Goal: Task Accomplishment & Management: Manage account settings

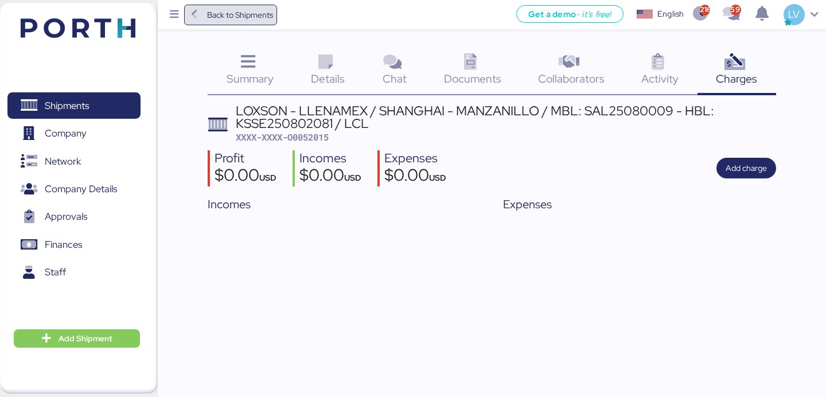
click at [252, 25] on span "Back to Shipments" at bounding box center [230, 15] width 85 height 21
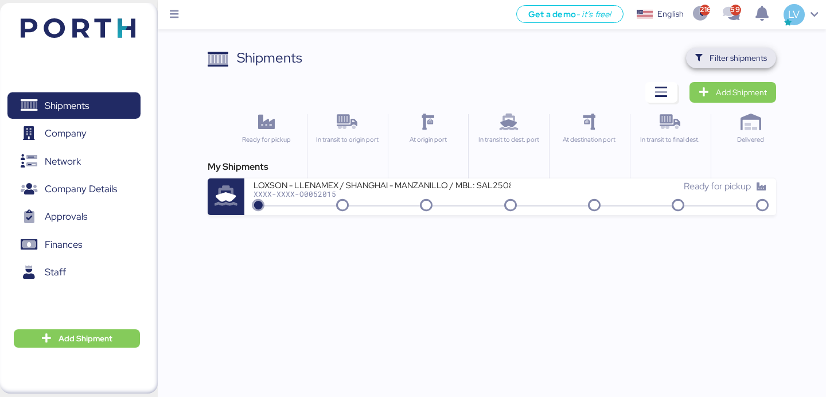
click at [721, 64] on span "Filter shipments" at bounding box center [737, 58] width 57 height 14
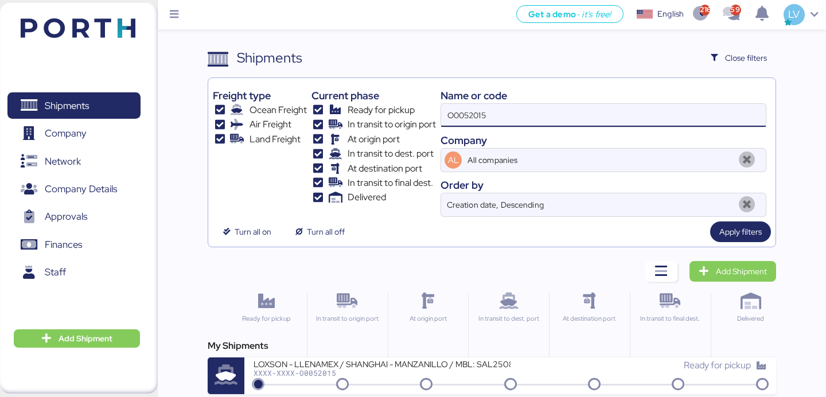
click at [654, 108] on input "O0052015" at bounding box center [603, 115] width 325 height 23
paste input "A0052131"
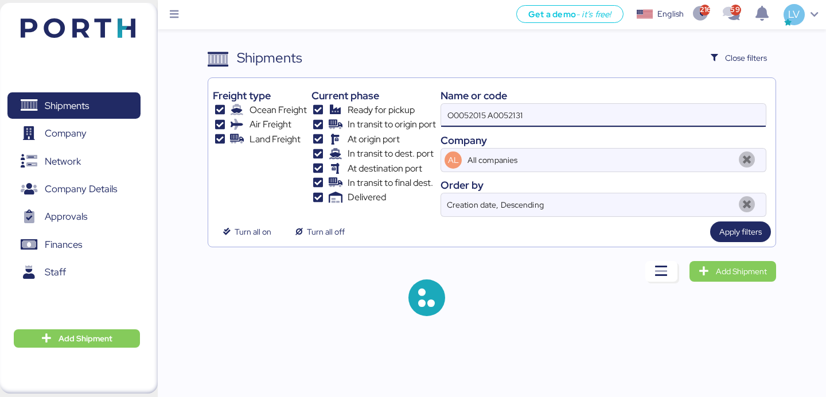
click at [654, 108] on input "O0052015 A0052131" at bounding box center [603, 115] width 325 height 23
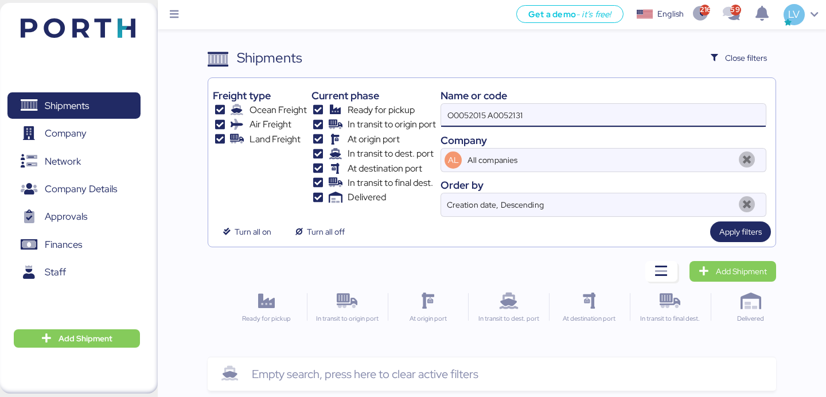
click at [654, 108] on input "O0052015 A0052131" at bounding box center [603, 115] width 325 height 23
paste input
type input "A0052131"
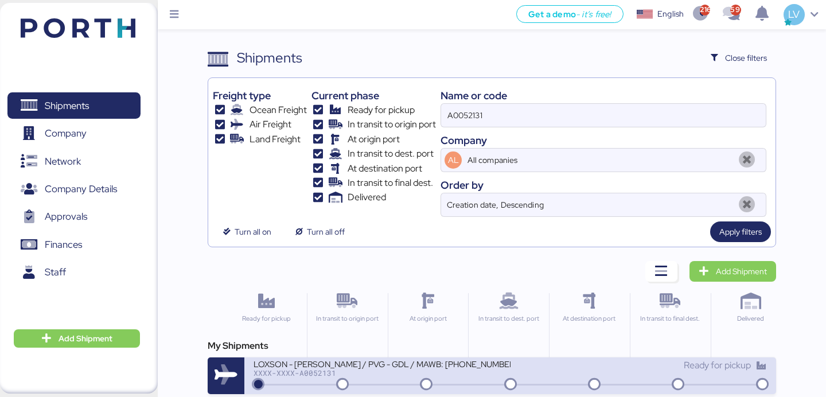
click at [458, 361] on div "LOXSON - [PERSON_NAME] / PVG - GDL / MAWB: [PHONE_NUMBER] - HAWB: LXN25090164" at bounding box center [381, 363] width 256 height 10
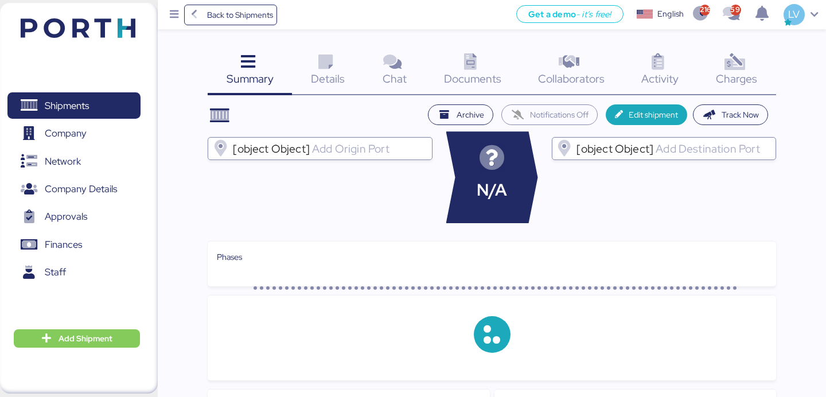
click at [746, 79] on span "Charges" at bounding box center [736, 78] width 41 height 15
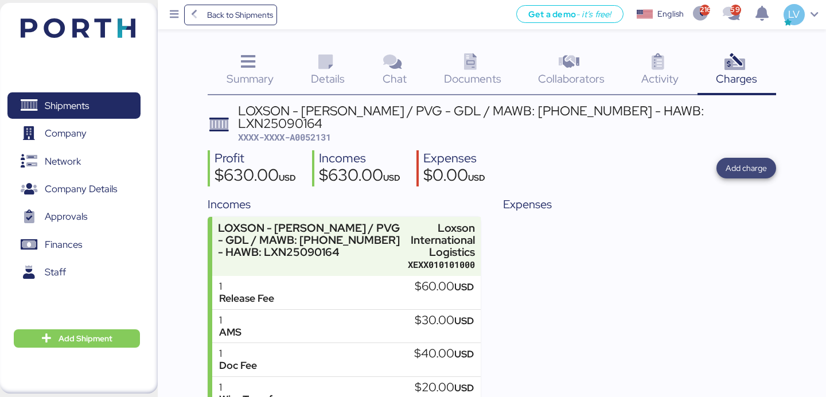
click at [745, 161] on span "Add charge" at bounding box center [745, 168] width 41 height 14
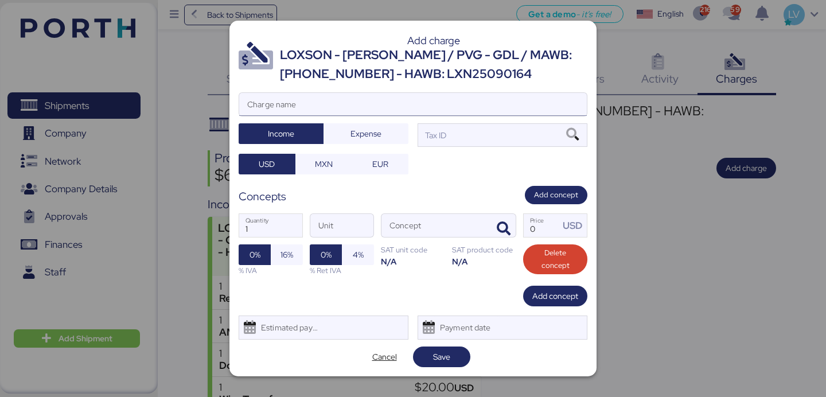
click at [531, 101] on input "Charge name" at bounding box center [412, 104] width 347 height 23
type input "r"
type input "REVALIDACIÓN"
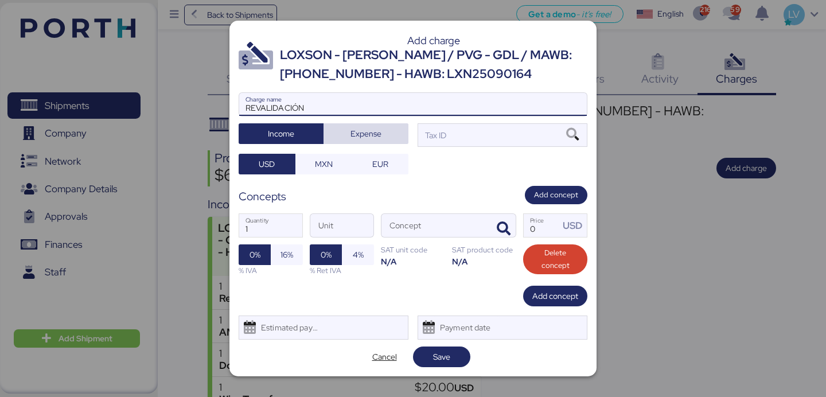
click at [378, 123] on div "REVALIDACIÓN Charge name Income Expense Tax ID USD MXN EUR" at bounding box center [413, 132] width 349 height 81
click at [389, 139] on span "Expense" at bounding box center [366, 134] width 67 height 16
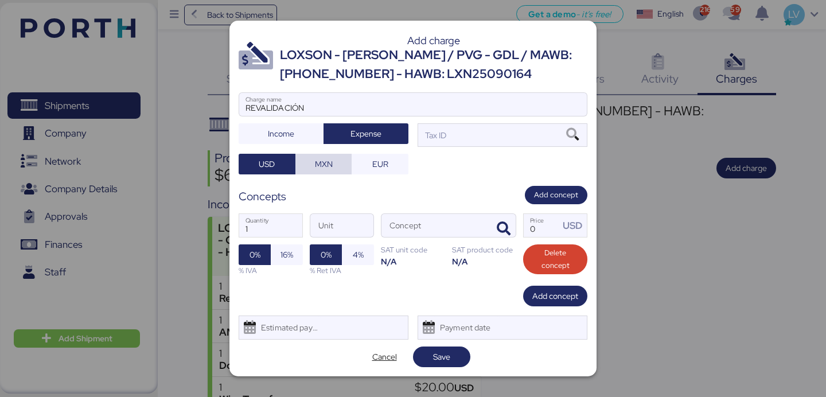
click at [324, 170] on span "MXN" at bounding box center [324, 164] width 18 height 14
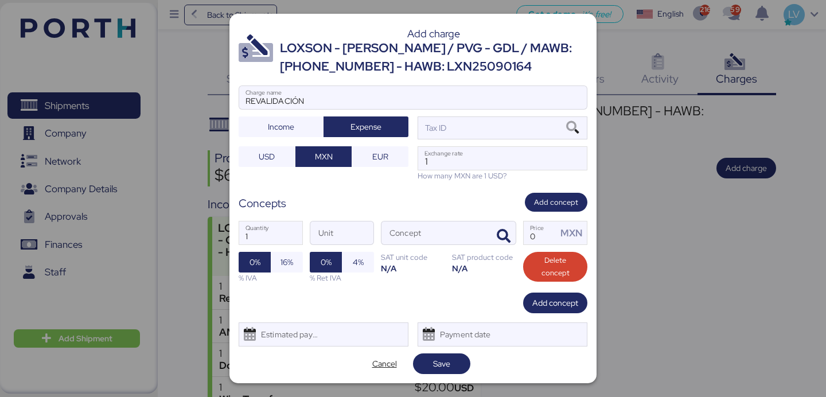
click at [494, 143] on div "REVALIDACIÓN Charge name Income Expense Tax ID USD MXN EUR 1 Exchange rate How …" at bounding box center [413, 133] width 349 height 96
click at [498, 130] on div "Tax ID" at bounding box center [502, 127] width 170 height 23
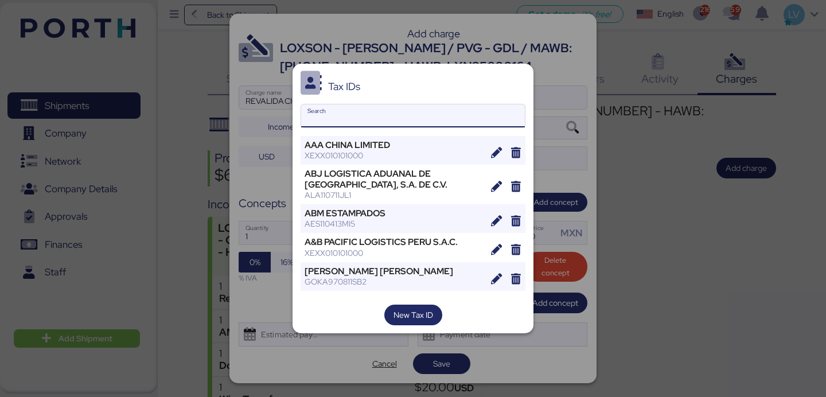
click at [401, 120] on input "Search" at bounding box center [413, 115] width 224 height 23
paste input "Air Ground Solutions"
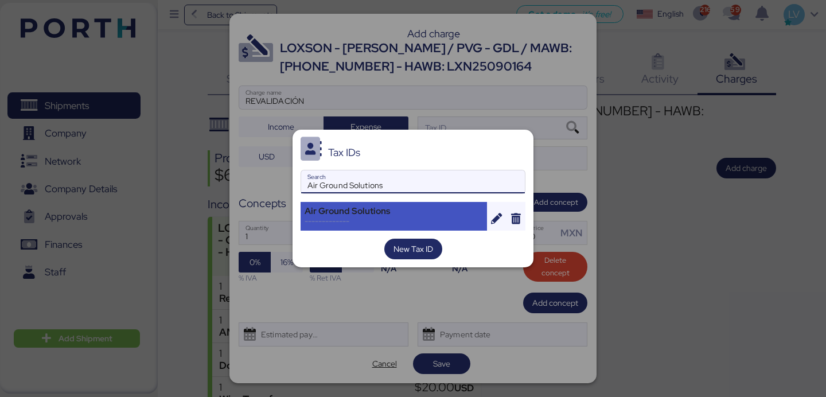
type input "Air Ground Solutions"
click at [393, 209] on div "Air Ground Solutions" at bounding box center [393, 211] width 178 height 10
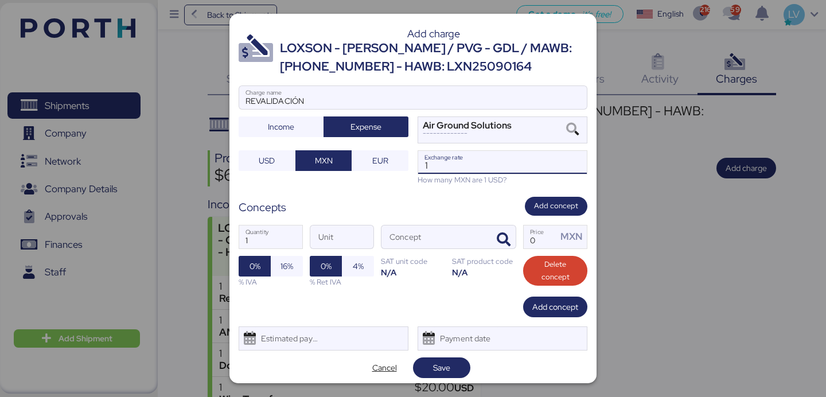
click at [482, 172] on input "1" at bounding box center [502, 162] width 169 height 23
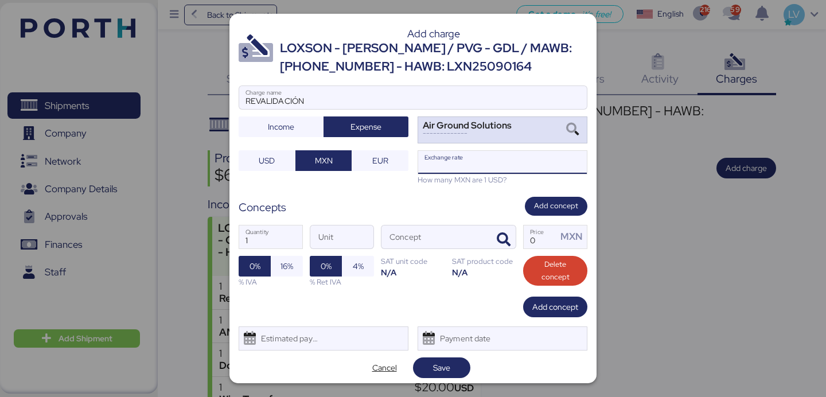
paste input "18.7143"
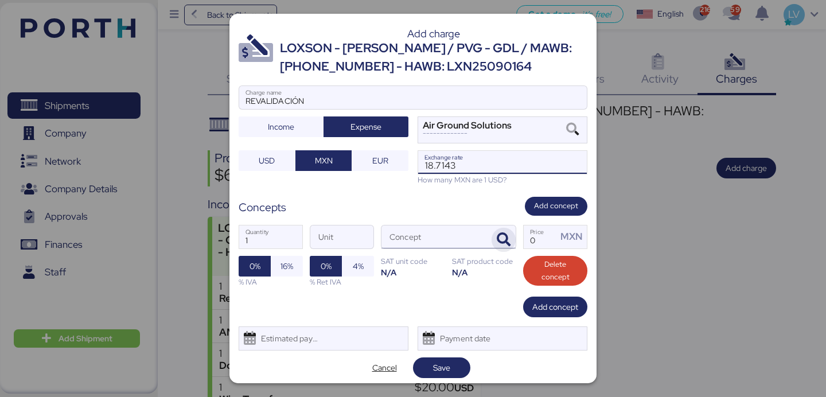
type input "18.7143"
click at [493, 245] on span "button" at bounding box center [503, 240] width 24 height 24
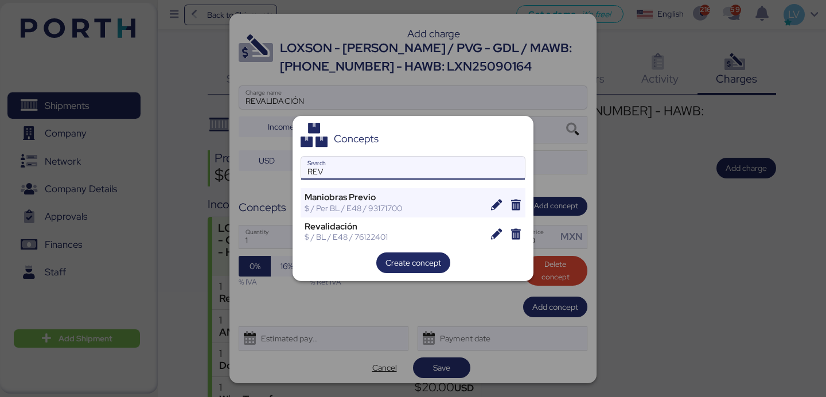
type input "REV"
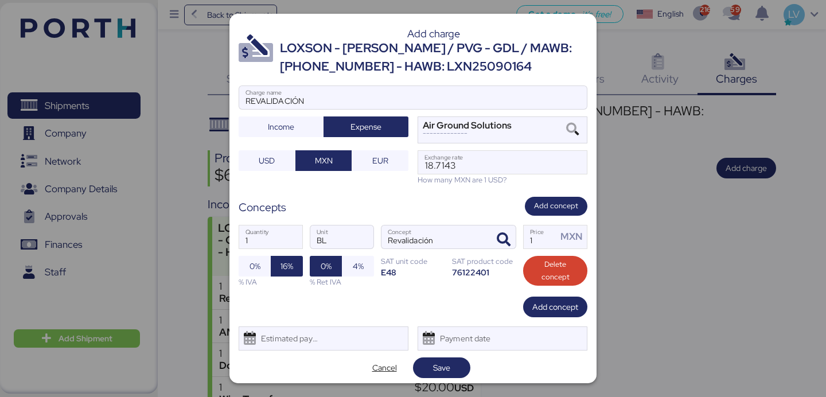
click at [553, 250] on div "1 Quantity BL Unit Revalidación Concept 1 Price MXN 0% 16% % IVA 0% 4% % Ret IV…" at bounding box center [413, 256] width 349 height 81
click at [548, 244] on input "1" at bounding box center [539, 236] width 33 height 23
paste input "646.55"
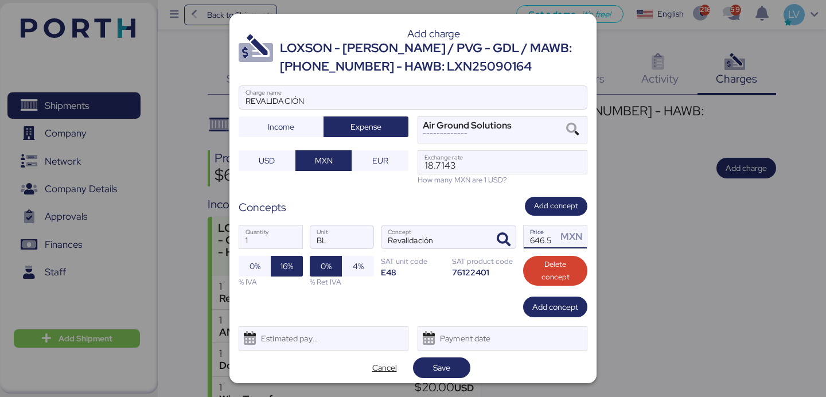
scroll to position [0, 5]
type input "646.55"
click at [458, 360] on span "Save" at bounding box center [441, 367] width 39 height 16
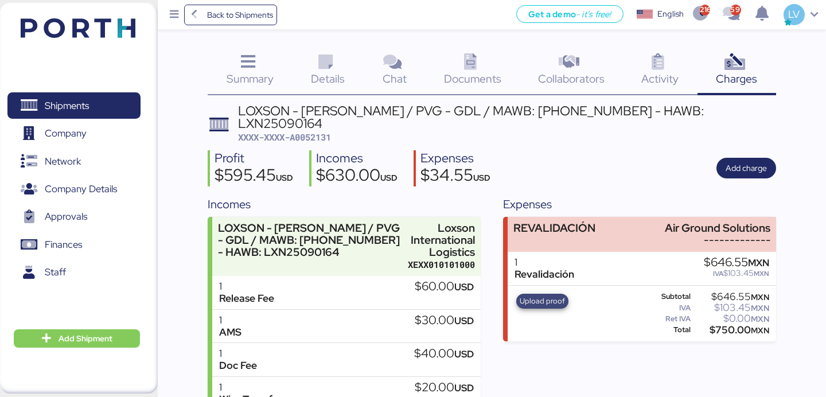
click at [551, 295] on span "Upload proof" at bounding box center [541, 301] width 45 height 13
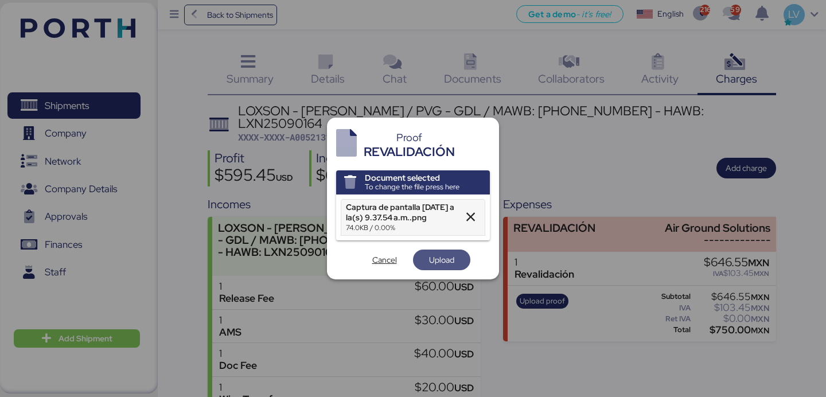
click at [429, 261] on span "Upload" at bounding box center [441, 260] width 25 height 14
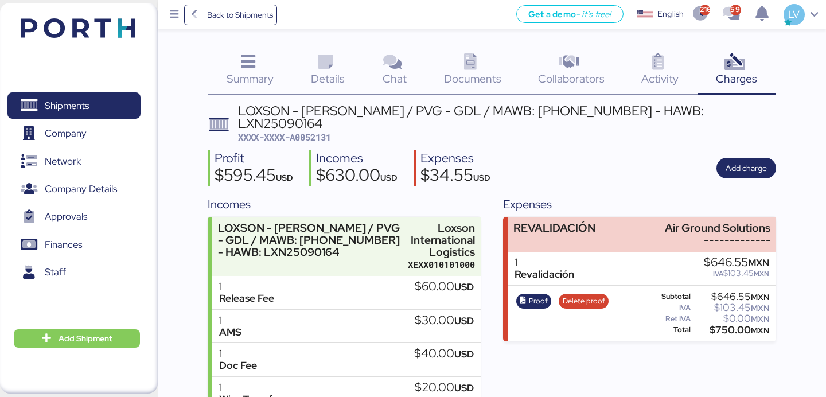
click at [323, 130] on div "LOXSON - [PERSON_NAME] / PVG - GDL / MAWB: [PHONE_NUMBER] - HAWB: LXN25090164 X…" at bounding box center [507, 124] width 538 height 40
copy span "A0052131"
click at [231, 9] on span "Back to Shipments" at bounding box center [240, 15] width 66 height 14
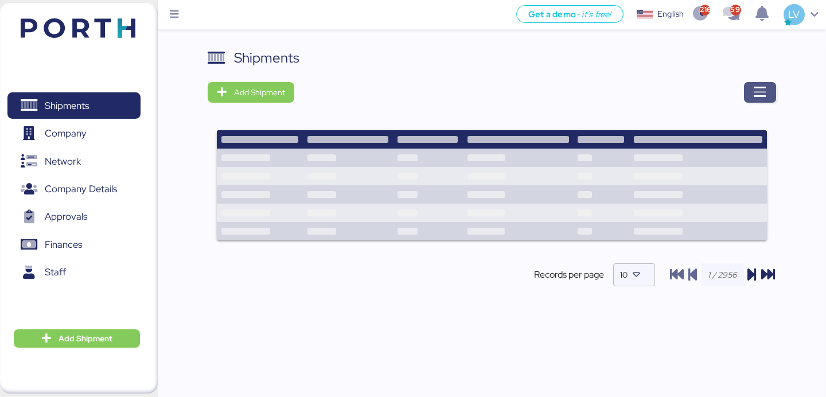
click at [770, 93] on span "button" at bounding box center [760, 92] width 32 height 21
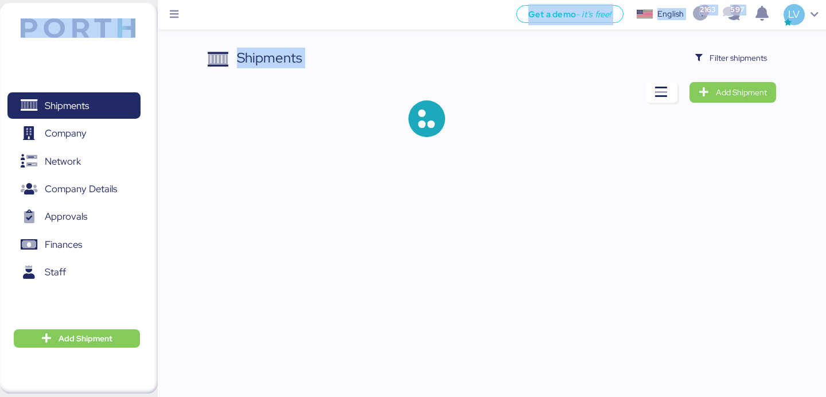
click at [757, 68] on div "Shipments Filter shipments Add Shipment" at bounding box center [492, 102] width 568 height 108
click at [751, 64] on span "Filter shipments" at bounding box center [737, 58] width 57 height 14
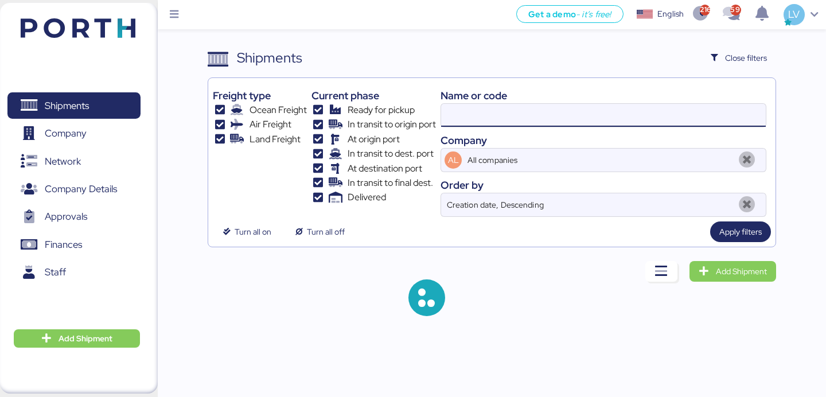
click at [705, 113] on input at bounding box center [603, 115] width 325 height 23
paste input "sal25080009"
type input "sal25080009"
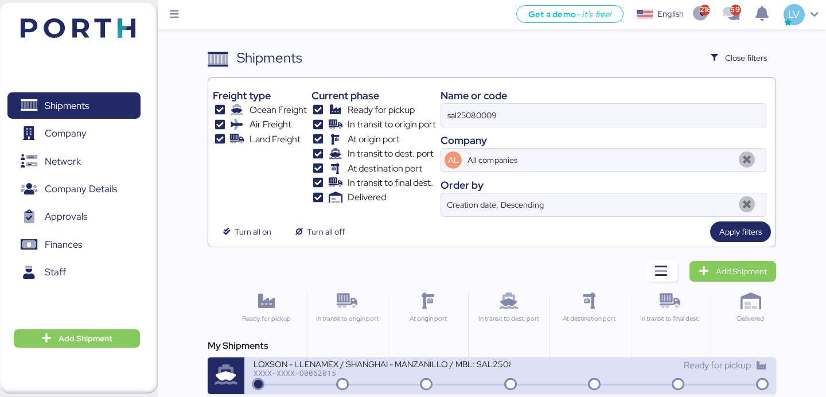
click at [388, 380] on div "LOXSON - LLENAMEX / SHANGHAI - MANZANILLO / MBL: SAL25080009 - HBL: KSSE2508020…" at bounding box center [381, 370] width 256 height 25
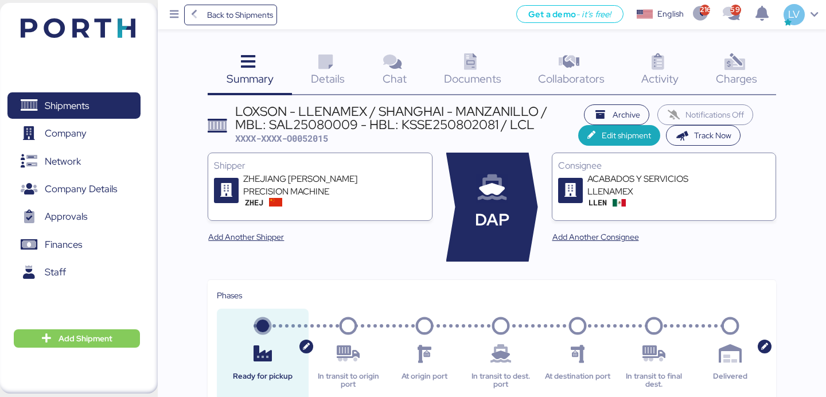
click at [725, 68] on icon at bounding box center [734, 62] width 25 height 17
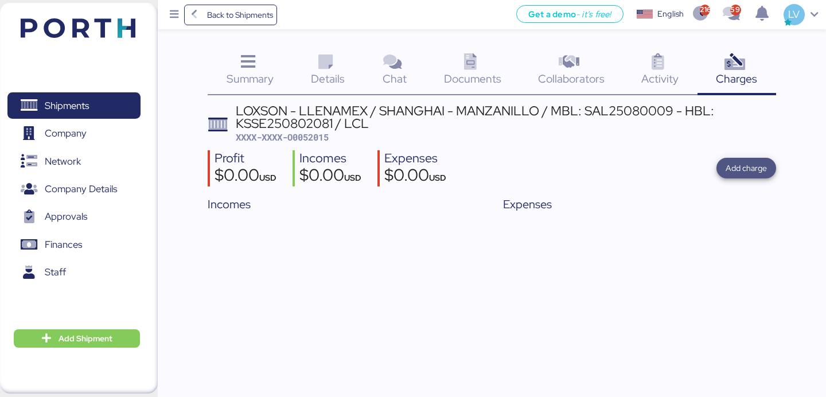
click at [719, 167] on span "Add charge" at bounding box center [746, 168] width 60 height 21
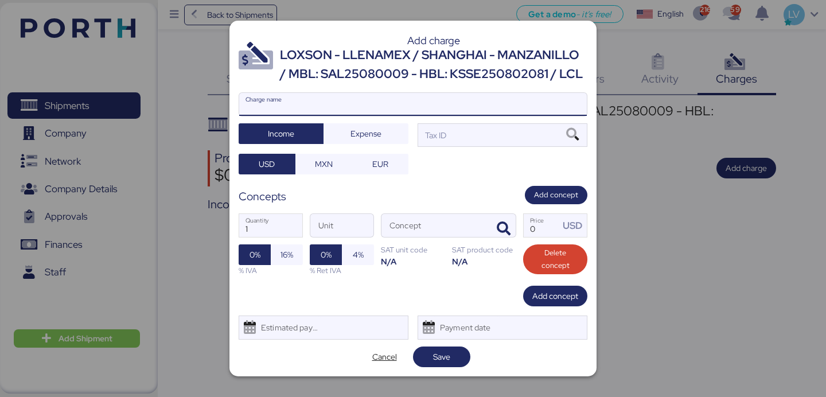
click at [527, 102] on input "Charge name" at bounding box center [412, 104] width 347 height 23
type input "CARGOS CONSOLIDADORA"
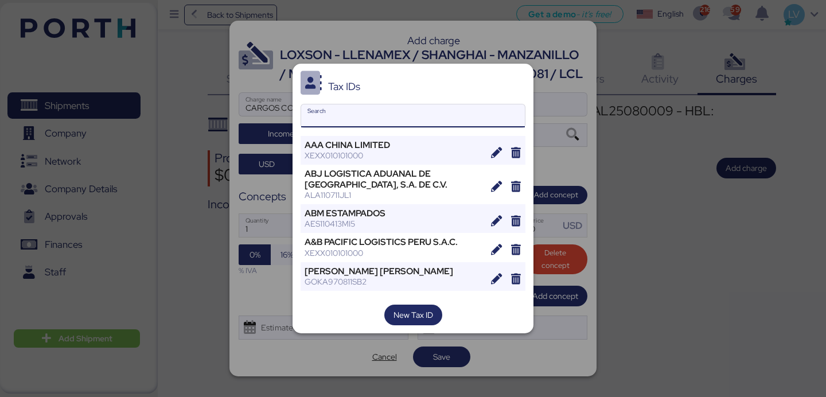
paste input "AMASS GLOBAL NETWORK"
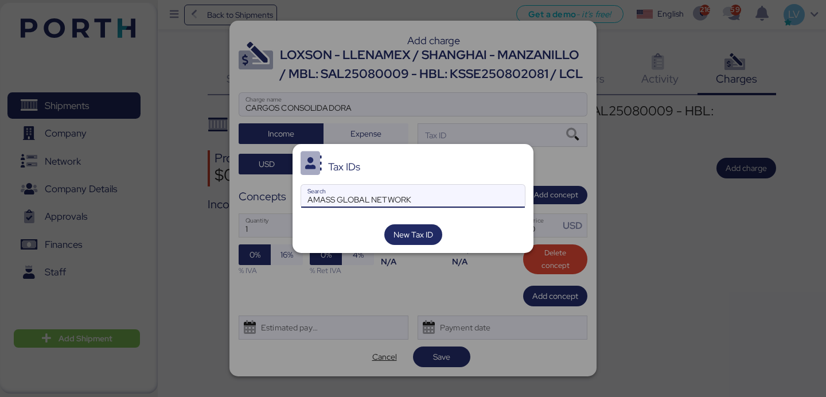
click at [481, 190] on input "AMASS GLOBAL NETWORK" at bounding box center [413, 196] width 224 height 23
paste input "MEXICO S. DE [PERSON_NAME] DE C.V."
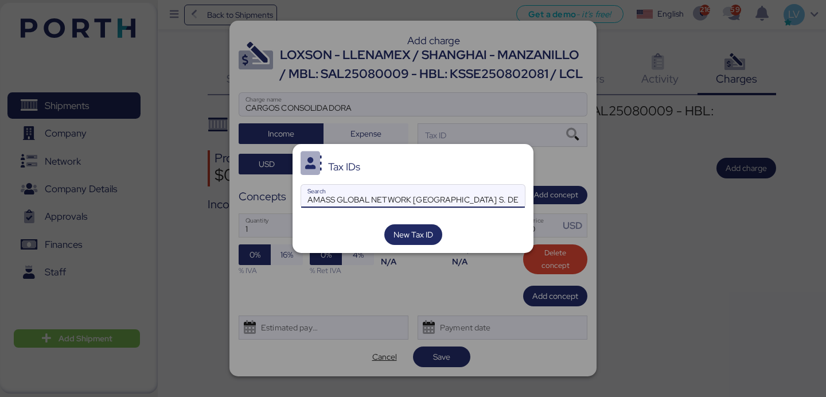
click at [415, 201] on input "AMASS GLOBAL NETWORK [GEOGRAPHIC_DATA] S. DE [PERSON_NAME] DE C.V." at bounding box center [413, 196] width 224 height 23
drag, startPoint x: 443, startPoint y: 199, endPoint x: 549, endPoint y: 194, distance: 106.2
click at [549, 194] on div "Tax IDs AMASS GLOBAL NETWORK [GEOGRAPHIC_DATA] S. DE [PERSON_NAME] DE C.V. Sear…" at bounding box center [413, 198] width 826 height 397
type input "AMASS GLOBAL NETWORK [GEOGRAPHIC_DATA]"
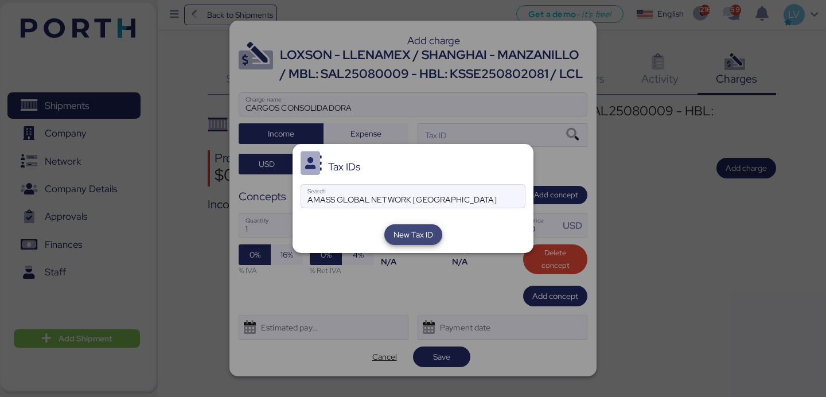
click at [437, 228] on span "New Tax ID" at bounding box center [413, 234] width 58 height 21
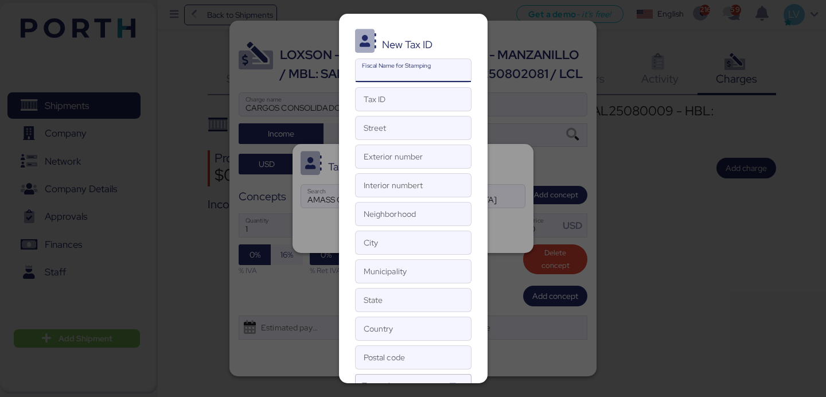
click at [405, 72] on input "Fiscal Name for Stamping" at bounding box center [412, 70] width 115 height 23
paste input "AMASS GLOBAL NETWORK [GEOGRAPHIC_DATA] S. DE [PERSON_NAME] DE C.V."
drag, startPoint x: 406, startPoint y: 75, endPoint x: 570, endPoint y: 75, distance: 163.4
click at [570, 75] on div "New Tax ID AMASS GLOBAL NETWORK [GEOGRAPHIC_DATA] S. DE [PERSON_NAME] DE C.V. F…" at bounding box center [413, 198] width 826 height 397
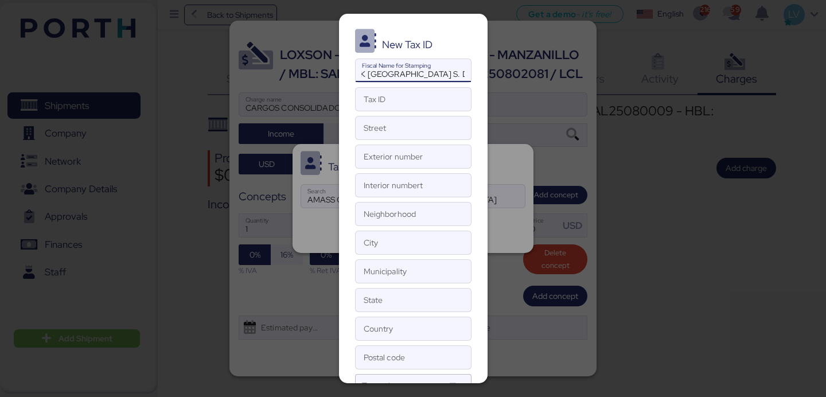
click at [404, 71] on input "AMASS GLOBAL NETWORK [GEOGRAPHIC_DATA] S. DE [PERSON_NAME] DE C.V." at bounding box center [412, 70] width 115 height 23
drag, startPoint x: 400, startPoint y: 77, endPoint x: 490, endPoint y: 80, distance: 89.5
click at [491, 81] on div "New Tax ID AMASS GLOBAL NETWORK [GEOGRAPHIC_DATA] S. DE [PERSON_NAME] DE C.V. F…" at bounding box center [413, 198] width 826 height 397
type input "AMASS GLOBAL NETWORK [GEOGRAPHIC_DATA]"
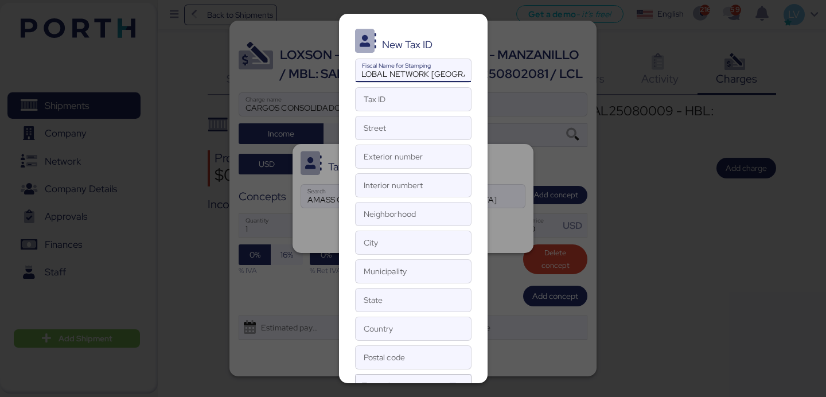
scroll to position [0, 0]
click at [395, 117] on input "Street" at bounding box center [412, 127] width 115 height 23
paste input "Av. [STREET_ADDRESS][PERSON_NAME]"
drag, startPoint x: 416, startPoint y: 154, endPoint x: 416, endPoint y: 171, distance: 17.8
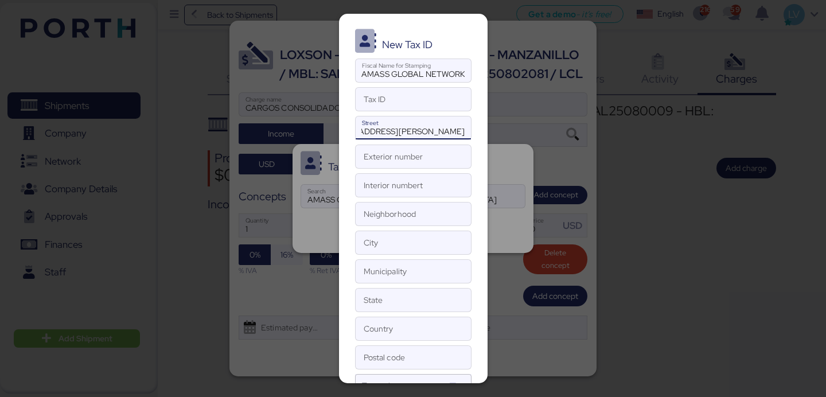
click at [416, 154] on input "Exterior number" at bounding box center [412, 156] width 115 height 23
click at [416, 171] on div "New Tax ID AMASS GLOBAL NETWORK [GEOGRAPHIC_DATA] Fiscal Name for Stamping Tax …" at bounding box center [413, 198] width 148 height 369
drag, startPoint x: 433, startPoint y: 132, endPoint x: 508, endPoint y: 133, distance: 74.5
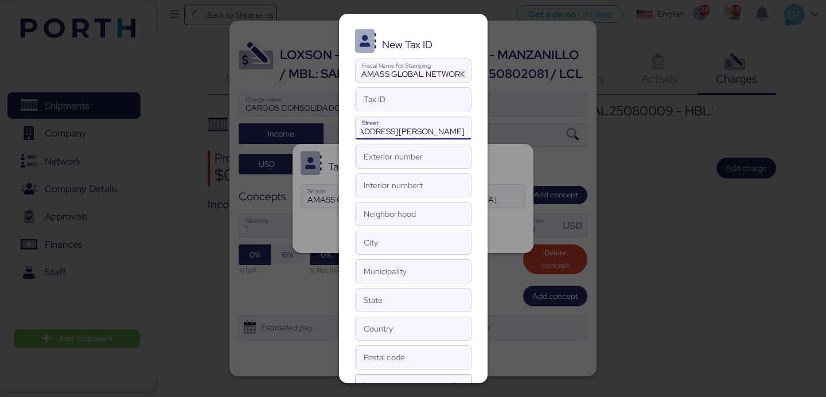
click at [508, 133] on div "New Tax ID AMASS GLOBAL NETWORK [GEOGRAPHIC_DATA] Fiscal Name for Stamping Tax …" at bounding box center [413, 198] width 826 height 397
type input "Av. Insurgentes Sur"
drag, startPoint x: 455, startPoint y: 154, endPoint x: 440, endPoint y: 162, distance: 16.9
click at [455, 154] on input "Exterior number" at bounding box center [412, 156] width 115 height 23
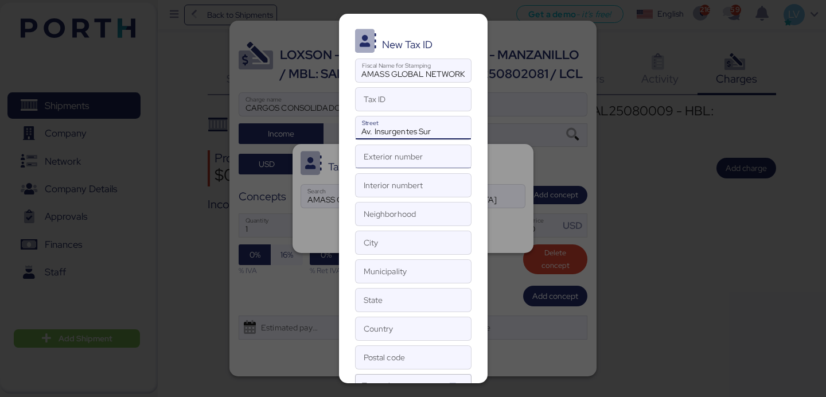
paste input "863, [GEOGRAPHIC_DATA], [PERSON_NAME][GEOGRAPHIC_DATA] [GEOGRAPHIC_DATA], CDMX"
click at [408, 181] on input "Interior numbert" at bounding box center [412, 185] width 115 height 23
drag, startPoint x: 380, startPoint y: 161, endPoint x: 520, endPoint y: 165, distance: 140.0
click at [520, 165] on div "New Tax ID AMASS GLOBAL NETWORK [GEOGRAPHIC_DATA] Fiscal Name for Stamping Tax …" at bounding box center [413, 198] width 826 height 397
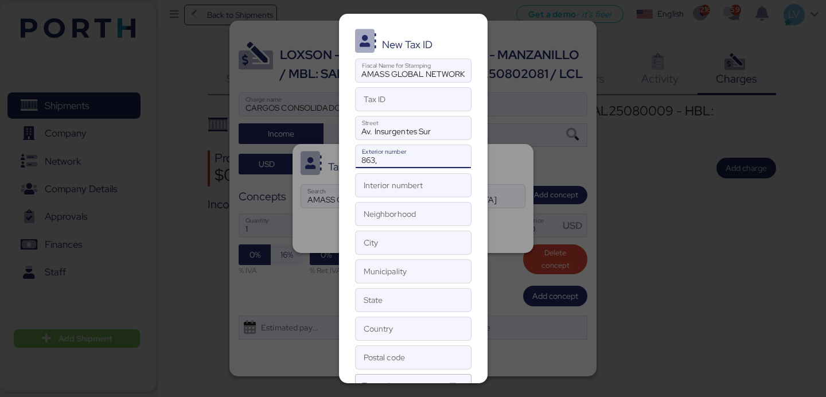
scroll to position [0, 0]
type input "863,"
click at [437, 210] on input "Neighborhood" at bounding box center [412, 213] width 115 height 23
paste input "[GEOGRAPHIC_DATA], [PERSON_NAME][GEOGRAPHIC_DATA] [GEOGRAPHIC_DATA], CDMX"
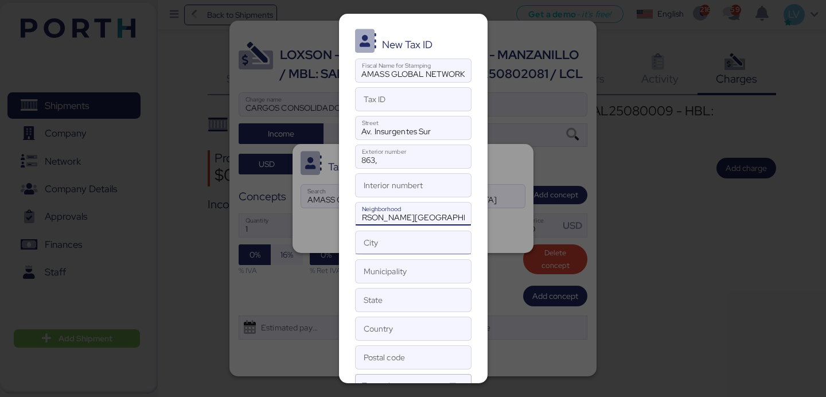
type input "[GEOGRAPHIC_DATA], [PERSON_NAME][GEOGRAPHIC_DATA] [GEOGRAPHIC_DATA], CDMX"
click at [394, 248] on input "City" at bounding box center [412, 242] width 115 height 23
click at [401, 161] on input "863," at bounding box center [412, 156] width 115 height 23
type input "863"
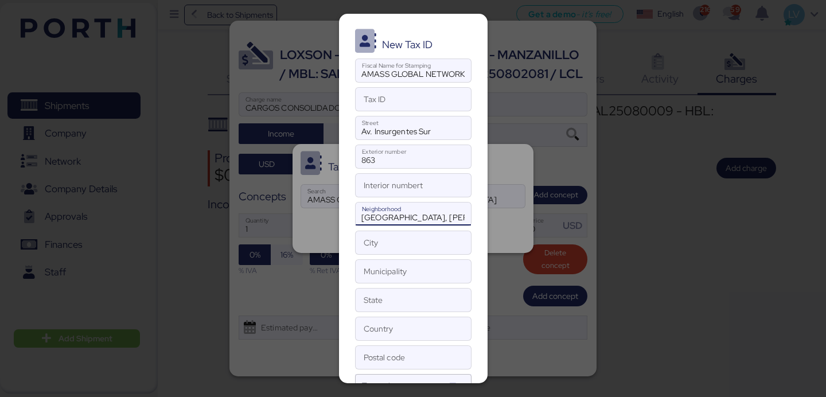
click at [393, 220] on input "[GEOGRAPHIC_DATA], [PERSON_NAME][GEOGRAPHIC_DATA] [GEOGRAPHIC_DATA], CDMX" at bounding box center [412, 213] width 115 height 23
type input "[GEOGRAPHIC_DATA]"
paste input "[PERSON_NAME][GEOGRAPHIC_DATA], CDMX"
click at [426, 267] on input "Municipality" at bounding box center [412, 271] width 115 height 23
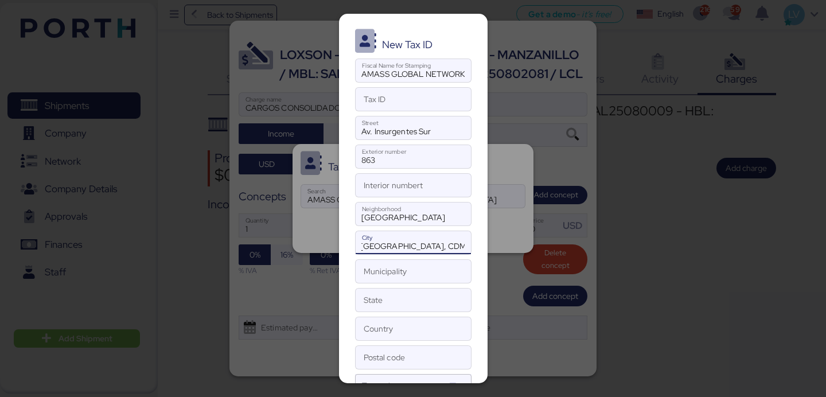
drag, startPoint x: 417, startPoint y: 244, endPoint x: 494, endPoint y: 247, distance: 76.9
click at [494, 247] on div "New Tax ID AMASS GLOBAL NETWORK [GEOGRAPHIC_DATA] Fiscal Name for Stamping Tax …" at bounding box center [413, 198] width 826 height 397
type input "[PERSON_NAME]"
click at [458, 273] on input "Municipality" at bounding box center [412, 271] width 115 height 23
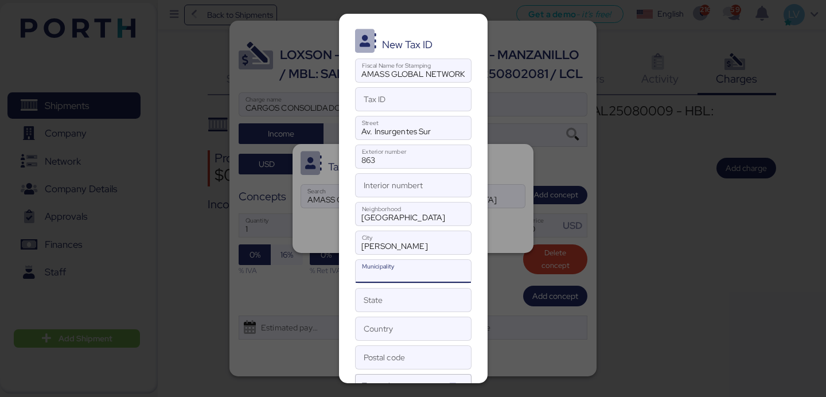
paste input "[GEOGRAPHIC_DATA], CDMX"
type input "[GEOGRAPHIC_DATA], CDMX"
click at [399, 252] on input "[PERSON_NAME]" at bounding box center [412, 242] width 115 height 23
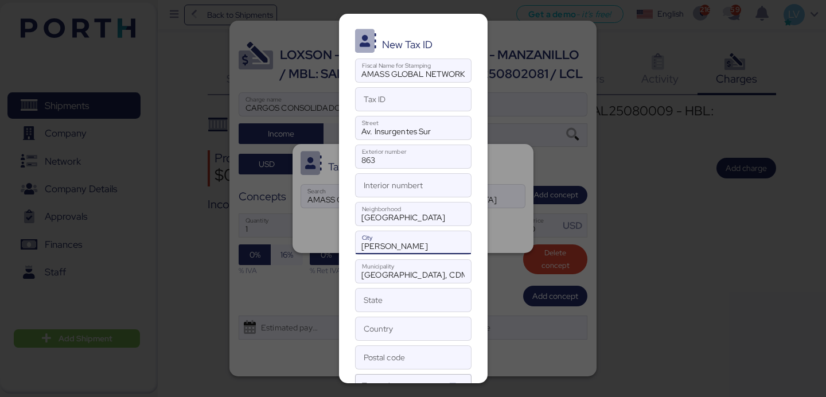
click at [399, 252] on input "[PERSON_NAME]" at bounding box center [412, 242] width 115 height 23
type input "B"
type input "c"
type input "[GEOGRAPHIC_DATA]"
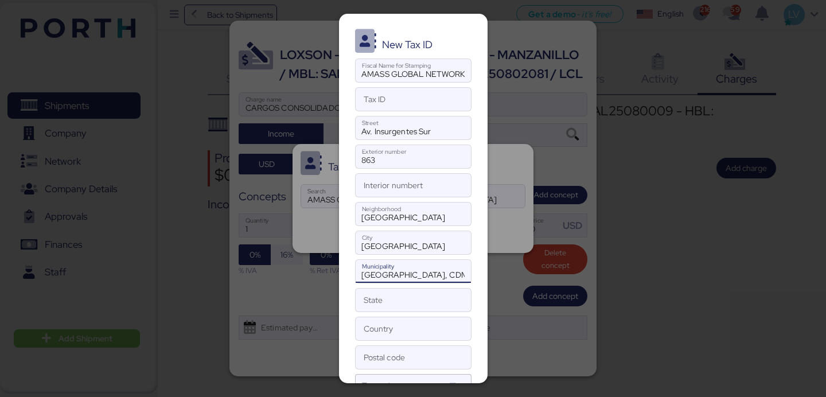
drag, startPoint x: 388, startPoint y: 276, endPoint x: 351, endPoint y: 273, distance: 36.2
click at [351, 273] on div "New Tax ID AMASS GLOBAL NETWORK [GEOGRAPHIC_DATA] Fiscal Name for Stamping Tax …" at bounding box center [413, 198] width 148 height 369
click at [443, 274] on input "[GEOGRAPHIC_DATA], CDMX" at bounding box center [412, 271] width 115 height 23
type input "[GEOGRAPHIC_DATA]"
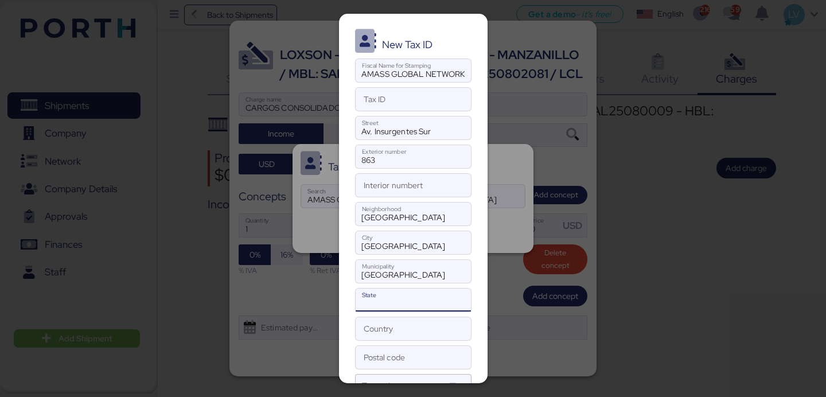
click at [419, 308] on input "State" at bounding box center [412, 299] width 115 height 23
paste input "03810"
type input "03810"
click at [387, 307] on input "03810" at bounding box center [412, 299] width 115 height 23
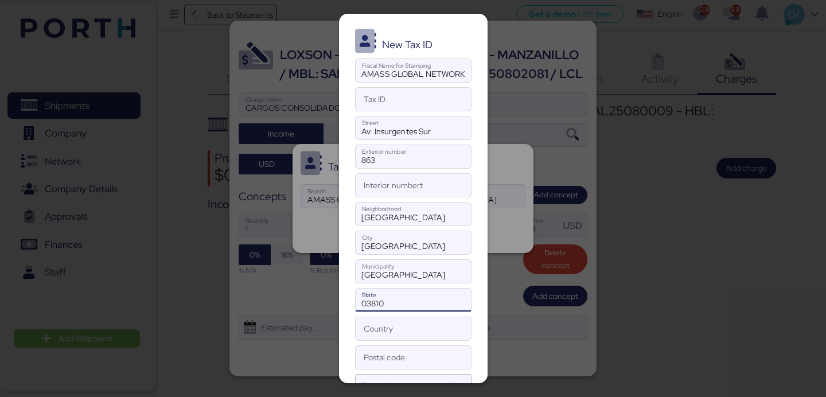
click at [387, 307] on input "03810" at bounding box center [412, 299] width 115 height 23
click at [406, 342] on div "New Tax ID AMASS GLOBAL NETWORK [GEOGRAPHIC_DATA] Fiscal Name for Stamping Tax …" at bounding box center [413, 198] width 148 height 369
click at [406, 332] on input "Country" at bounding box center [412, 328] width 115 height 23
paste input "03810"
type input "03810"
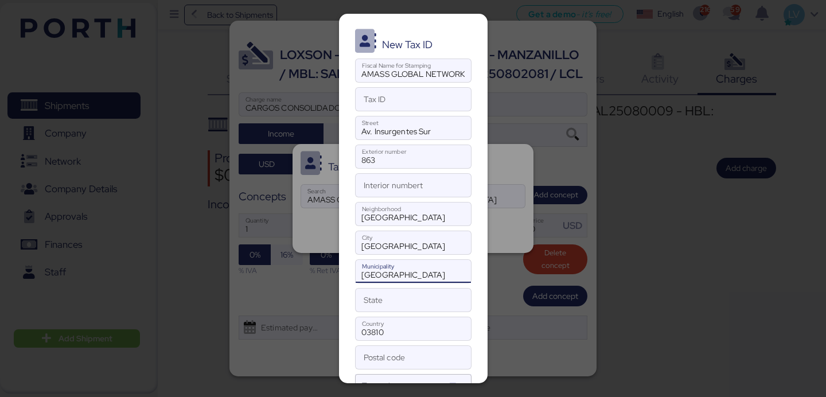
click at [406, 277] on input "[GEOGRAPHIC_DATA]" at bounding box center [412, 271] width 115 height 23
click at [394, 302] on input "State" at bounding box center [412, 299] width 115 height 23
paste input "[GEOGRAPHIC_DATA]"
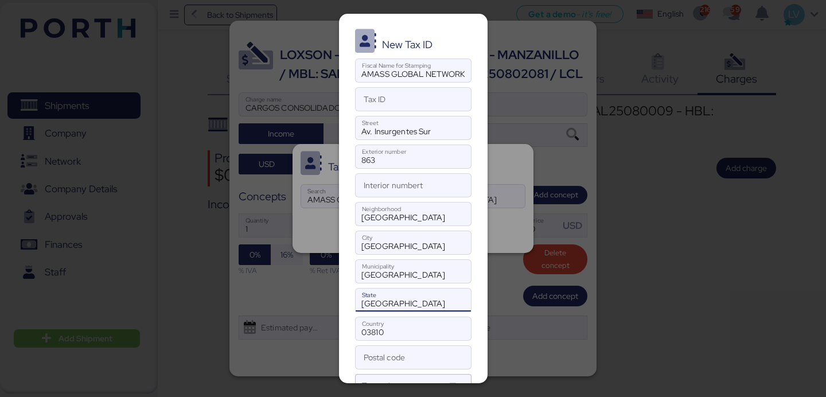
type input "[GEOGRAPHIC_DATA]"
click at [408, 272] on input "[GEOGRAPHIC_DATA]" at bounding box center [412, 271] width 115 height 23
paste input "[PERSON_NAME]"
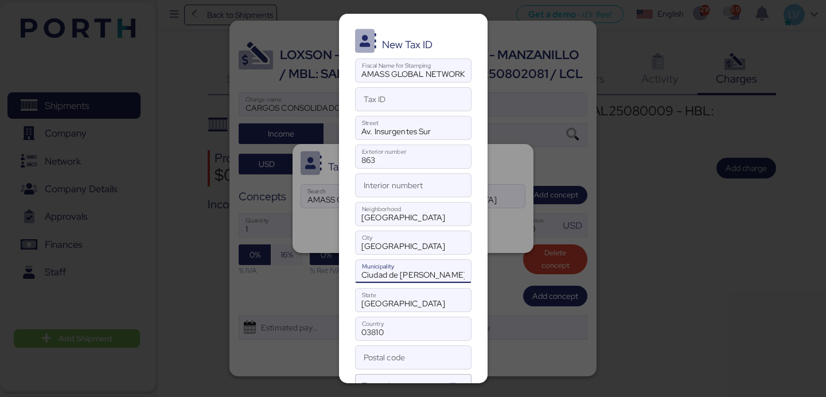
click at [408, 272] on input "Ciudad de [PERSON_NAME]" at bounding box center [412, 271] width 115 height 23
paste input "Municipality"
drag, startPoint x: 398, startPoint y: 277, endPoint x: 354, endPoint y: 270, distance: 45.3
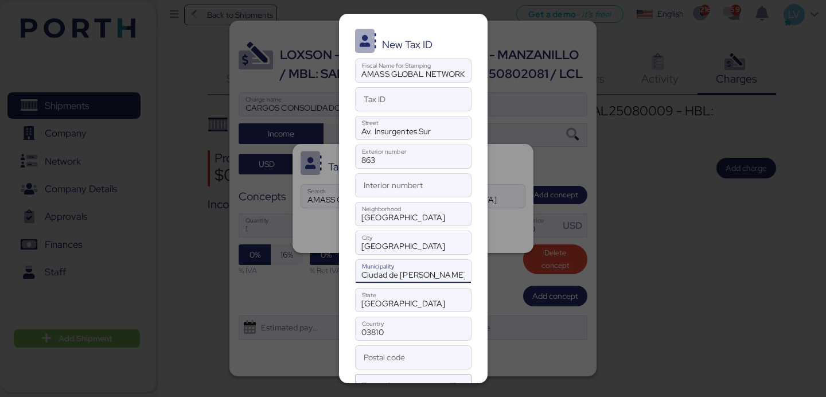
click at [354, 270] on div "New Tax ID AMASS GLOBAL NETWORK [GEOGRAPHIC_DATA] Fiscal Name for Stamping Tax …" at bounding box center [413, 198] width 148 height 369
click at [450, 274] on input "[PERSON_NAME]" at bounding box center [412, 271] width 115 height 23
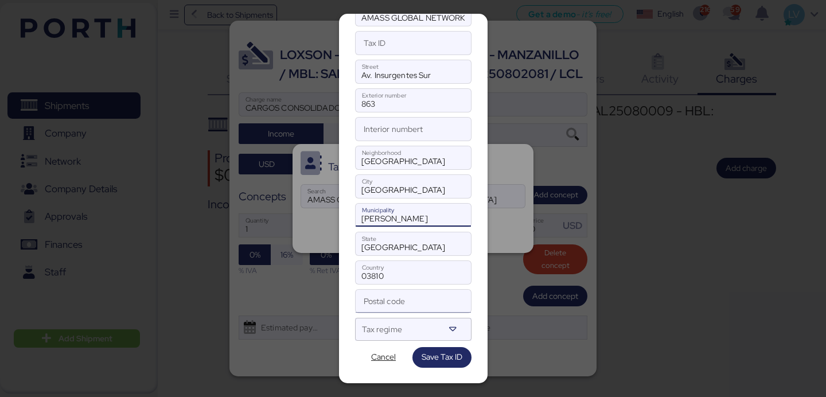
type input "[PERSON_NAME]"
click at [421, 303] on input "Postal code" at bounding box center [412, 301] width 115 height 23
click at [409, 280] on input "03810" at bounding box center [412, 272] width 115 height 23
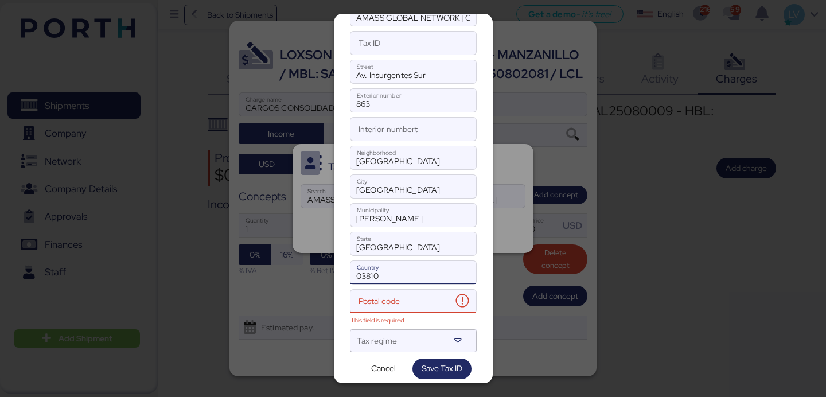
click at [409, 280] on input "03810" at bounding box center [413, 272] width 126 height 23
click at [411, 302] on input "Postal code This field is required" at bounding box center [400, 301] width 101 height 23
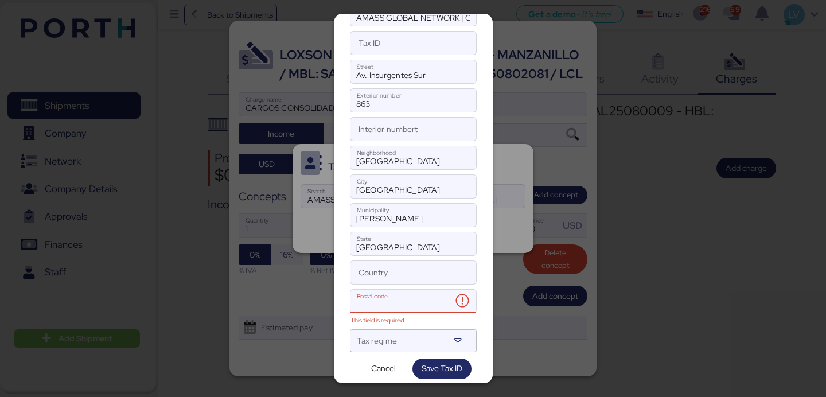
paste input "03810"
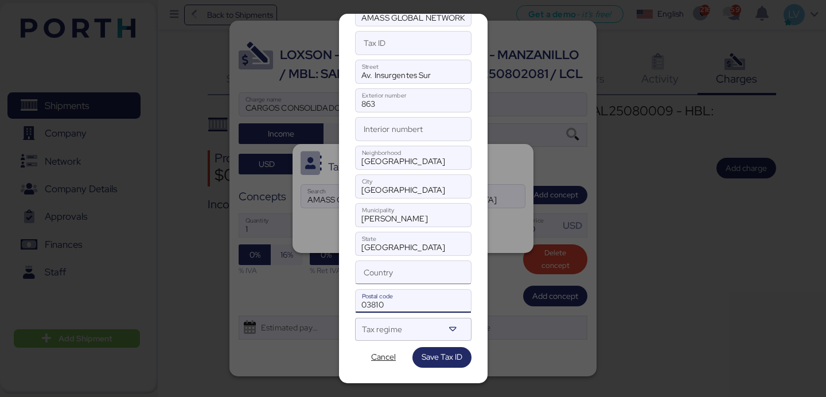
type input "03810"
click at [406, 274] on input "Country" at bounding box center [412, 272] width 115 height 23
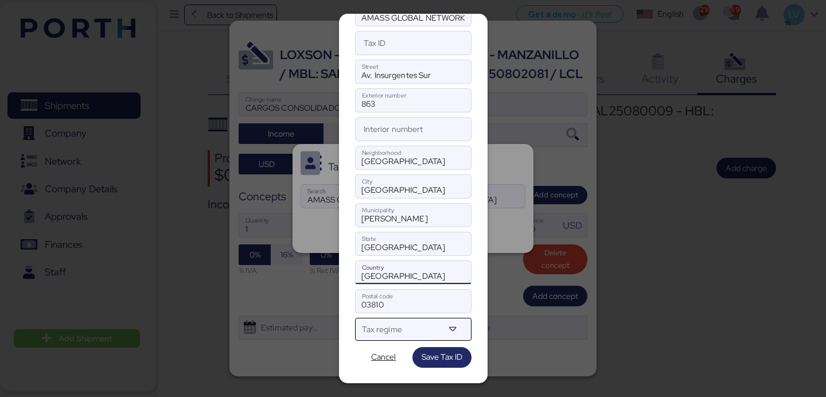
type input "[GEOGRAPHIC_DATA]"
click at [430, 321] on div "Tax regime" at bounding box center [403, 329] width 82 height 23
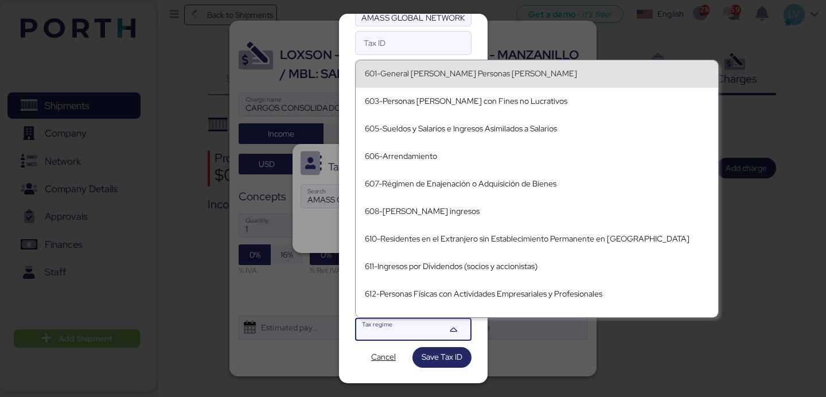
click at [486, 77] on div "601-General [PERSON_NAME] Personas [PERSON_NAME]" at bounding box center [537, 74] width 344 height 10
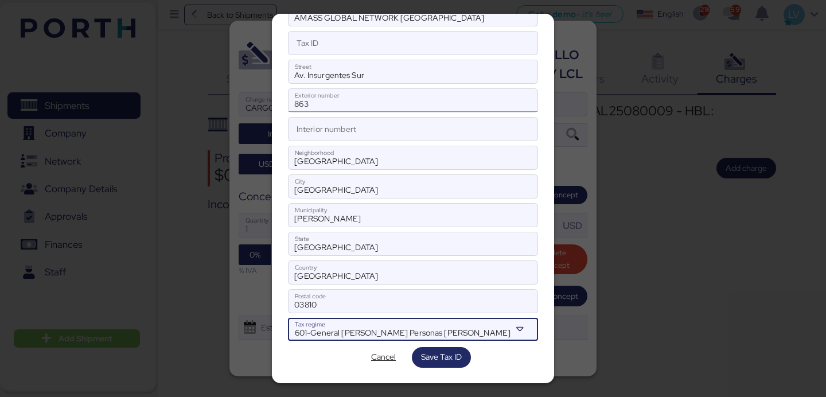
scroll to position [0, 0]
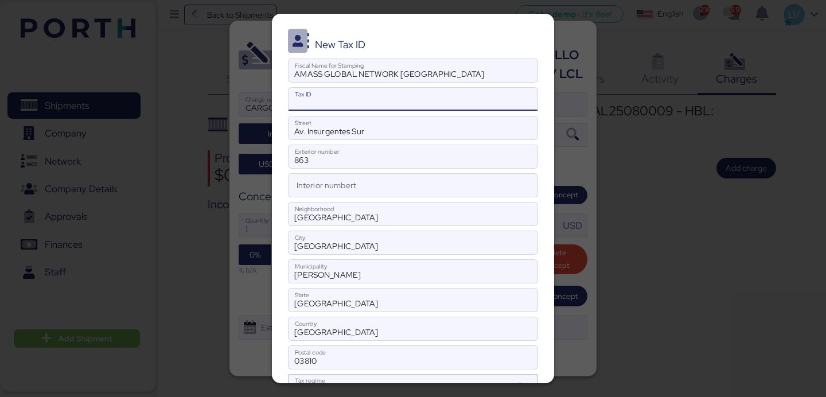
click at [406, 94] on input "Tax ID" at bounding box center [412, 99] width 249 height 23
paste input "AGN2405224U9"
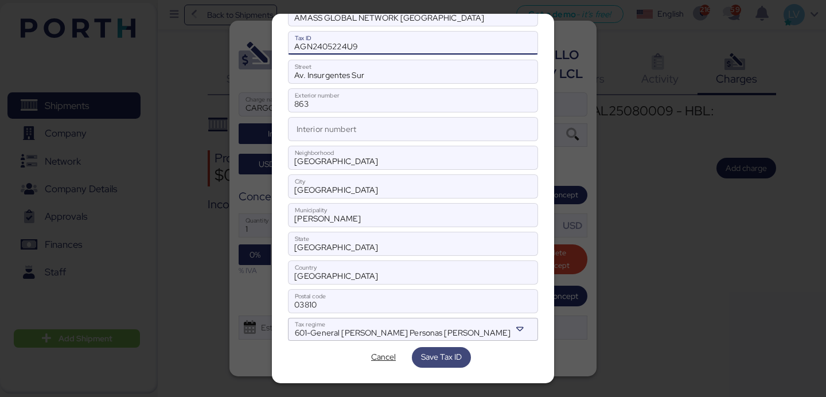
type input "AGN2405224U9"
click at [459, 347] on span "Save Tax ID" at bounding box center [441, 357] width 59 height 21
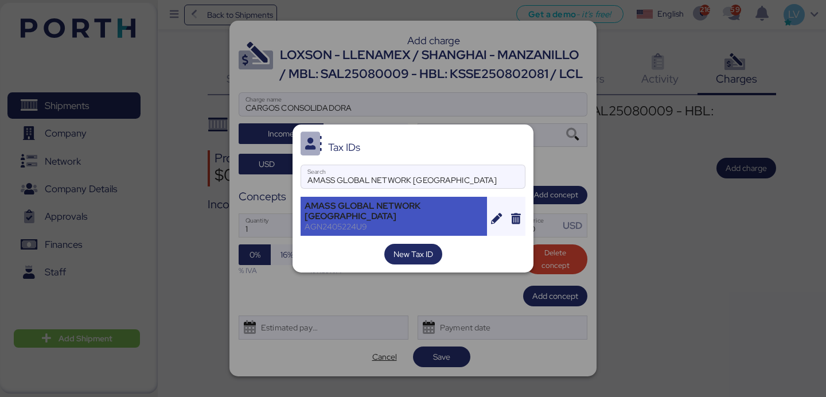
click at [423, 210] on div "AMASS GLOBAL NETWORK [GEOGRAPHIC_DATA]" at bounding box center [393, 211] width 178 height 21
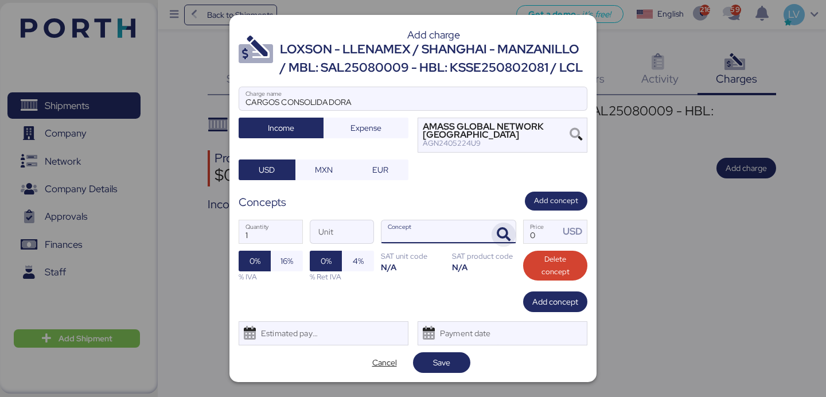
click at [511, 227] on span "button" at bounding box center [503, 234] width 24 height 24
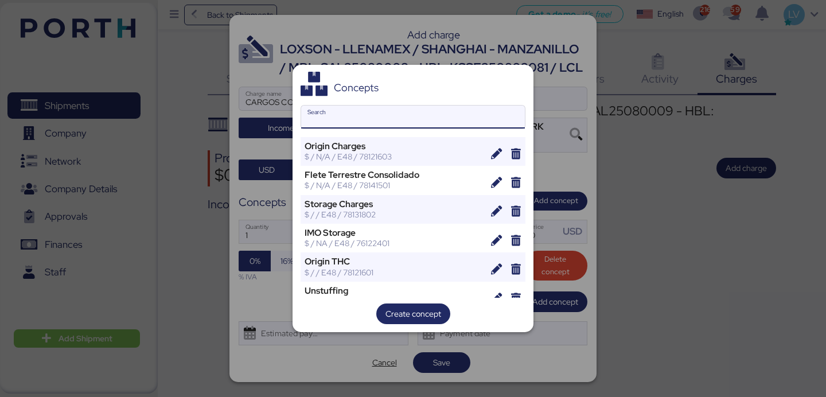
click at [411, 118] on input "Search" at bounding box center [413, 116] width 224 height 23
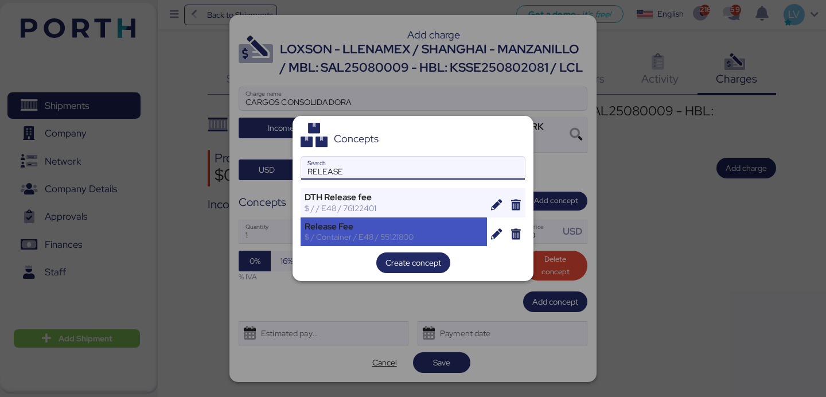
type input "RELEASE"
click at [343, 233] on div "$ / Container / E48 / 55121800" at bounding box center [393, 237] width 178 height 10
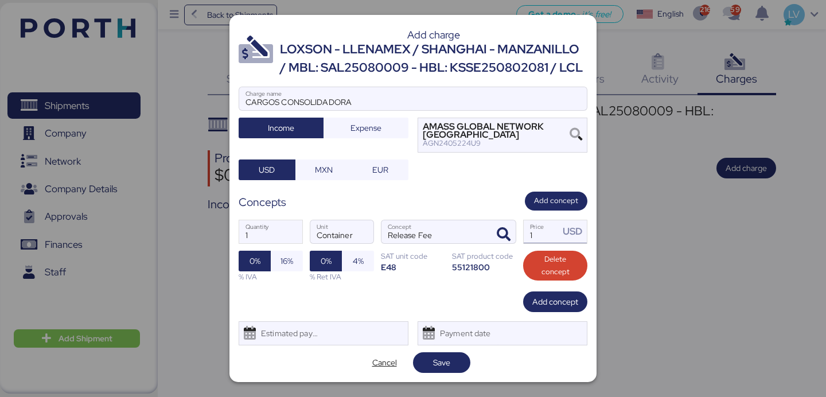
click at [541, 222] on input "1" at bounding box center [541, 231] width 36 height 23
type input "338.81"
click at [564, 290] on div "1 Quantity Container Unit Release Fee Concept 338.81 Price USD 0% 16% % IVA 0% …" at bounding box center [413, 250] width 349 height 81
click at [564, 298] on span "Add concept" at bounding box center [555, 302] width 46 height 14
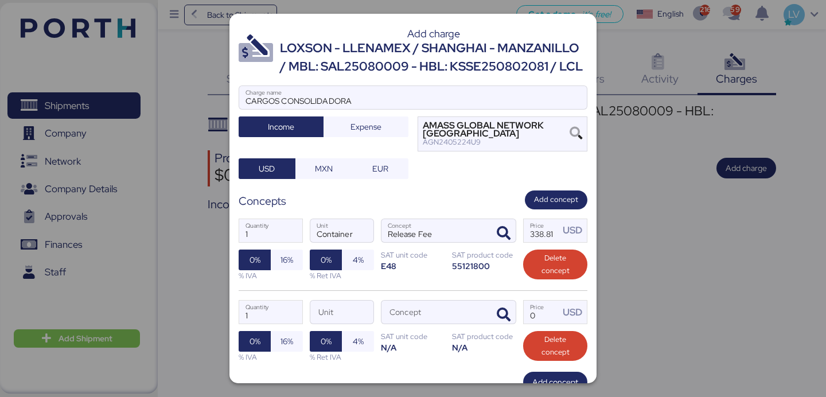
click at [509, 329] on div "1 Quantity Unit Concept 0 Price USD 0% 16% % IVA 0% 4% % Ret IVA SAT unit code …" at bounding box center [413, 330] width 349 height 81
click at [509, 320] on icon "button" at bounding box center [504, 315] width 14 height 14
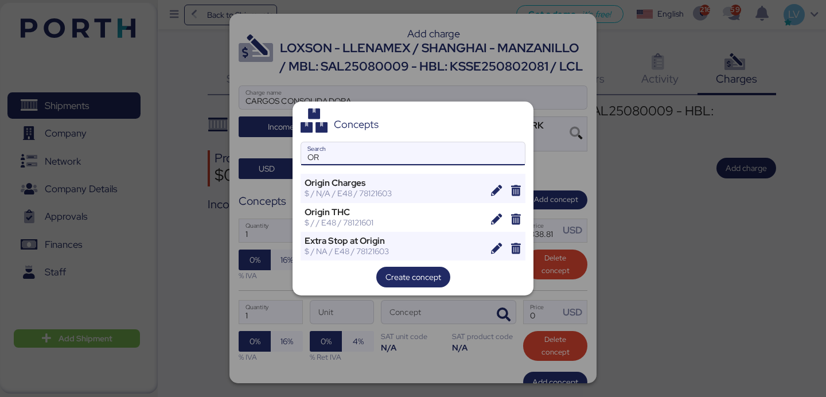
type input "O"
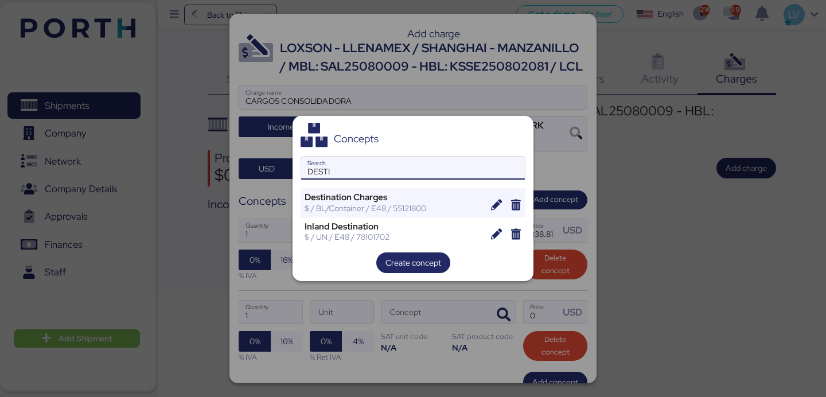
type input "DESTI"
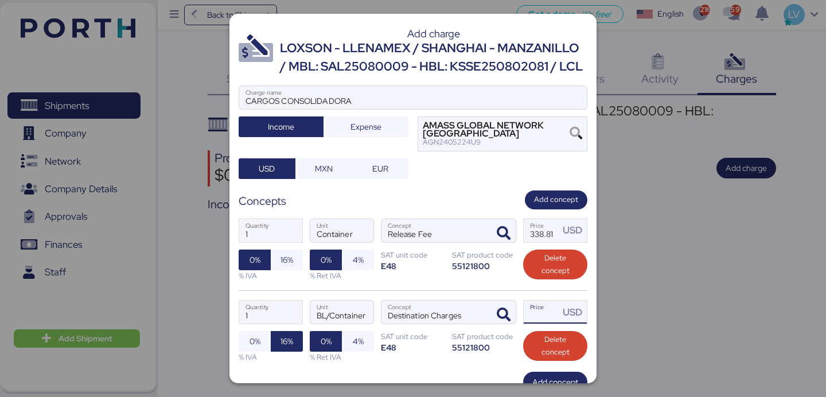
click at [538, 311] on input "Price USD" at bounding box center [541, 311] width 36 height 23
type input "331.44"
click at [287, 267] on span "16%" at bounding box center [287, 260] width 14 height 16
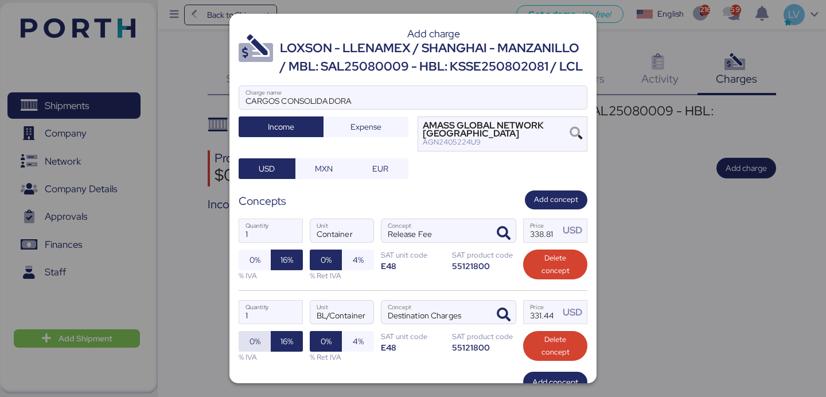
click at [248, 333] on span "0%" at bounding box center [255, 341] width 32 height 21
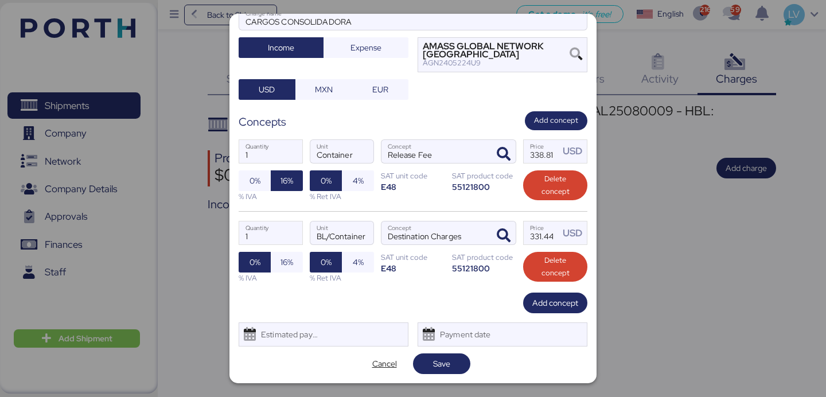
click at [456, 351] on div "Add charge LOXSON - LLENAMEX / SHANGHAI - MANZANILLO / MBL: SAL25080009 - HBL: …" at bounding box center [412, 198] width 367 height 369
click at [456, 359] on span "Save" at bounding box center [441, 363] width 39 height 16
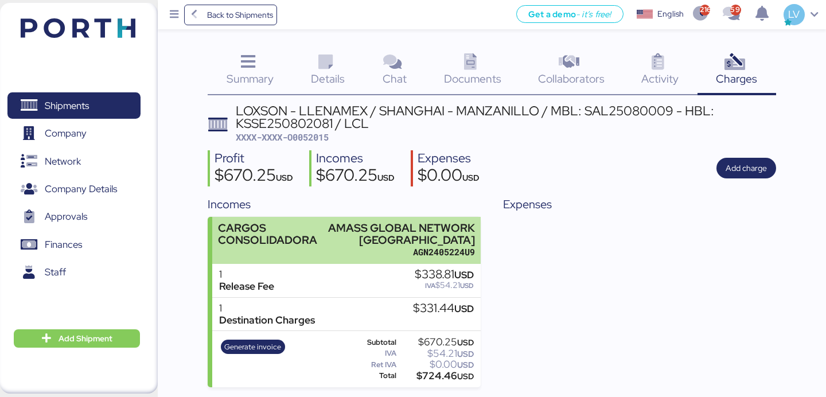
click at [420, 248] on div "AGN2405224U9" at bounding box center [399, 252] width 153 height 12
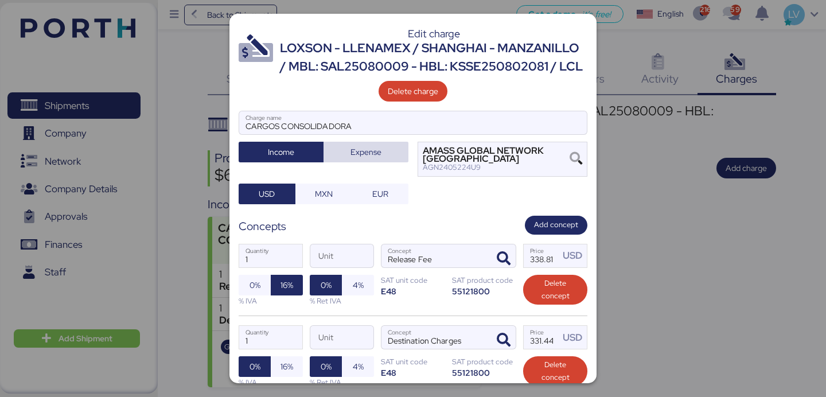
click at [372, 152] on span "Expense" at bounding box center [365, 152] width 31 height 14
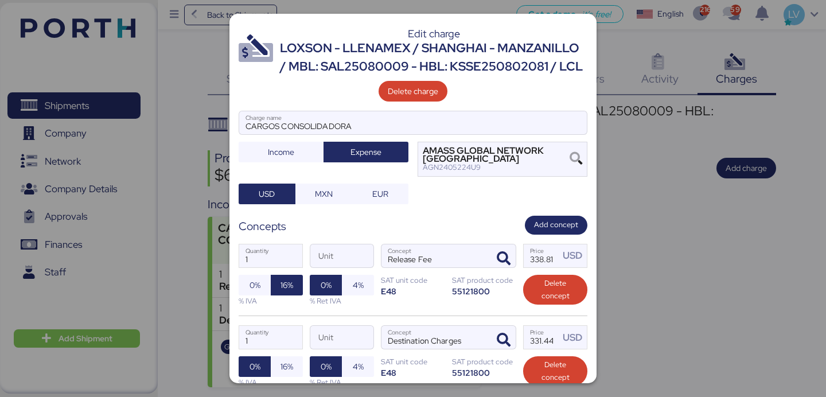
scroll to position [104, 0]
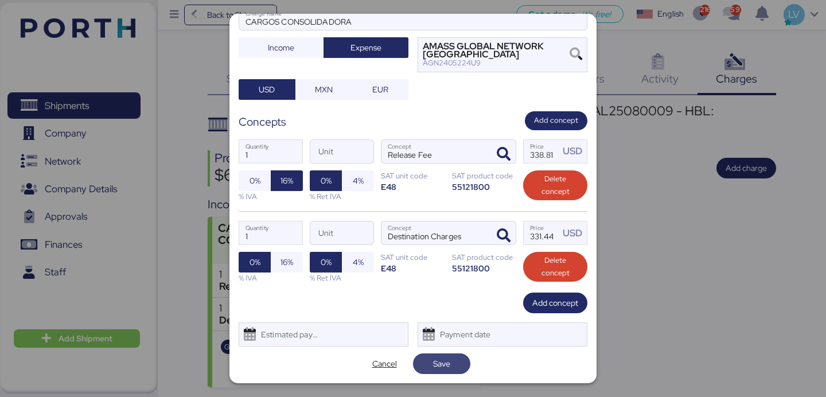
click at [420, 360] on span "Save" at bounding box center [441, 363] width 57 height 21
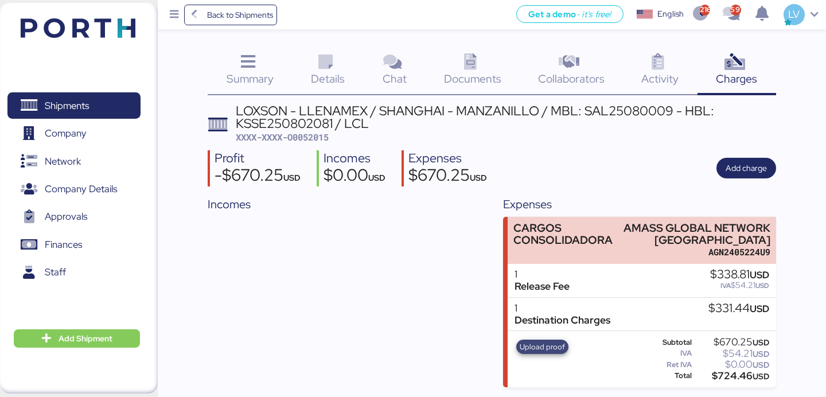
click at [556, 350] on span "Upload proof" at bounding box center [541, 347] width 45 height 13
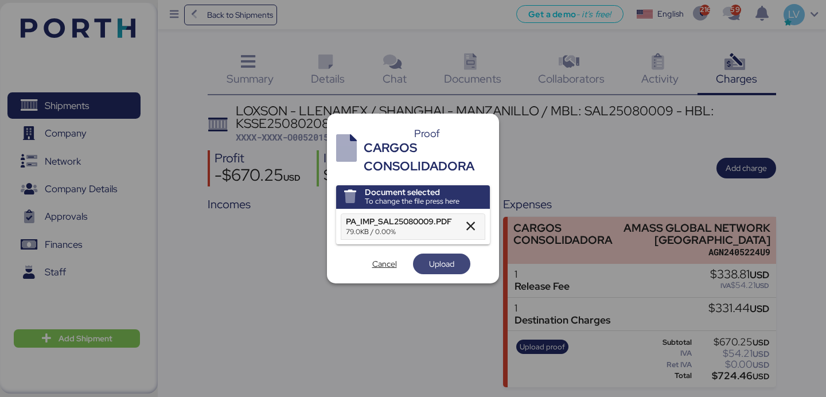
click at [444, 261] on span "Upload" at bounding box center [441, 264] width 25 height 14
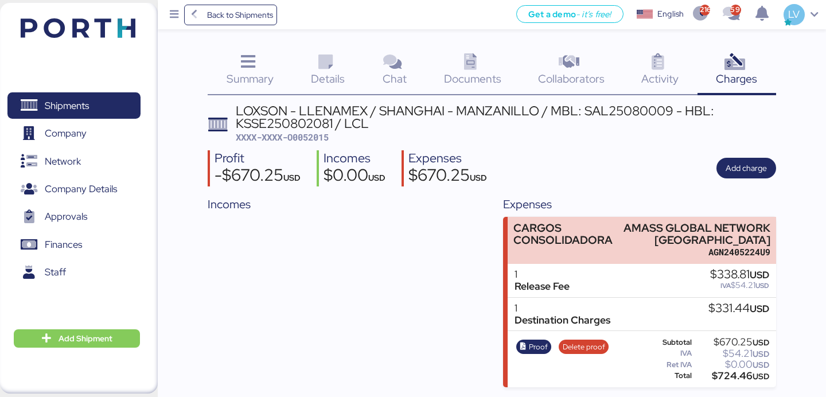
click at [329, 146] on div "LOXSON - LLENAMEX / [GEOGRAPHIC_DATA] - MANZANILLO / MBL: SAL25080009 - HBL: KS…" at bounding box center [492, 245] width 568 height 283
click at [319, 135] on span "XXXX-XXXX-O0052015" at bounding box center [282, 136] width 93 height 11
click at [311, 128] on div "LOXSON - LLENAMEX / SHANGHAI - MANZANILLO / MBL: SAL25080009 - HBL: KSSE2508020…" at bounding box center [506, 117] width 540 height 26
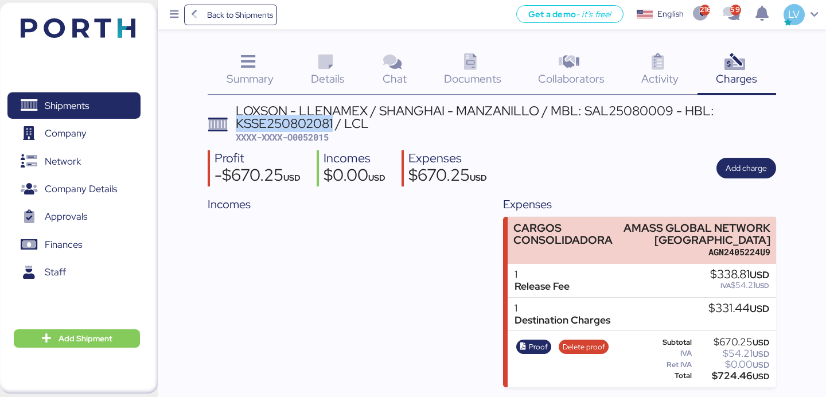
click at [311, 128] on div "LOXSON - LLENAMEX / SHANGHAI - MANZANILLO / MBL: SAL25080009 - HBL: KSSE2508020…" at bounding box center [506, 117] width 540 height 26
click at [311, 144] on div "LOXSON - LLENAMEX / [GEOGRAPHIC_DATA] - MANZANILLO / MBL: SAL25080009 - HBL: KS…" at bounding box center [492, 245] width 568 height 283
click at [311, 138] on span "XXXX-XXXX-O0052015" at bounding box center [282, 136] width 93 height 11
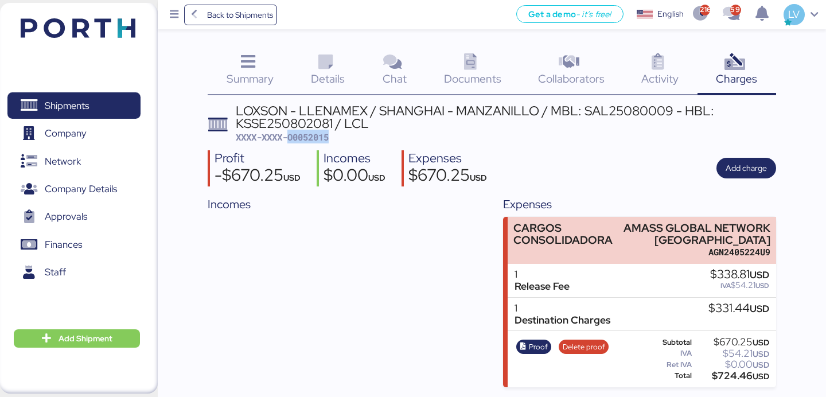
copy span "O0052015"
click at [254, 17] on span "Back to Shipments" at bounding box center [240, 15] width 66 height 14
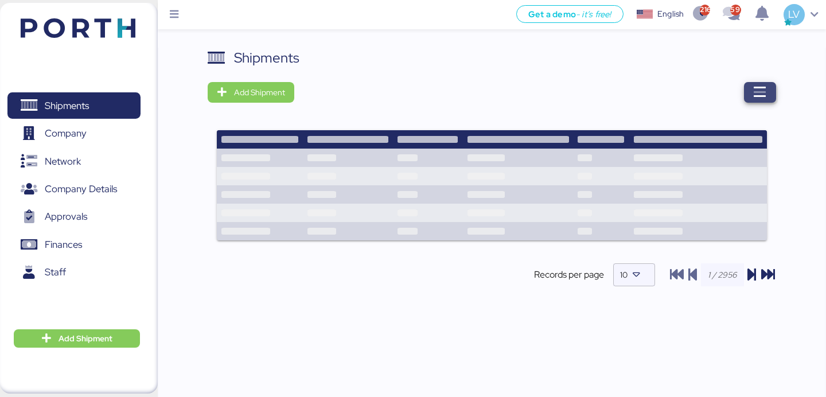
click at [761, 93] on icon "button" at bounding box center [760, 92] width 14 height 14
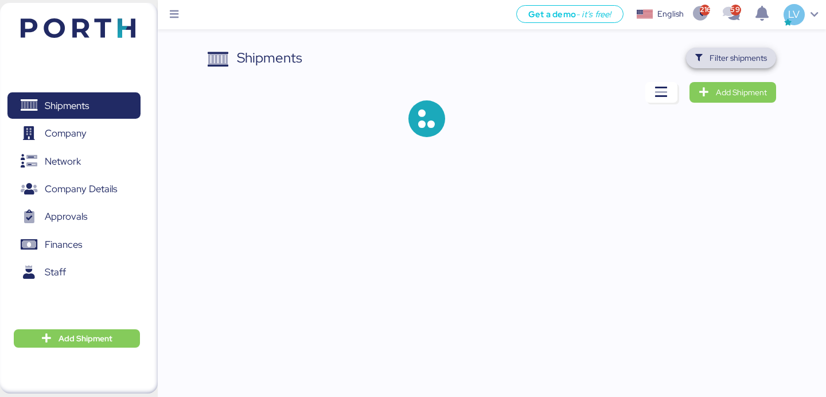
click at [733, 59] on span "Filter shipments" at bounding box center [737, 58] width 57 height 14
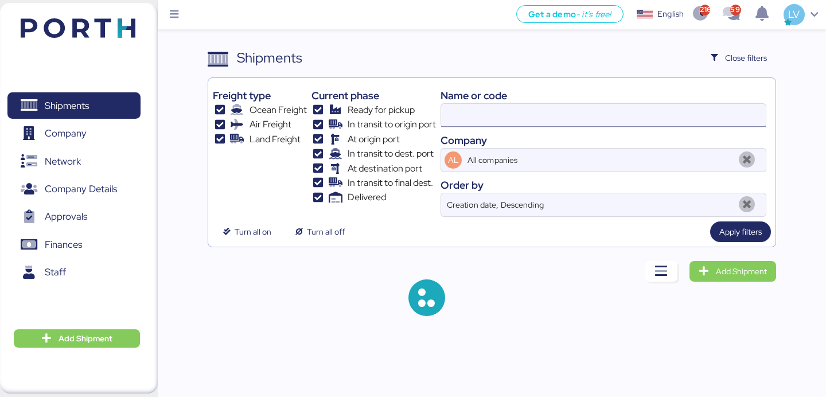
click at [624, 118] on input at bounding box center [603, 115] width 325 height 23
paste input "SAOF42322700"
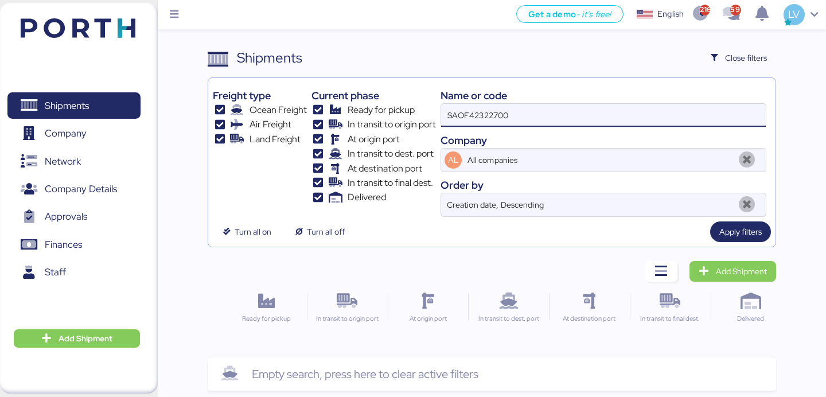
type input "SAOF42322700"
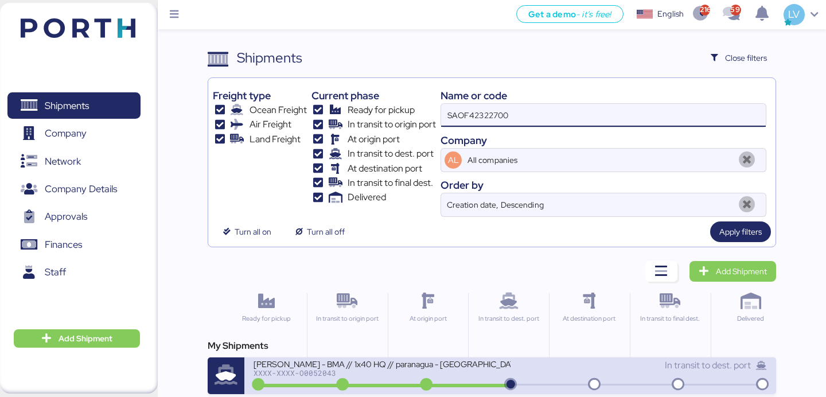
click at [345, 372] on div "XXXX-XXXX-O0052043" at bounding box center [381, 373] width 256 height 8
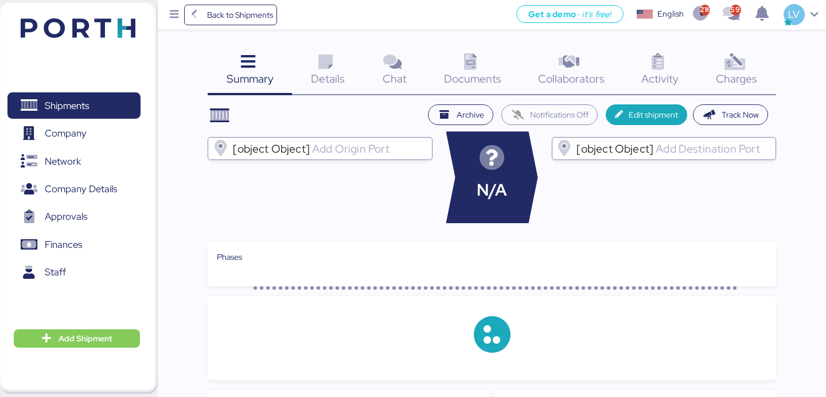
click at [721, 65] on div "Charges 0" at bounding box center [736, 72] width 79 height 48
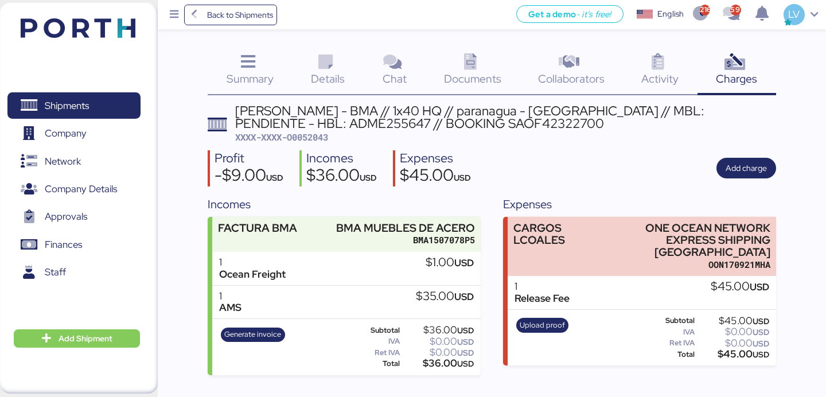
click at [454, 29] on div "Get a demo - it’s free! Get a demo English Inglés English 2163 597 LV" at bounding box center [551, 14] width 549 height 29
click at [468, 56] on icon at bounding box center [470, 62] width 25 height 17
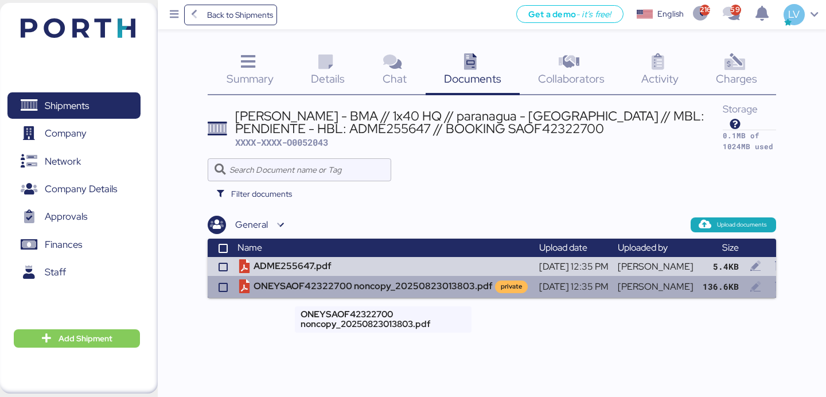
click at [444, 282] on td "ONEYSAOF42322700 noncopy_20250823013803.pdf private" at bounding box center [384, 287] width 302 height 22
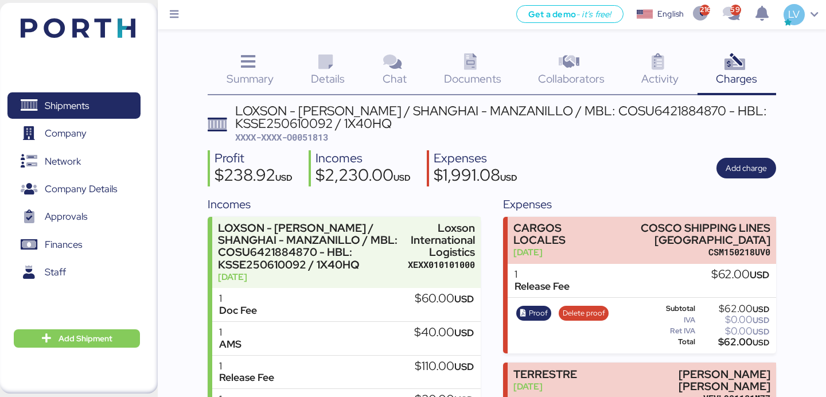
click at [69, 30] on img at bounding box center [78, 27] width 115 height 19
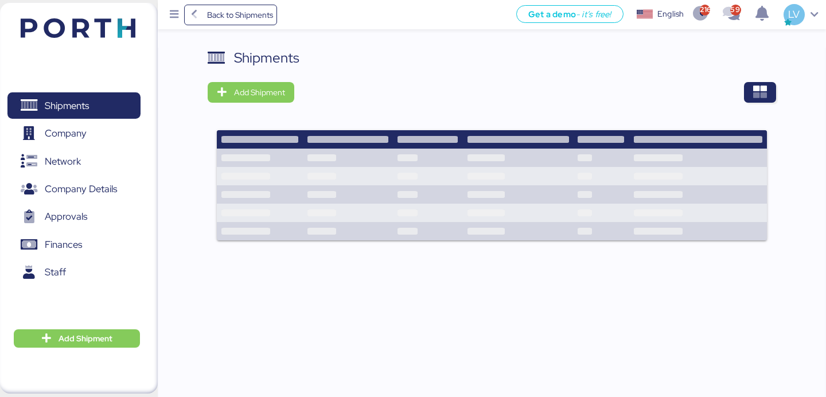
click at [737, 87] on div at bounding box center [538, 92] width 473 height 21
click at [766, 89] on icon "button" at bounding box center [760, 92] width 14 height 14
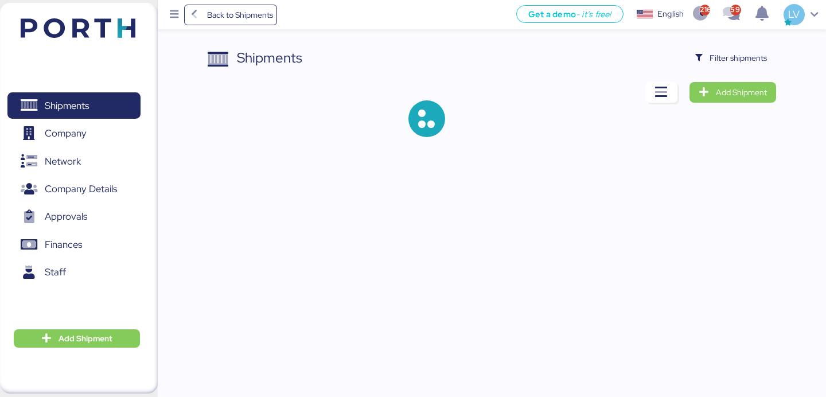
click at [757, 68] on div "Shipments Filter shipments Add Shipment" at bounding box center [492, 102] width 568 height 108
click at [749, 58] on span "Filter shipments" at bounding box center [737, 58] width 57 height 14
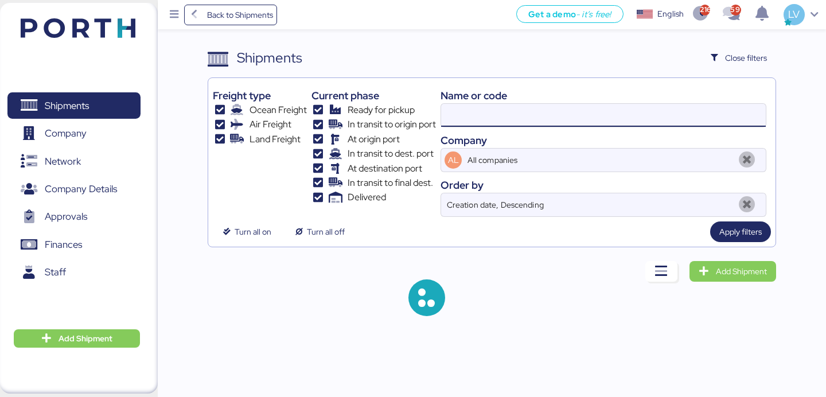
click at [669, 118] on input at bounding box center [603, 115] width 325 height 23
paste input "SAOF34335500 / ONEYSAOF34335500"
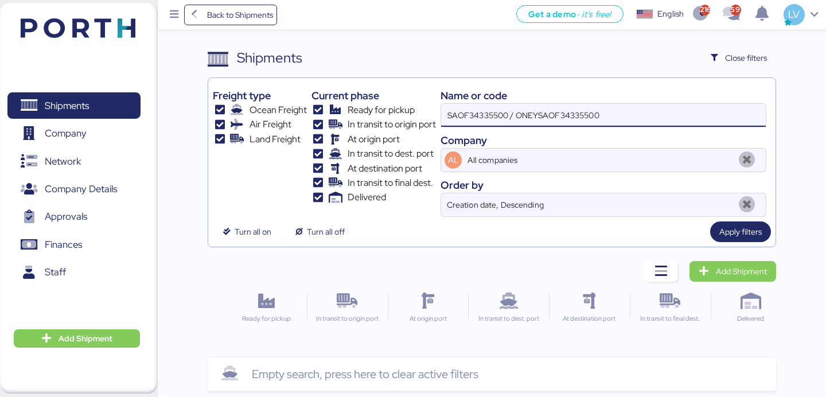
click at [583, 114] on input "SAOF34335500 / ONEYSAOF34335500" at bounding box center [603, 115] width 325 height 23
click at [583, 111] on input "SAOF34335500 / ONEYSAOF34335500" at bounding box center [603, 115] width 325 height 23
click at [583, 110] on input "SAOF34335500 / ONEYSAOF34335500" at bounding box center [603, 115] width 325 height 23
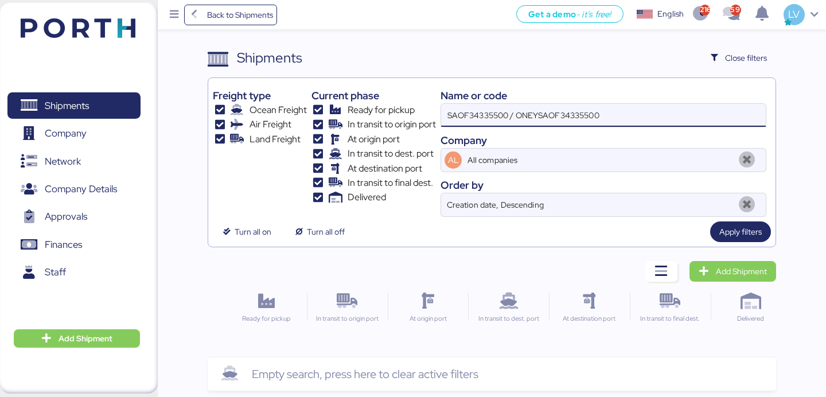
click at [582, 110] on input "SAOF34335500 / ONEYSAOF34335500" at bounding box center [603, 115] width 325 height 23
type input "SAOF34335500"
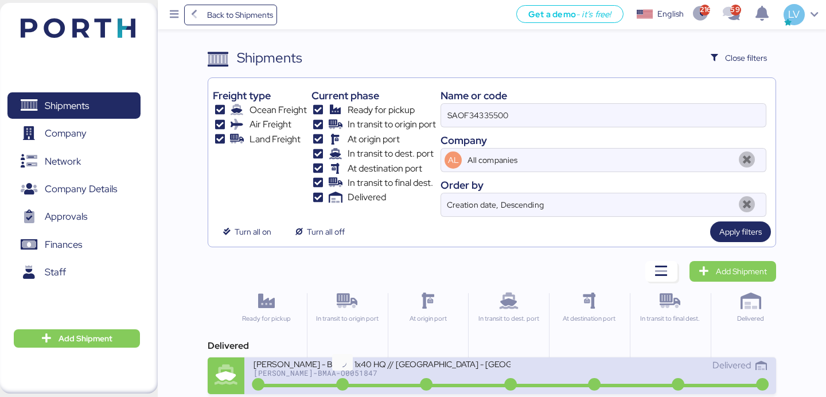
click at [345, 379] on icon at bounding box center [342, 384] width 55 height 13
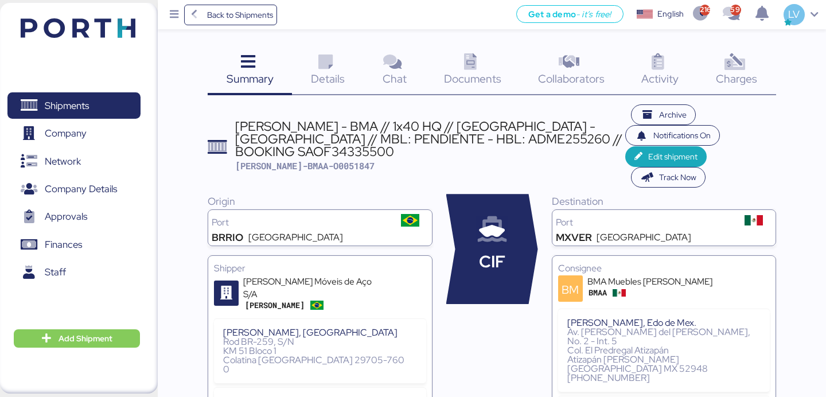
click at [724, 76] on span "Charges" at bounding box center [736, 78] width 41 height 15
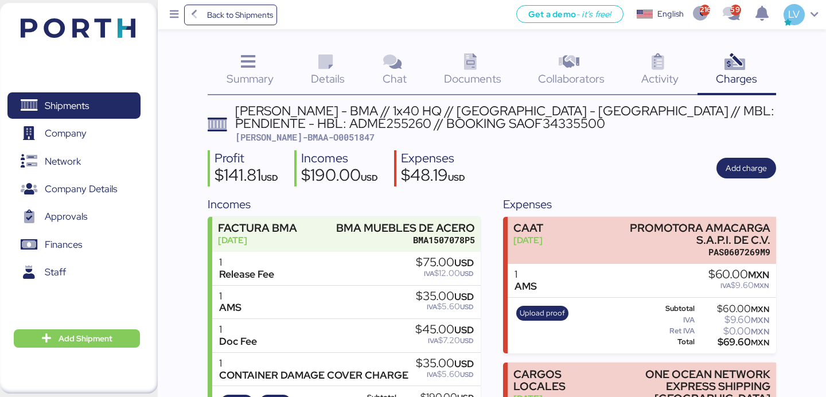
click at [299, 136] on span "BERT-BMAA-O0051847" at bounding box center [304, 136] width 139 height 11
copy span "O0051847"
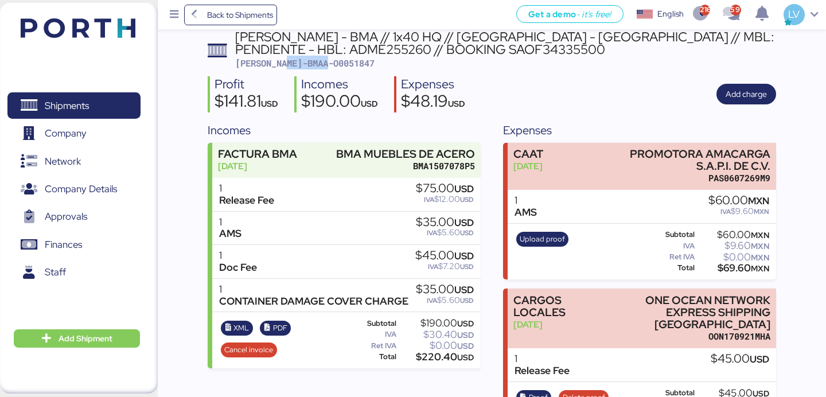
scroll to position [112, 0]
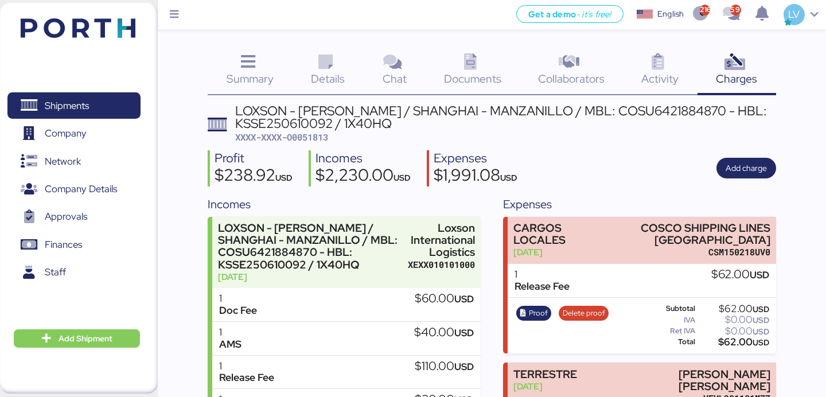
click at [116, 26] on img at bounding box center [78, 27] width 115 height 19
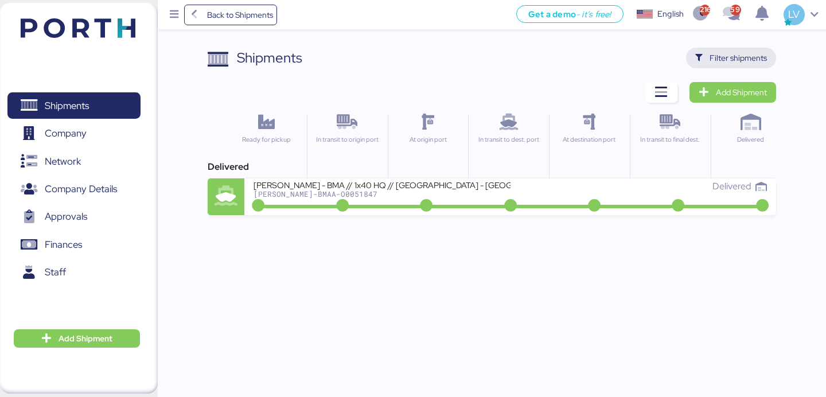
click at [726, 58] on span "Filter shipments" at bounding box center [737, 58] width 57 height 14
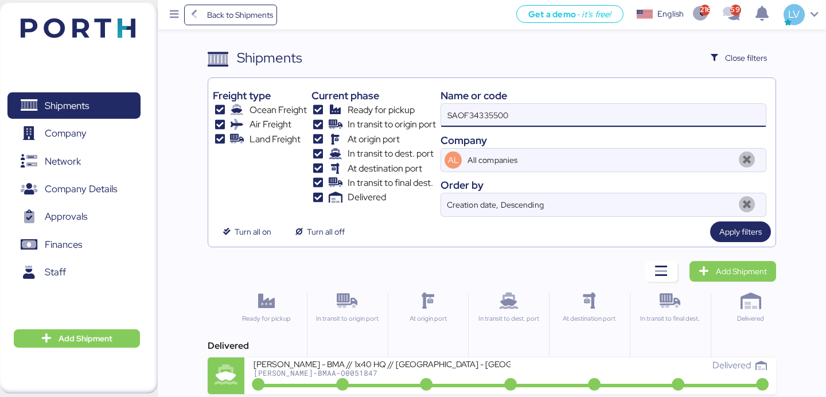
click at [643, 119] on input "SAOF34335500" at bounding box center [603, 115] width 325 height 23
paste input "MEDUXF513337"
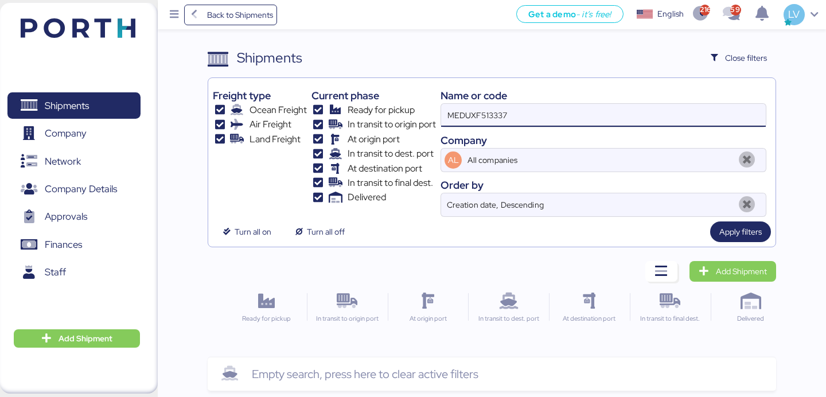
click at [519, 124] on input "MEDUXF513337" at bounding box center [603, 115] width 325 height 23
paste input "EBKGQ00119CD"
click at [548, 112] on input "EBKGQ00119CD" at bounding box center [603, 115] width 325 height 23
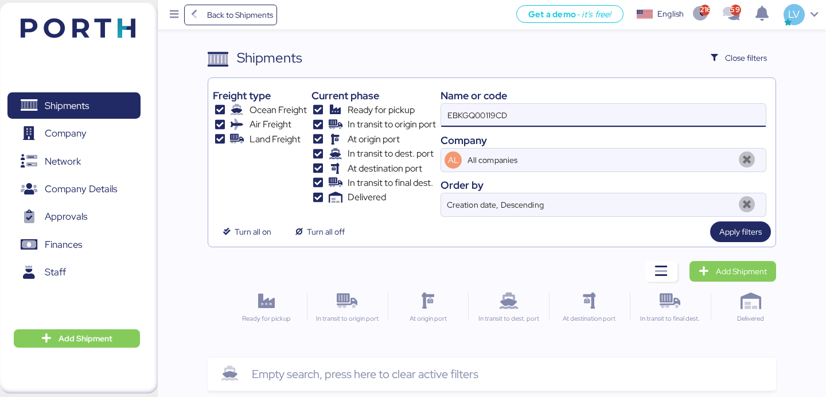
click at [548, 112] on input "EBKGQ00119CD" at bounding box center [603, 115] width 325 height 23
paste input "O0052023-169461"
drag, startPoint x: 453, startPoint y: 114, endPoint x: 420, endPoint y: 113, distance: 33.3
click at [420, 113] on div "Freight type Ocean Freight Air Freight Land Freight Current phase Ready for pic…" at bounding box center [491, 150] width 557 height 134
type input "o0052023"
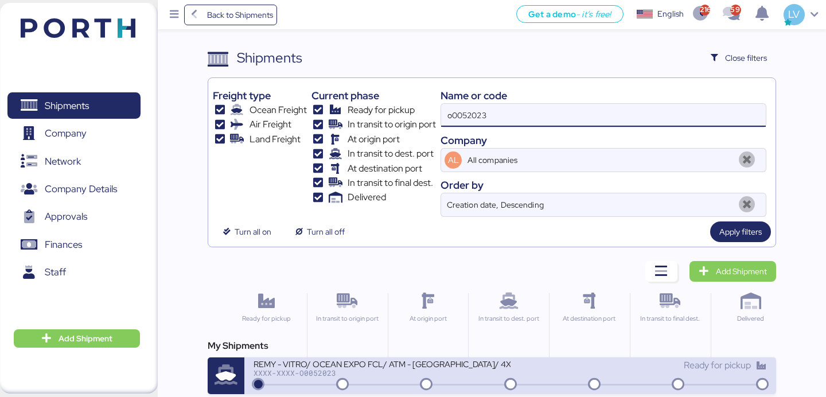
click at [341, 366] on div "XXXX-XXXX-O0052023" at bounding box center [381, 373] width 256 height 8
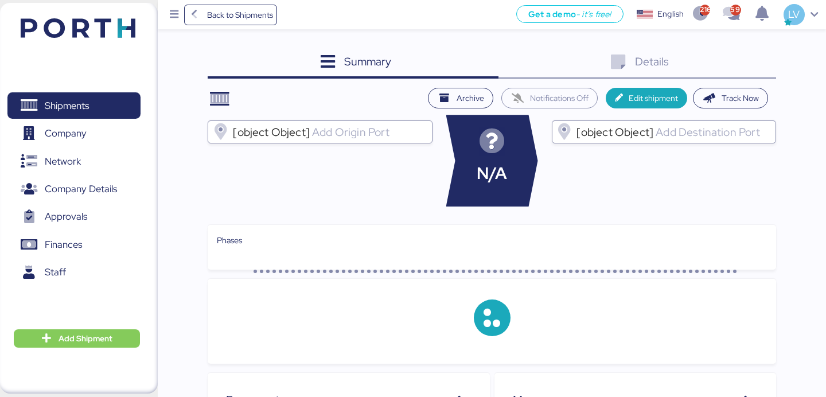
click at [751, 61] on div "Summary 0 Details 0" at bounding box center [492, 63] width 568 height 31
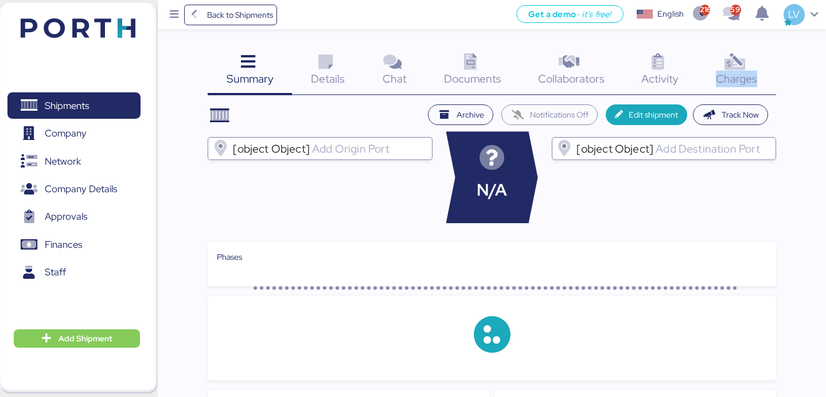
click at [751, 61] on div "Charges 0" at bounding box center [736, 72] width 79 height 48
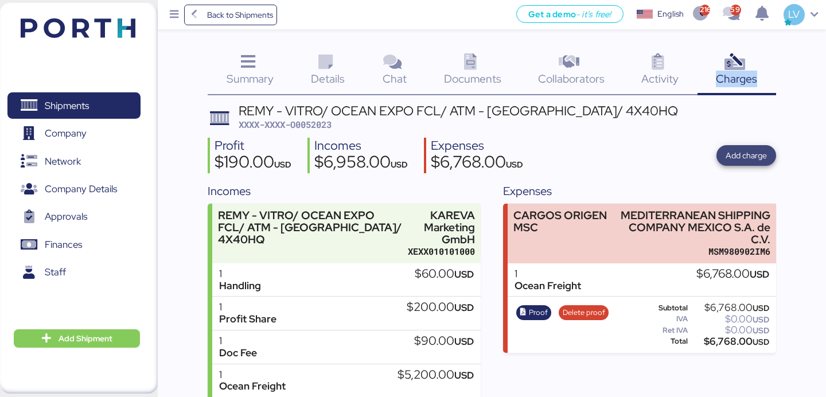
click at [734, 151] on span "Add charge" at bounding box center [745, 155] width 41 height 14
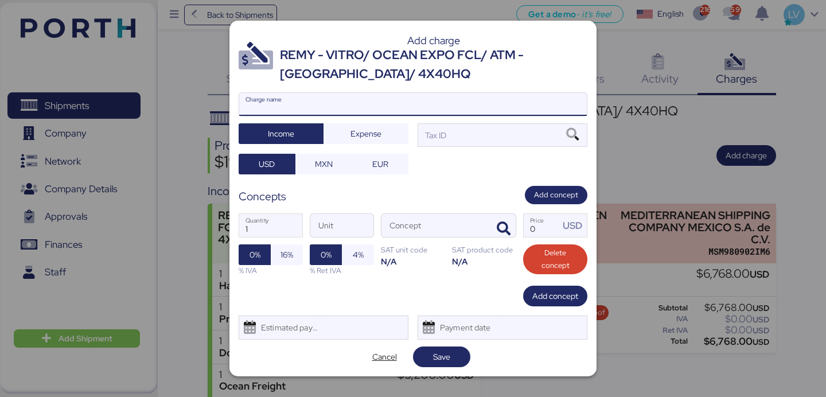
click at [525, 104] on input "Charge name" at bounding box center [412, 104] width 347 height 23
type input "c"
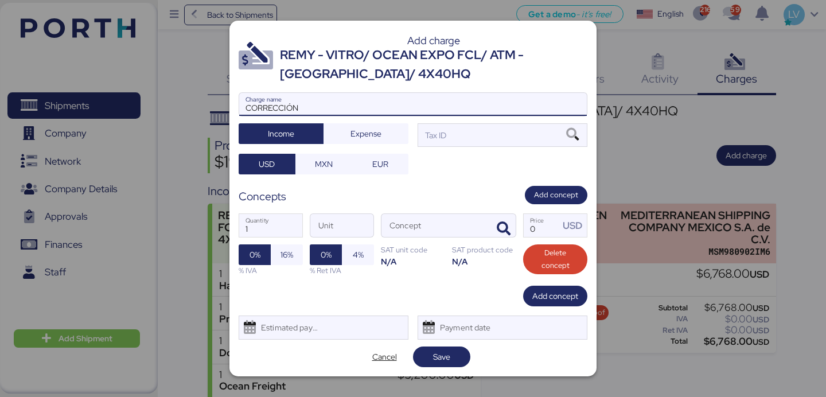
type input "CORRECCIÓN"
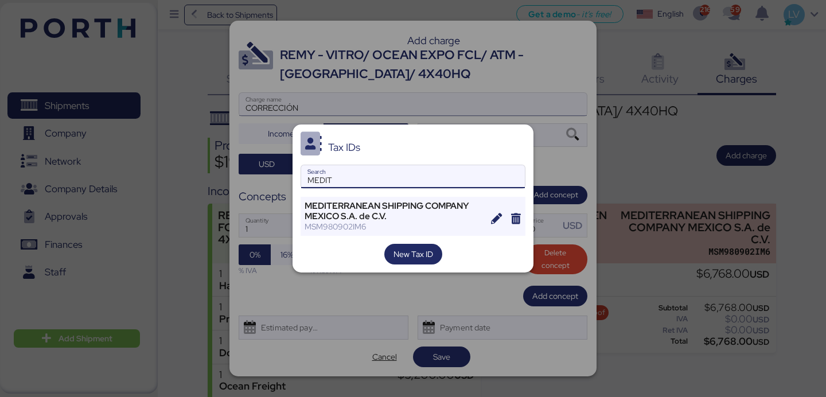
type input "MEDIT"
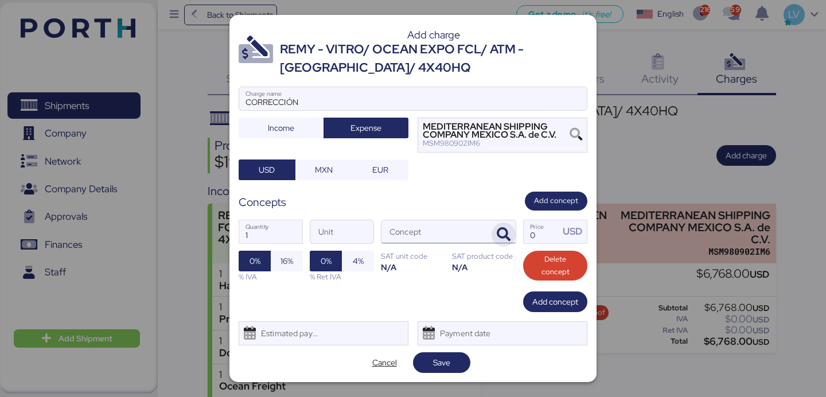
click at [511, 227] on span "button" at bounding box center [503, 234] width 24 height 24
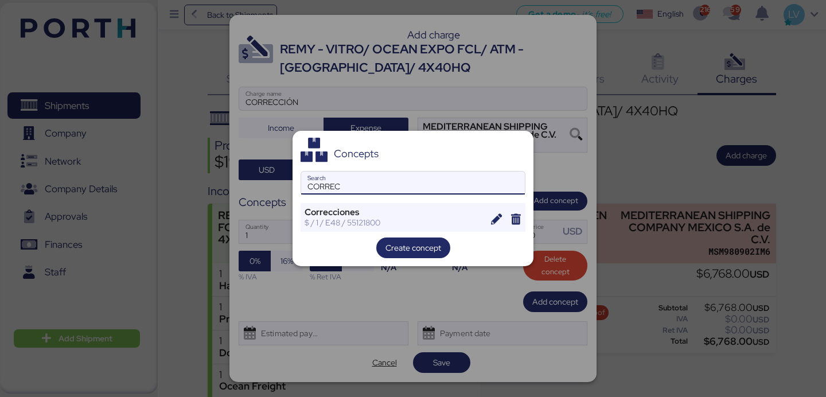
type input "CORREC"
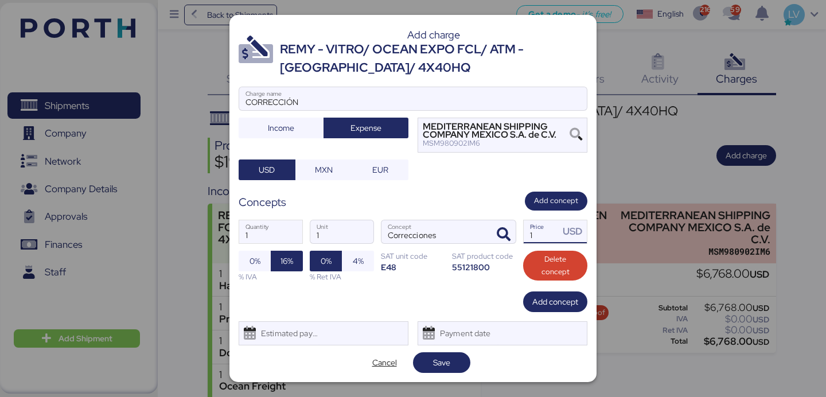
click at [553, 223] on input "1" at bounding box center [541, 231] width 36 height 23
type input "150"
click at [433, 366] on span "Save" at bounding box center [441, 362] width 17 height 14
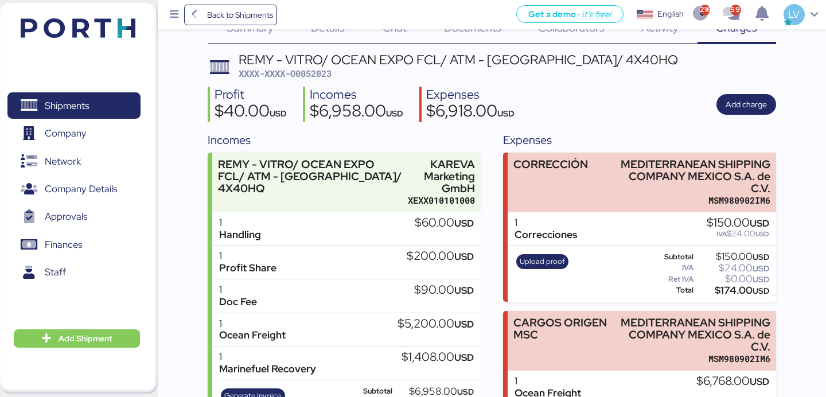
scroll to position [123, 0]
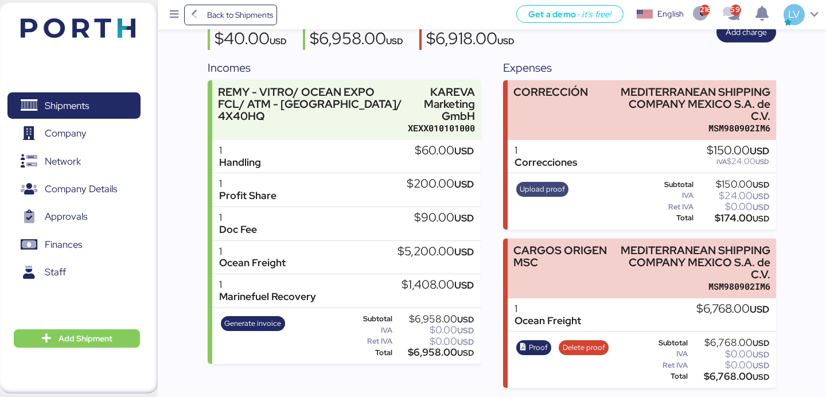
click at [537, 185] on span "Upload proof" at bounding box center [541, 189] width 45 height 13
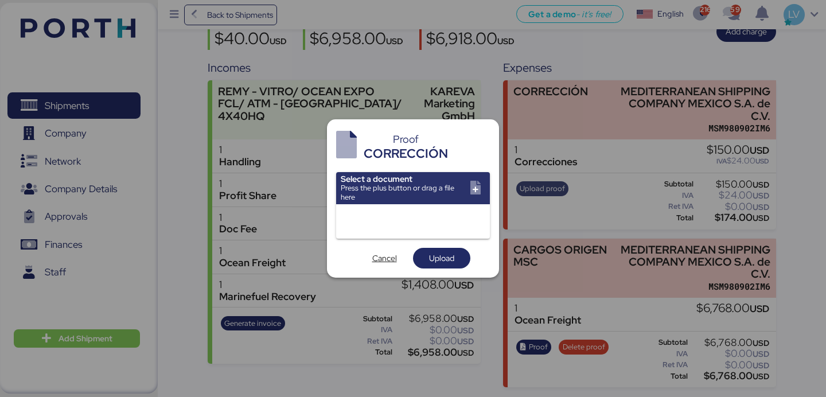
scroll to position [0, 0]
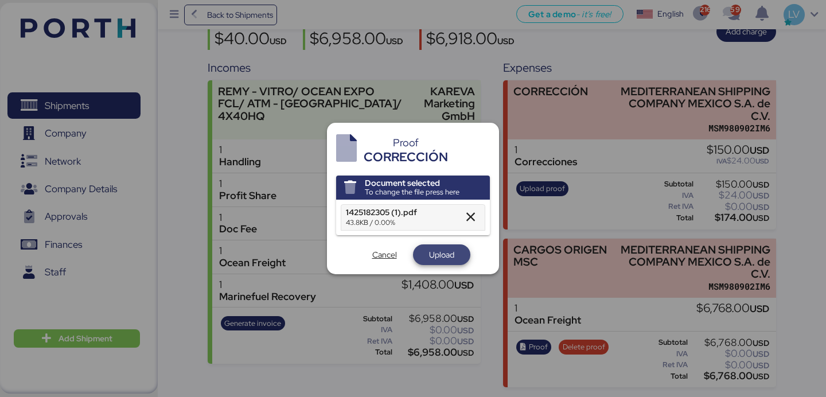
click at [446, 250] on span "Upload" at bounding box center [441, 255] width 25 height 14
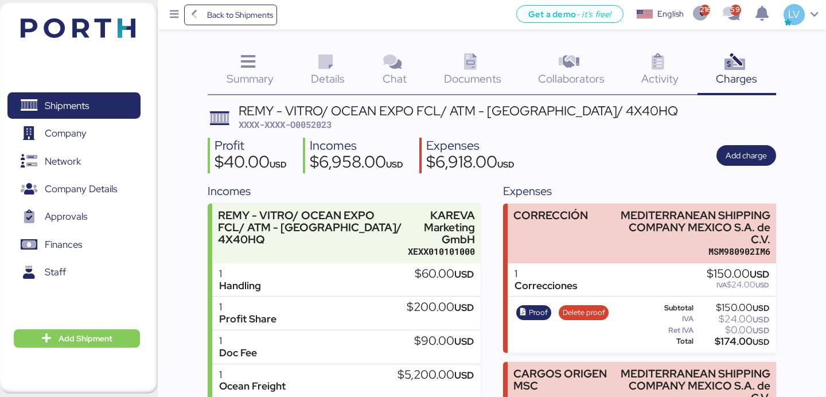
click at [319, 128] on span "XXXX-XXXX-O0052023" at bounding box center [285, 124] width 93 height 11
copy span "O0052023"
click at [263, 11] on span "Back to Shipments" at bounding box center [240, 15] width 66 height 14
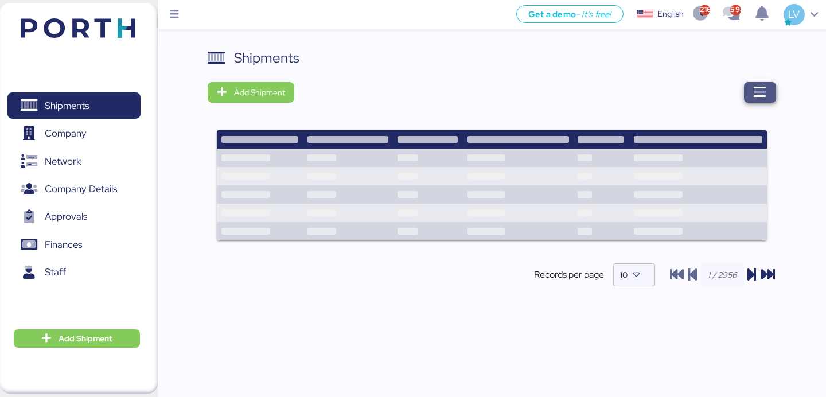
click at [765, 91] on icon "button" at bounding box center [760, 92] width 14 height 14
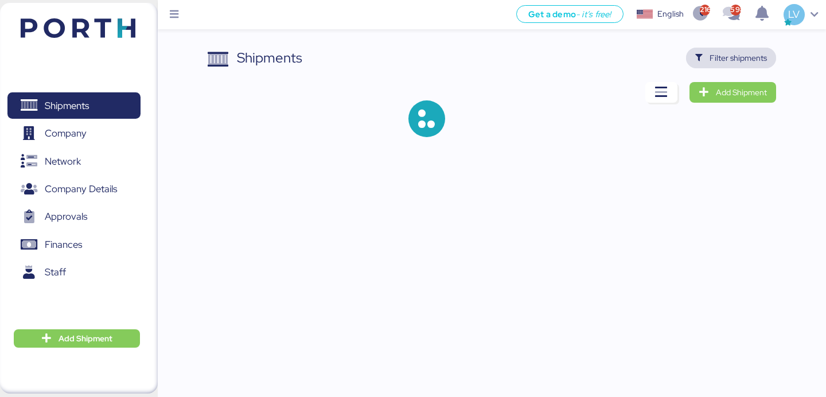
click at [744, 67] on span "Filter shipments" at bounding box center [731, 58] width 90 height 21
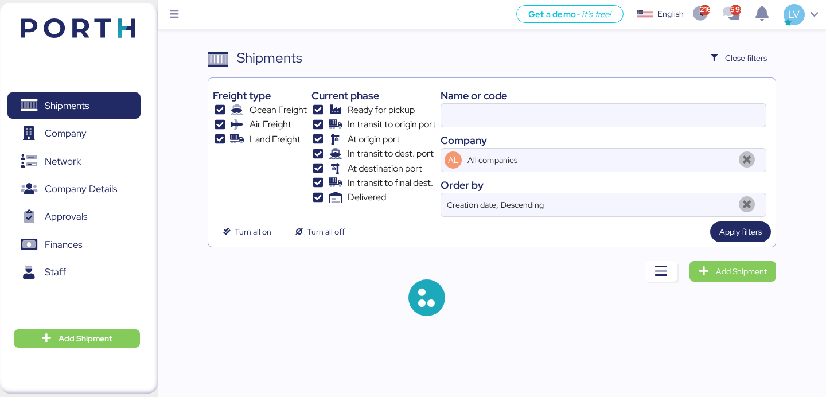
click at [686, 103] on div at bounding box center [603, 115] width 326 height 24
click at [686, 104] on input at bounding box center [603, 115] width 325 height 23
click at [686, 103] on div at bounding box center [603, 115] width 326 height 24
click at [686, 104] on input at bounding box center [603, 115] width 325 height 23
click at [594, 145] on div "Company" at bounding box center [603, 139] width 326 height 15
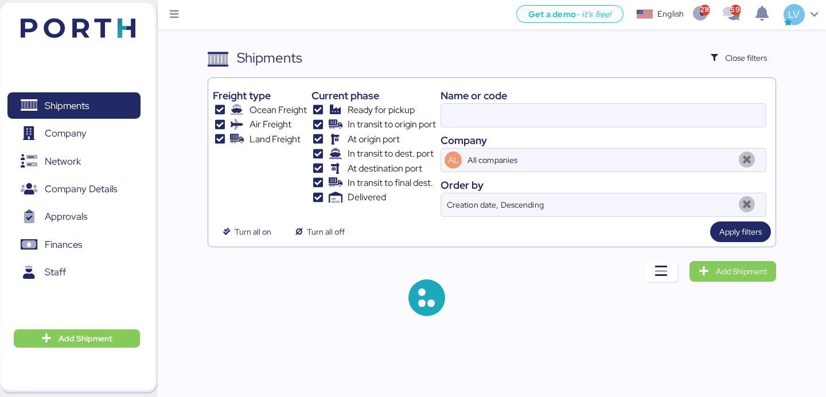
click at [595, 130] on div "Name or code Company AL All companies Order by Creation date, Descending" at bounding box center [603, 150] width 326 height 134
click at [596, 117] on input "o0052023" at bounding box center [603, 115] width 325 height 23
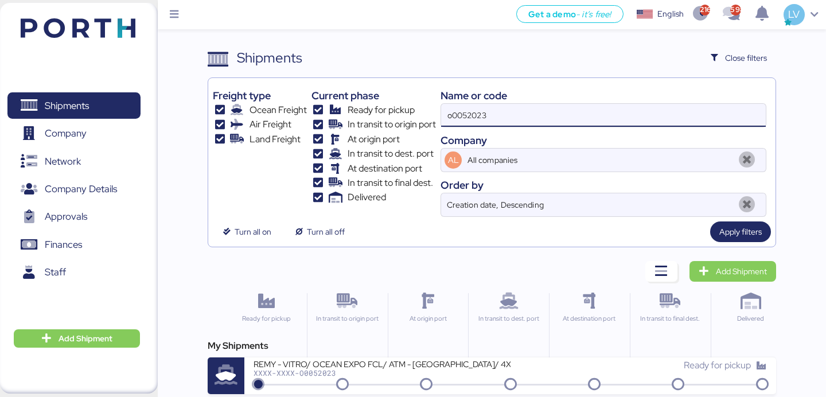
paste input "ZIMUSNH22125853"
click at [595, 117] on input "o0052023 ZIMUSNH22125853" at bounding box center [603, 115] width 325 height 23
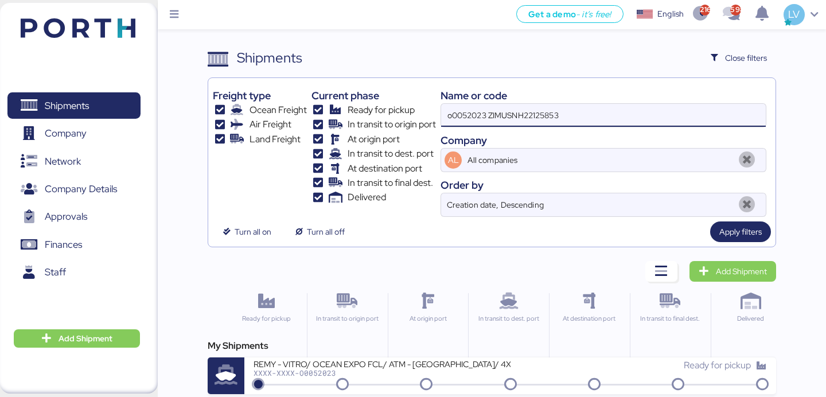
paste input
type input "ZIMUSNH22125853"
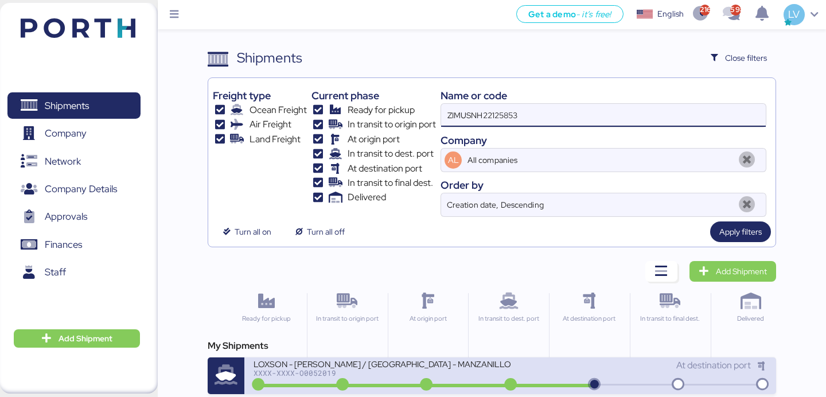
click at [392, 366] on div "LOXSON - LEAR / SHANGHAI - MANZANILLO / MBL: ZIMUSNH22125853 - HBL: KSSE2507092…" at bounding box center [381, 363] width 256 height 10
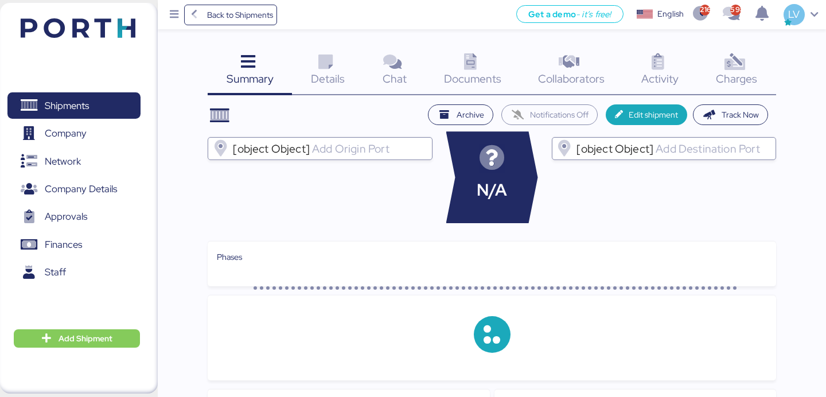
click at [703, 72] on div "Summary 0 Details 0 Chat 0 Documents 0 Collaborators 0 Activity 0 Charges 0" at bounding box center [492, 72] width 568 height 48
click at [739, 73] on span "Charges" at bounding box center [736, 78] width 41 height 15
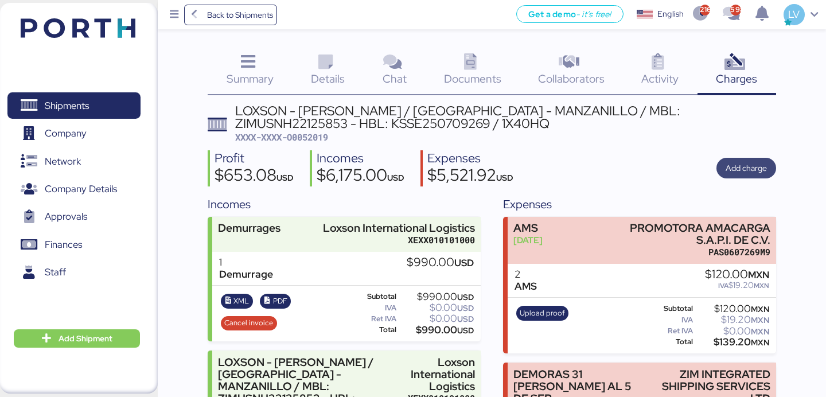
click at [765, 174] on span "Add charge" at bounding box center [745, 168] width 41 height 16
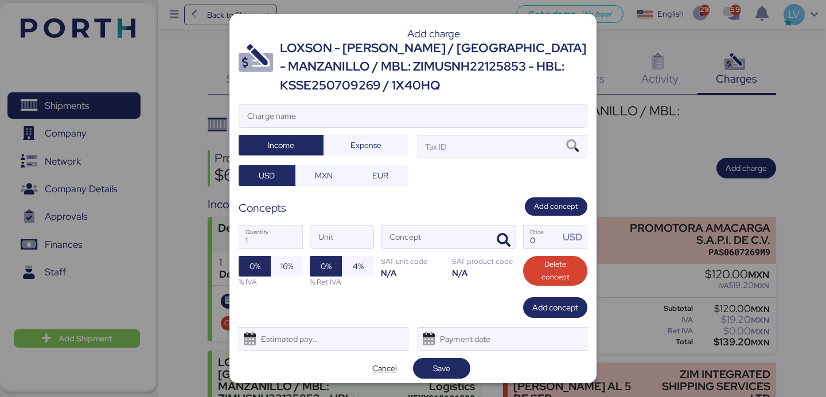
click at [361, 97] on div "Add charge LOXSON - LEAR / SHANGHAI - MANZANILLO / MBL: ZIMUSNH22125853 - HBL: …" at bounding box center [412, 198] width 367 height 369
click at [358, 107] on input "Charge name" at bounding box center [412, 115] width 347 height 23
type input "DEMORAS"
click at [378, 150] on span "Expense" at bounding box center [365, 145] width 31 height 14
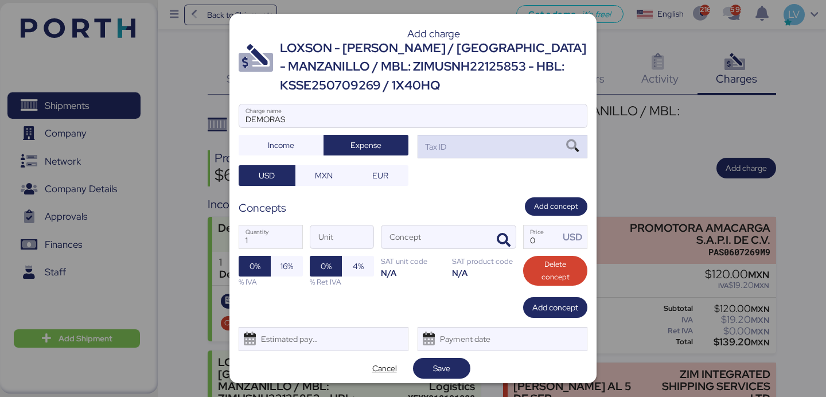
click at [447, 156] on div "Tax ID" at bounding box center [502, 146] width 170 height 23
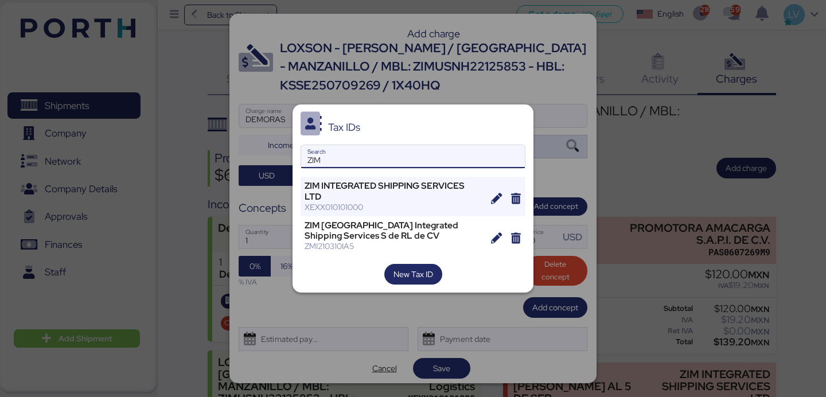
type input "ZIM"
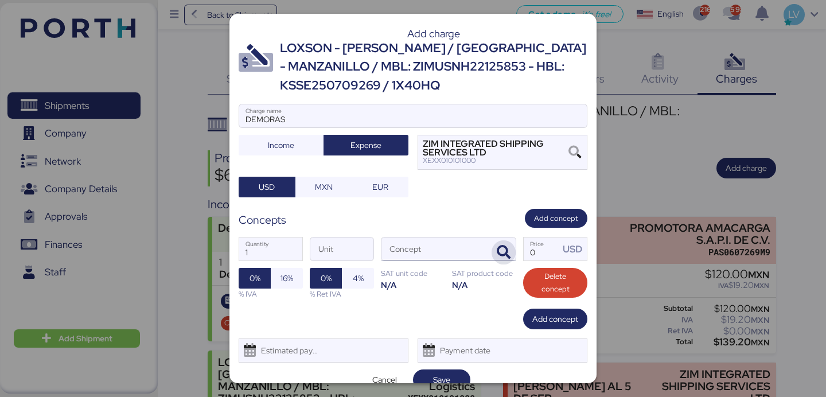
click at [502, 245] on icon "button" at bounding box center [504, 252] width 14 height 14
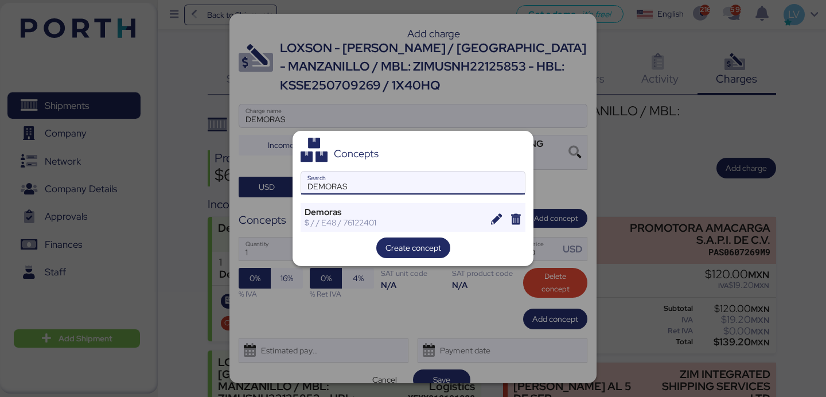
type input "DEMORAS"
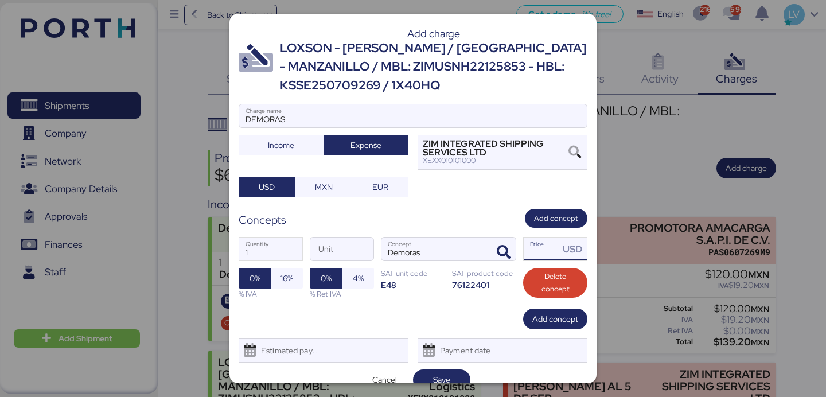
click at [552, 260] on input "Price USD" at bounding box center [541, 248] width 36 height 23
type input "165"
click at [388, 264] on div "1 Quantity Unit Demoras Concept 165 Price USD 0% 16% % IVA 0% 4% % Ret IVA SAT …" at bounding box center [413, 268] width 349 height 81
click at [295, 282] on span "16%" at bounding box center [287, 278] width 32 height 21
click at [454, 366] on span "Save" at bounding box center [441, 380] width 39 height 16
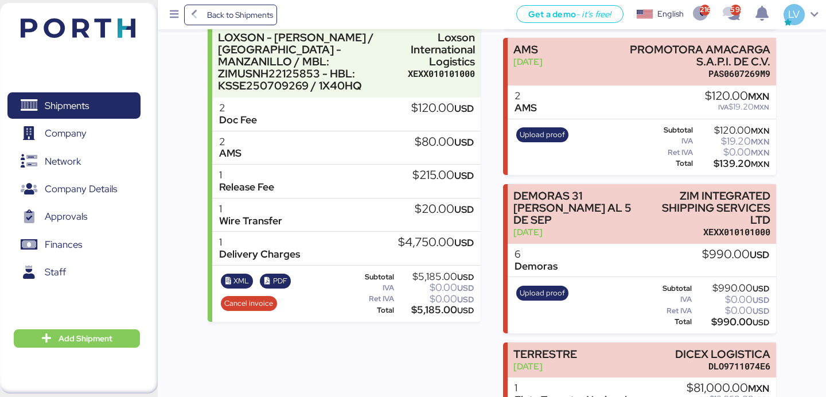
scroll to position [325, 0]
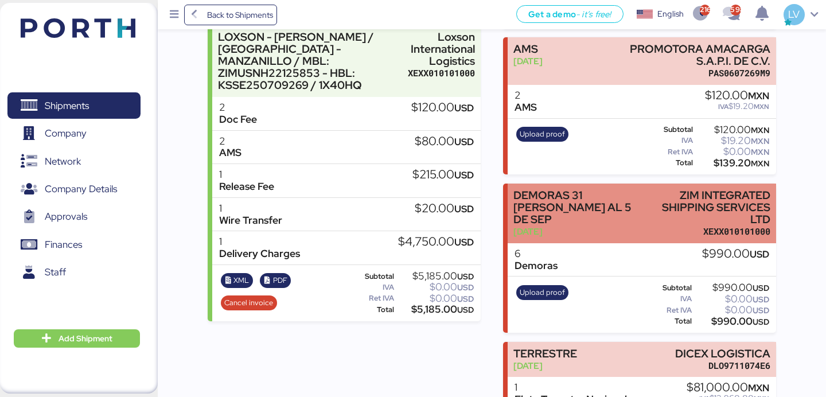
click at [569, 209] on div "DEMORAS 31 DE AGOSTO AL 5 DE SEP" at bounding box center [576, 207] width 127 height 36
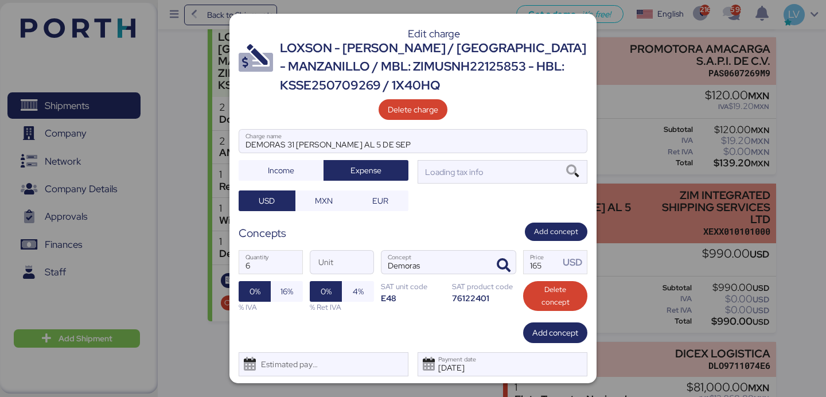
scroll to position [0, 0]
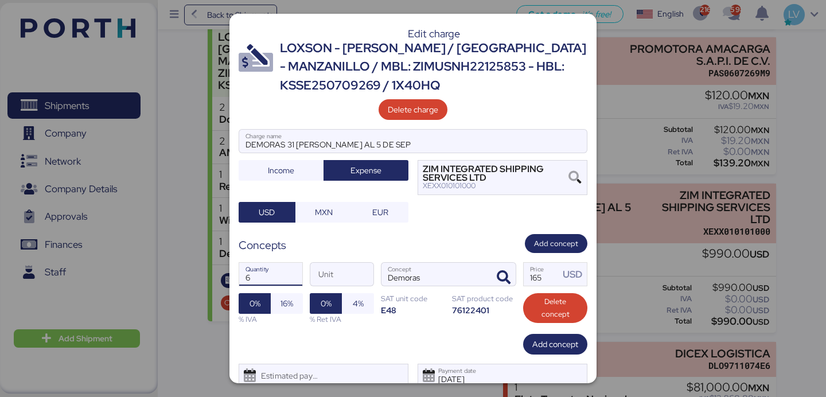
click at [270, 279] on input "6" at bounding box center [270, 274] width 63 height 23
type input "4"
click at [405, 244] on div "Concepts Add concept" at bounding box center [413, 243] width 349 height 19
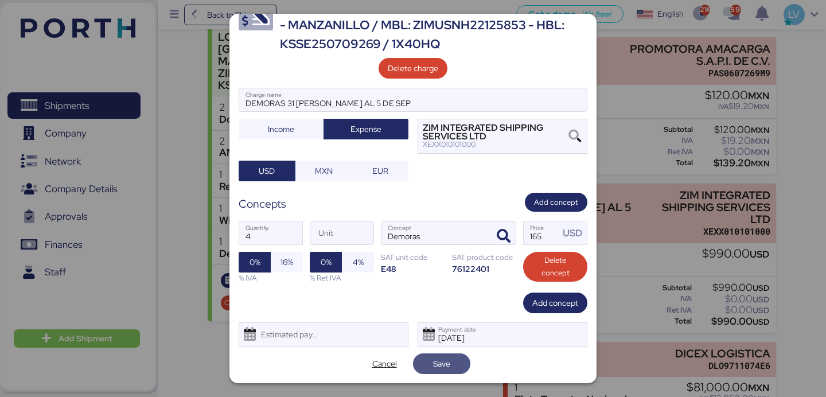
click at [444, 365] on span "Save" at bounding box center [441, 364] width 17 height 14
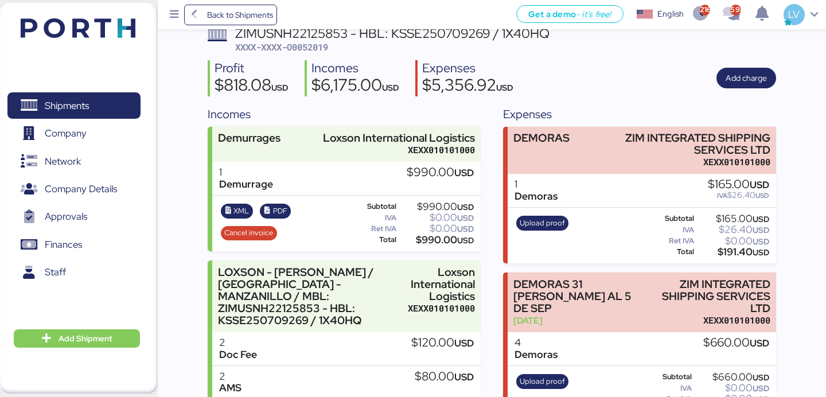
scroll to position [70, 0]
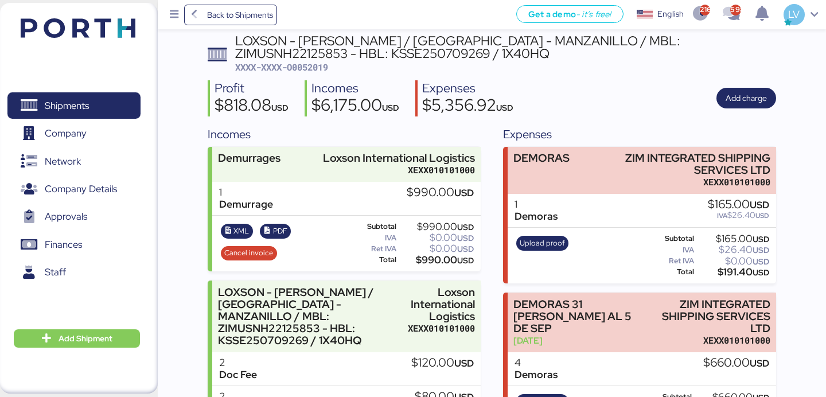
click at [534, 232] on div "Upload proof Subtotal $165.00 USD IVA $26.40 USD Ret IVA $0.00 USD Total $191.4…" at bounding box center [641, 256] width 268 height 56
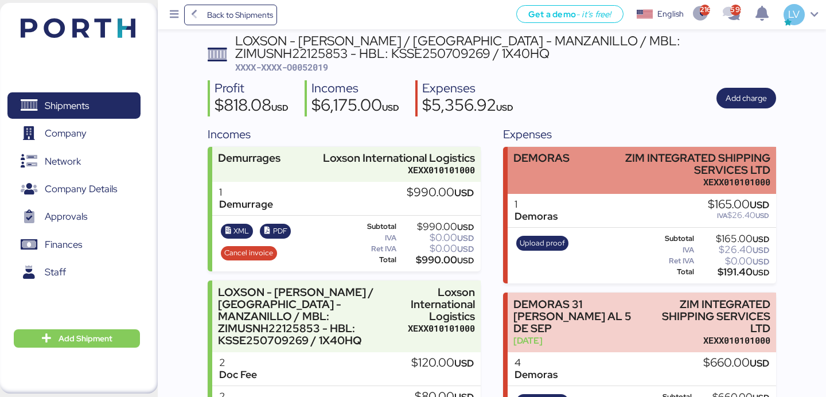
click at [613, 165] on div "DEMORAS ZIM INTEGRATED SHIPPING SERVICES LTD XEXX010101000" at bounding box center [641, 171] width 268 height 48
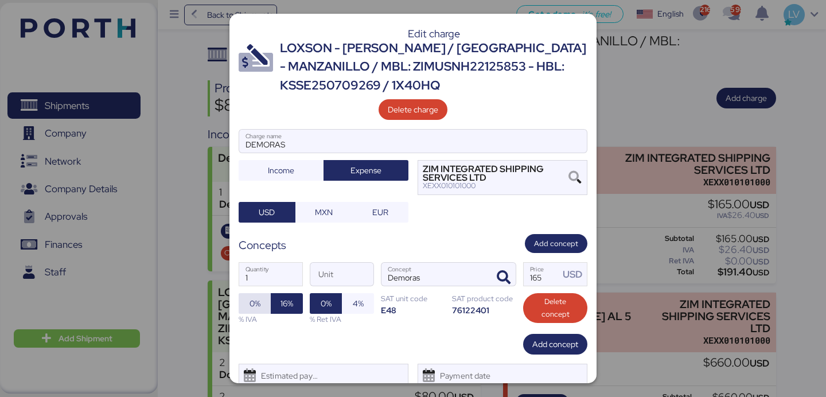
click at [248, 307] on span "0%" at bounding box center [255, 303] width 14 height 16
click at [260, 282] on input "1" at bounding box center [270, 274] width 63 height 23
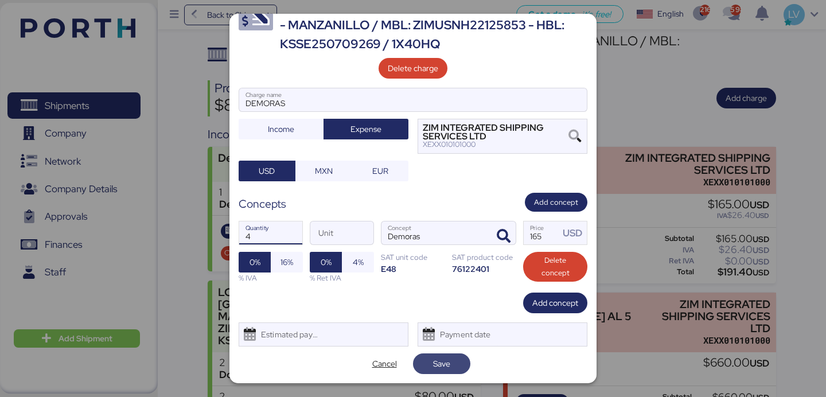
type input "4"
click at [432, 366] on span "Save" at bounding box center [441, 363] width 39 height 16
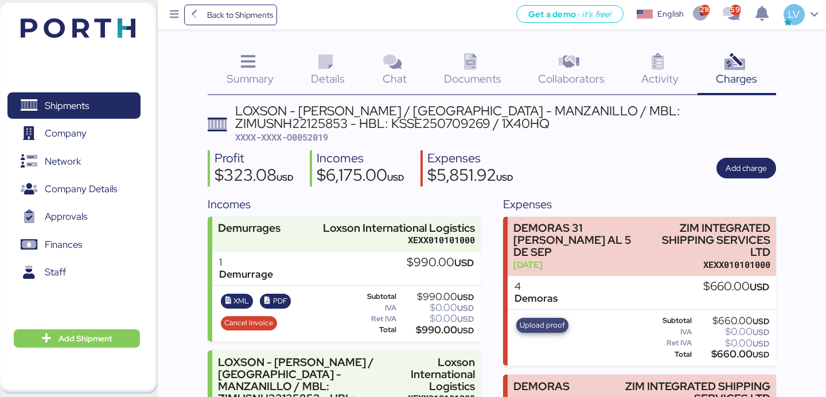
click at [538, 319] on span "Upload proof" at bounding box center [541, 325] width 45 height 13
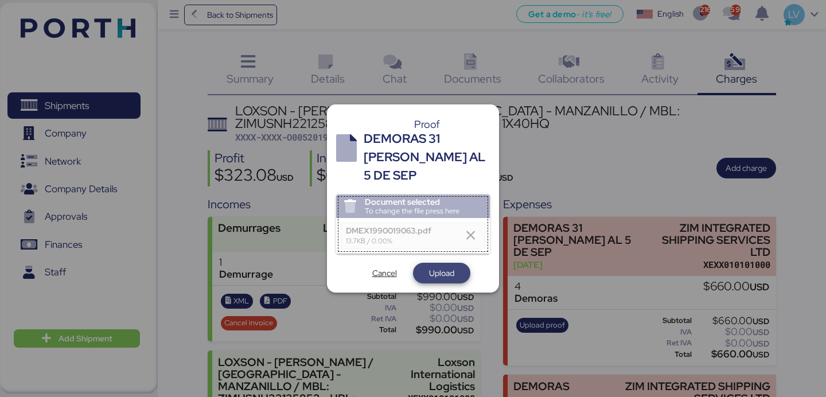
click at [452, 267] on span "Upload" at bounding box center [441, 273] width 25 height 14
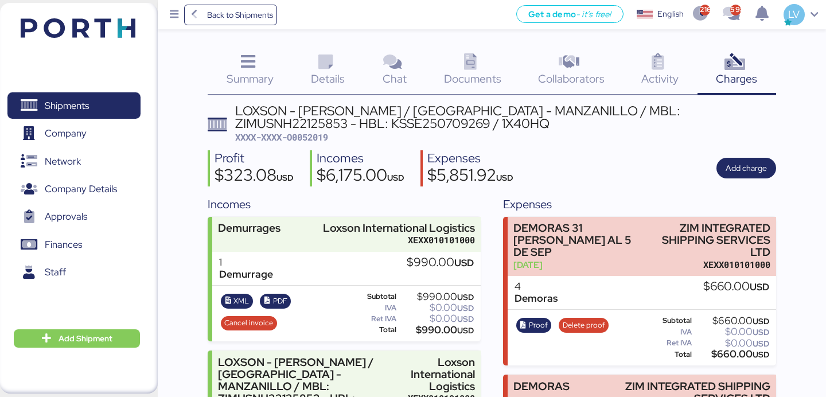
click at [311, 139] on span "XXXX-XXXX-O0052019" at bounding box center [281, 136] width 93 height 11
copy span "O0052019"
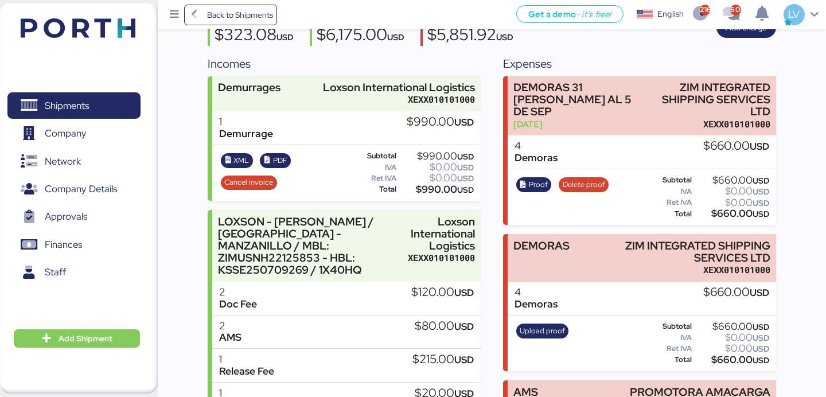
scroll to position [142, 0]
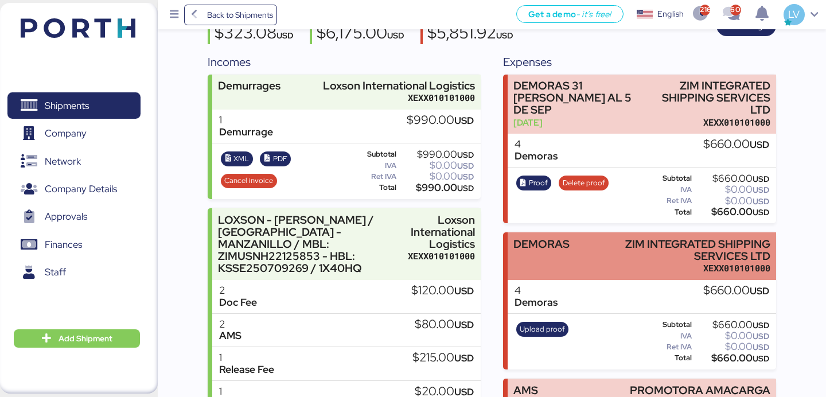
click at [594, 243] on div "DEMORAS ZIM INTEGRATED SHIPPING SERVICES LTD XEXX010101000" at bounding box center [641, 256] width 268 height 48
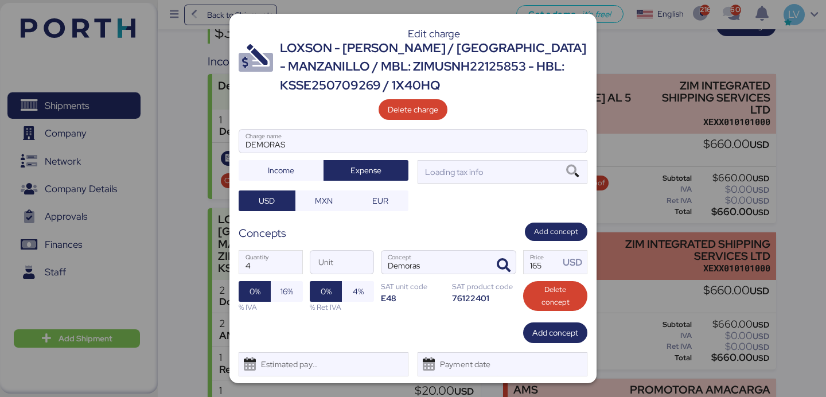
scroll to position [0, 0]
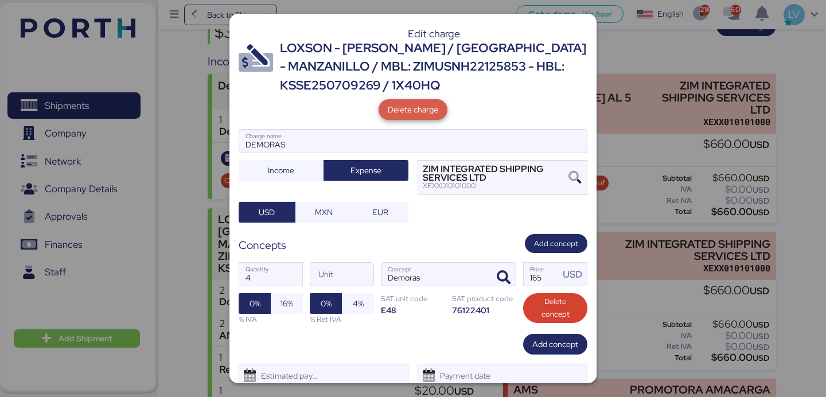
click at [405, 116] on span "Delete charge" at bounding box center [413, 110] width 50 height 14
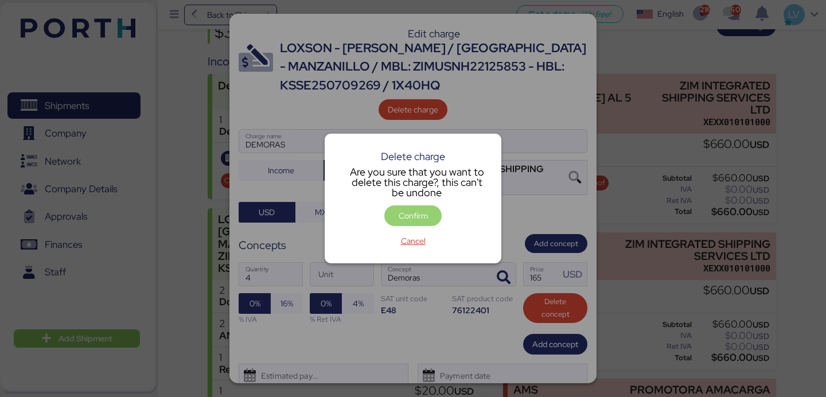
click at [420, 214] on span "Confirm" at bounding box center [412, 216] width 29 height 14
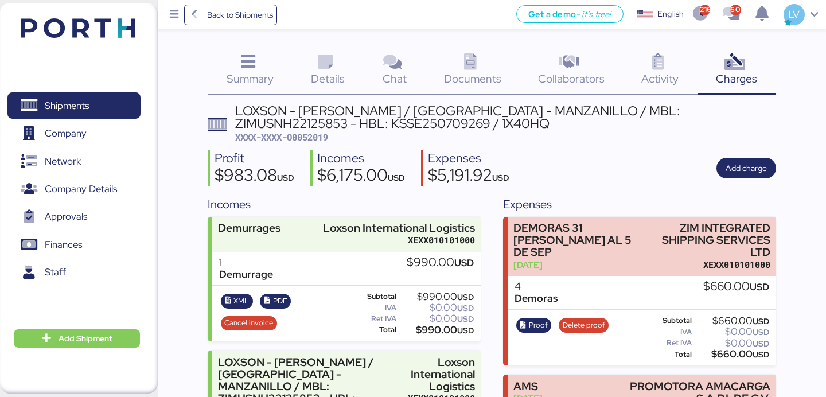
click at [613, 114] on div "LOXSON - LEAR / SHANGHAI - MANZANILLO / MBL: ZIMUSNH22125853 - HBL: KSSE2507092…" at bounding box center [505, 117] width 541 height 26
copy div "ZIMUSNH22125853"
click at [529, 320] on div "Proof Delete proof" at bounding box center [562, 337] width 100 height 47
click at [531, 319] on span "Proof" at bounding box center [538, 325] width 19 height 13
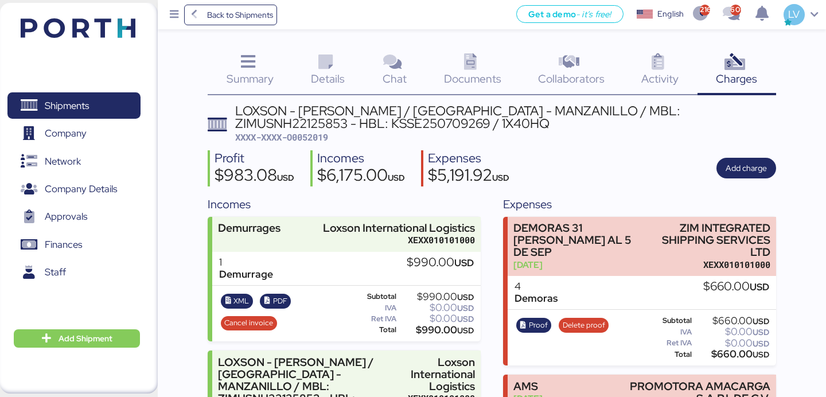
click at [466, 76] on span "Documents" at bounding box center [472, 78] width 57 height 15
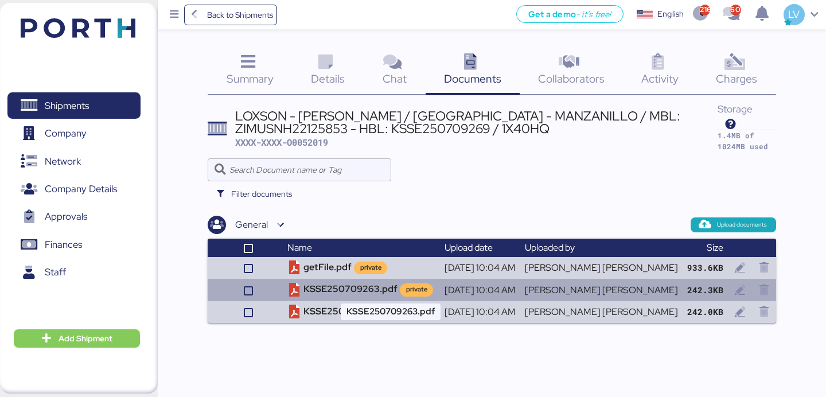
click at [321, 292] on td "KSSE250709263.pdf private" at bounding box center [361, 290] width 157 height 22
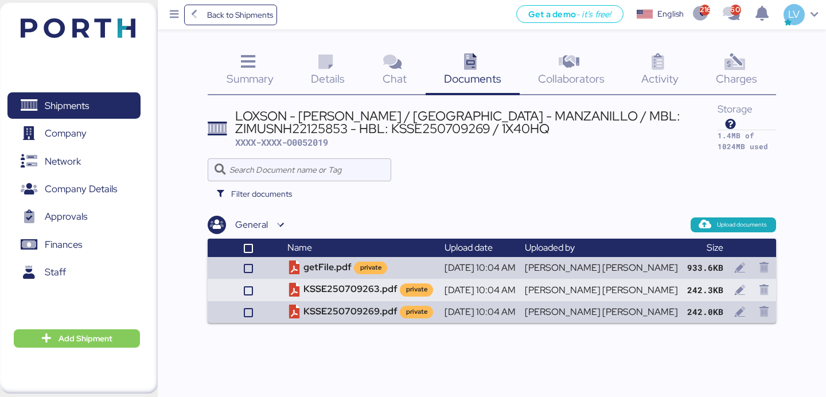
click at [626, 121] on div "LOXSON - LEAR / SHANGHAI - MANZANILLO / MBL: ZIMUSNH22125853 - HBL: KSSE2507092…" at bounding box center [476, 123] width 483 height 26
click at [623, 110] on div "LOXSON - LEAR / SHANGHAI - MANZANILLO / MBL: ZIMUSNH22125853 - HBL: KSSE2507092…" at bounding box center [476, 123] width 483 height 26
copy div "ZIMUSNH22125853"
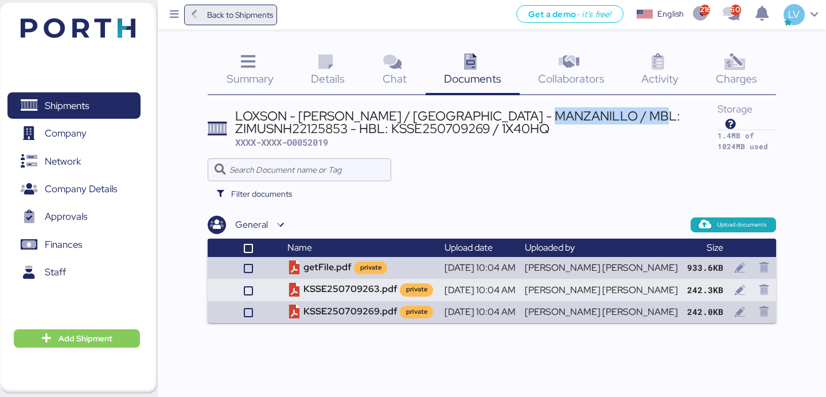
click at [250, 17] on span "Back to Shipments" at bounding box center [240, 15] width 66 height 14
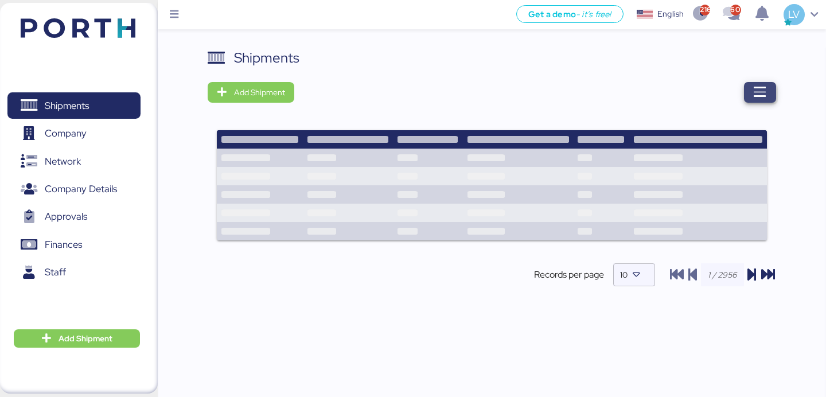
click at [752, 85] on span "button" at bounding box center [760, 92] width 32 height 21
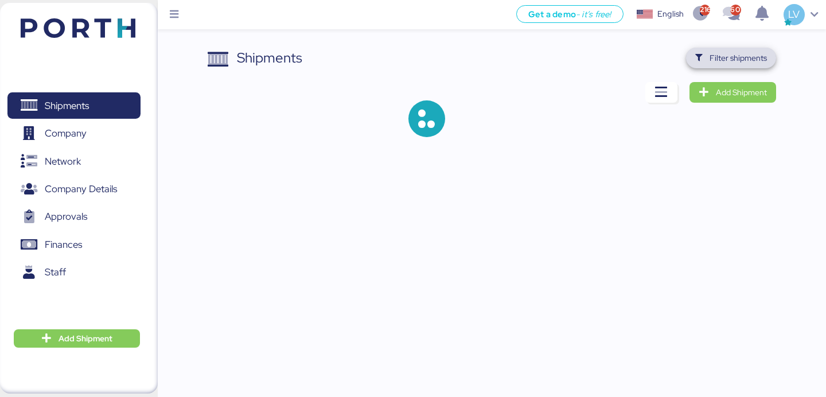
click at [745, 67] on span "Filter shipments" at bounding box center [731, 58] width 90 height 21
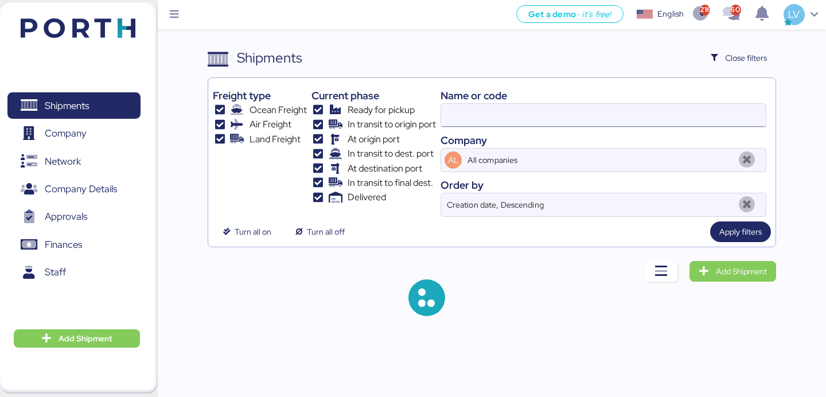
click at [682, 124] on input at bounding box center [603, 115] width 325 height 23
paste input "SSZ1660577"
type input "SSZ1660577"
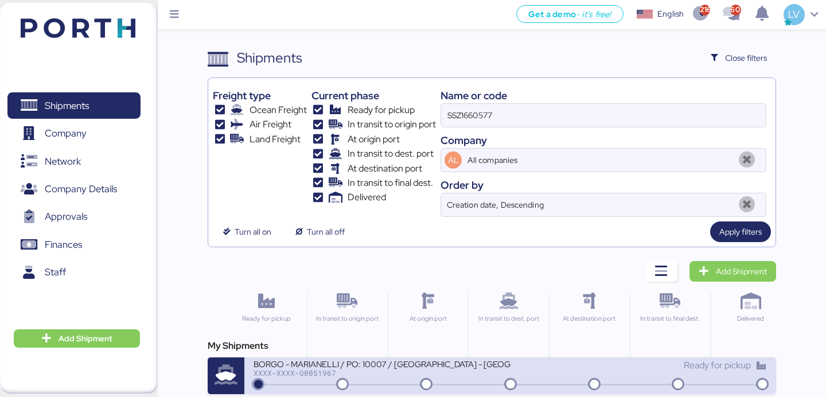
click at [476, 366] on div "XXXX-XXXX-O0051967" at bounding box center [381, 373] width 256 height 8
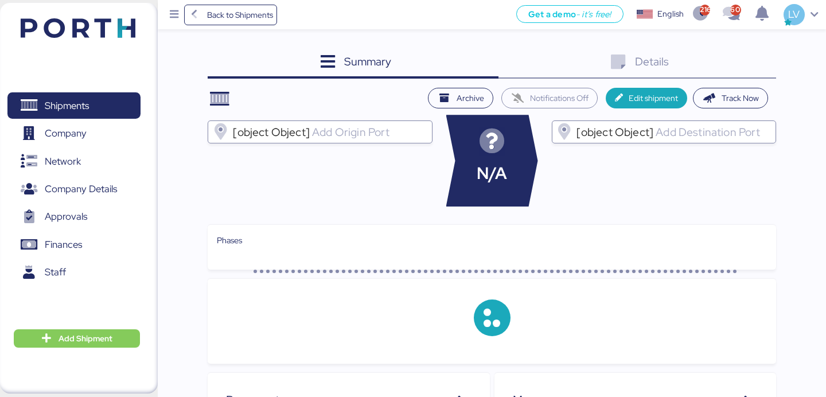
click at [760, 60] on div "Details 0" at bounding box center [636, 63] width 277 height 31
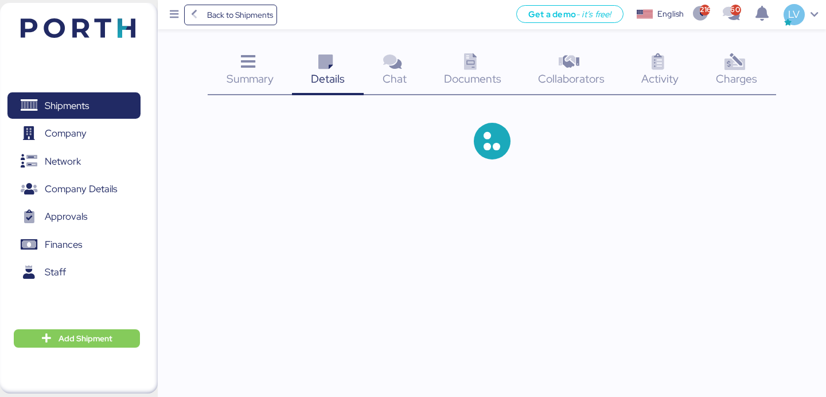
click at [760, 60] on div "Charges 0" at bounding box center [736, 72] width 79 height 48
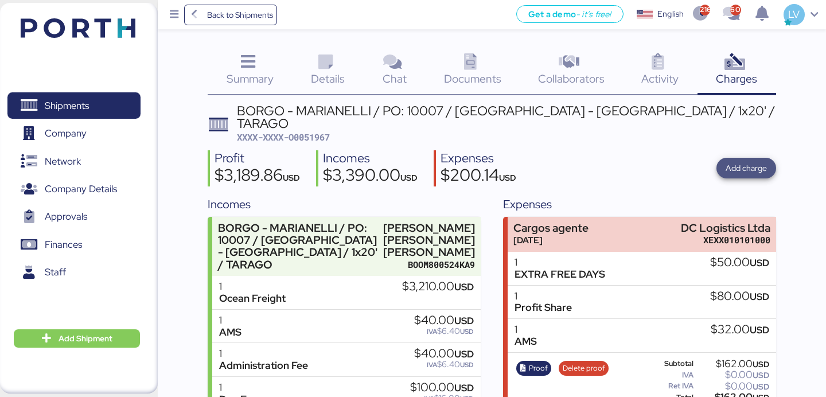
click at [737, 161] on span "Add charge" at bounding box center [745, 168] width 41 height 14
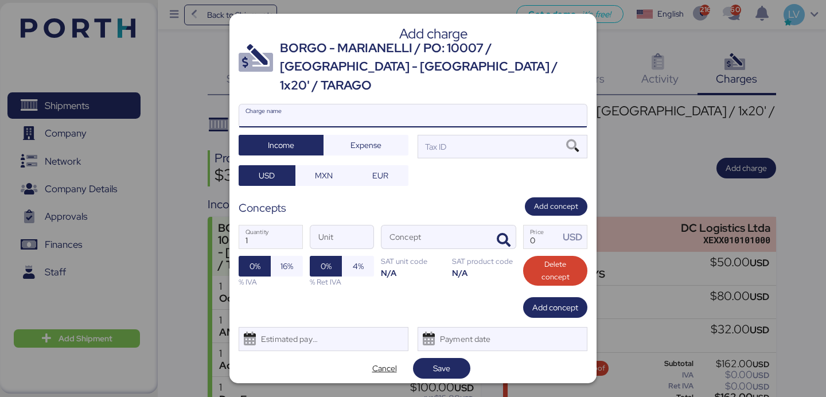
click at [562, 111] on input "Charge name" at bounding box center [412, 115] width 347 height 23
type input "C"
type input "CMA"
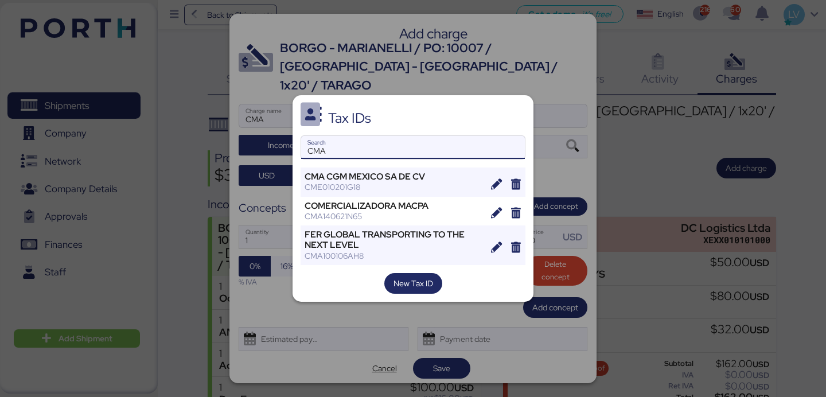
type input "CMA"
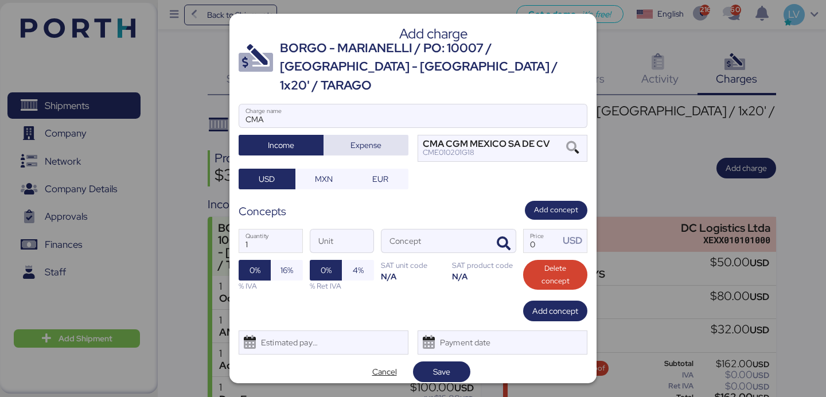
click at [386, 137] on span "Expense" at bounding box center [366, 145] width 67 height 16
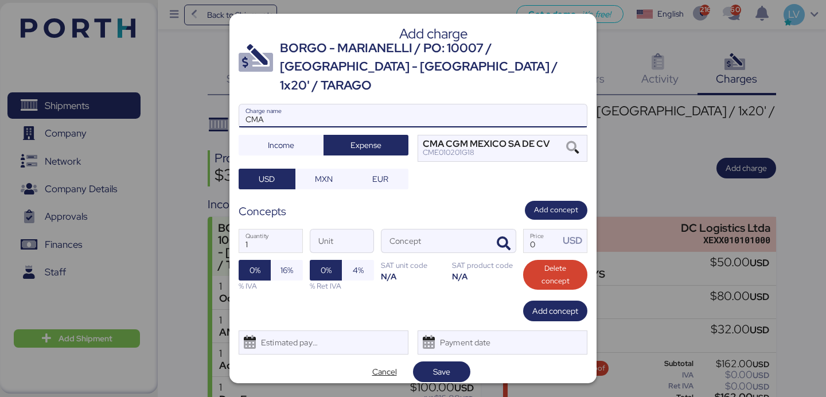
click at [380, 111] on input "CMA" at bounding box center [412, 115] width 347 height 23
type input "CMA FLETE + LOCALES"
click at [494, 232] on span "button" at bounding box center [503, 244] width 24 height 24
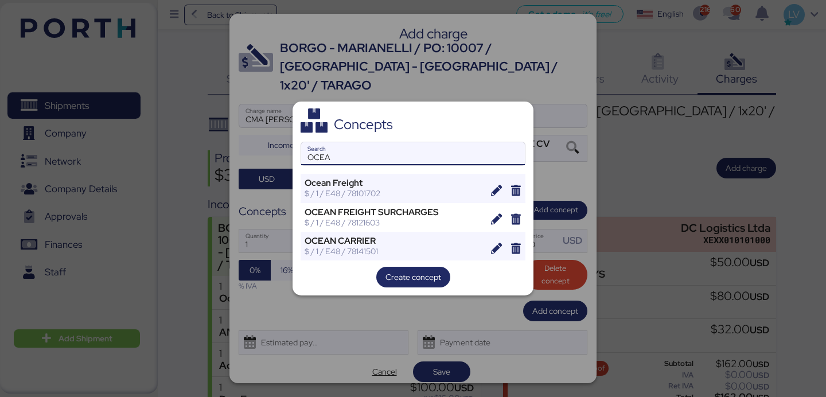
type input "OCEA"
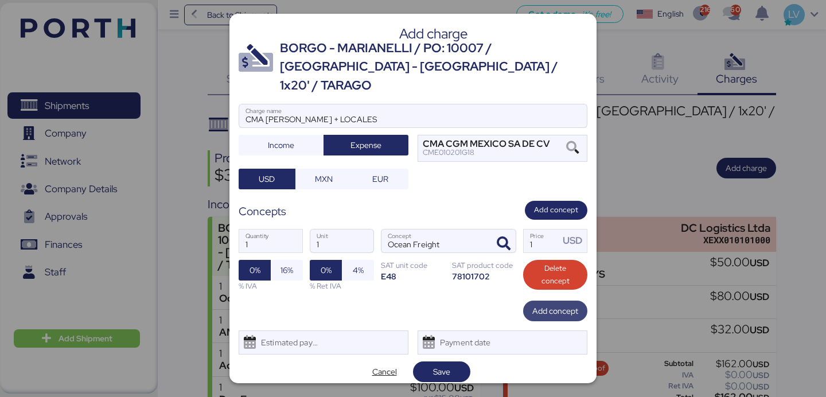
click at [562, 304] on span "Add concept" at bounding box center [555, 311] width 46 height 14
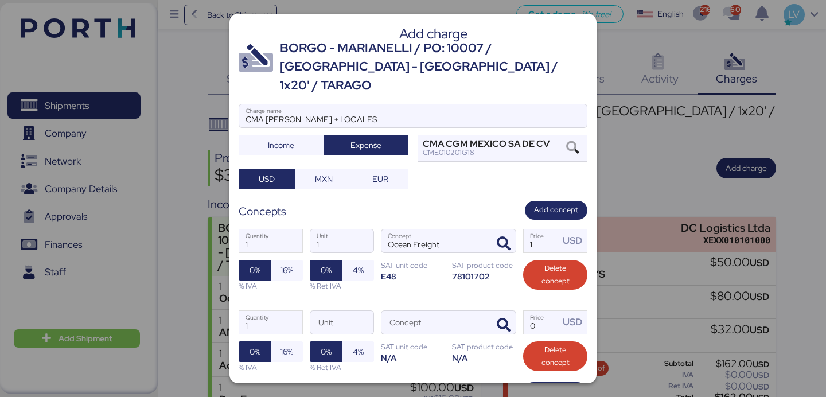
click at [484, 300] on div "1 Quantity Unit Concept 0 Price USD 0% 16% % IVA 0% 4% % Ret IVA SAT unit code …" at bounding box center [413, 340] width 349 height 81
click at [502, 313] on span "button" at bounding box center [503, 325] width 24 height 24
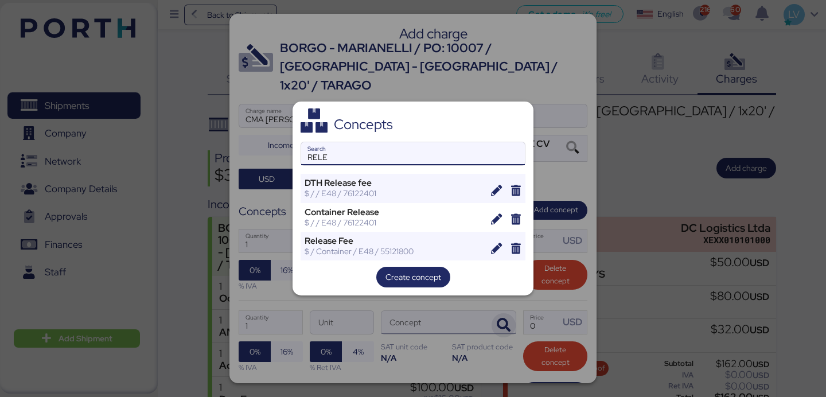
type input "RELE"
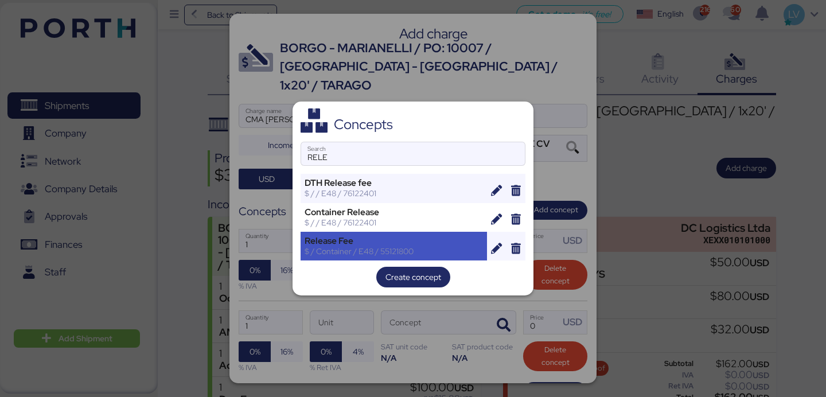
click at [398, 240] on div "Release Fee" at bounding box center [393, 241] width 178 height 10
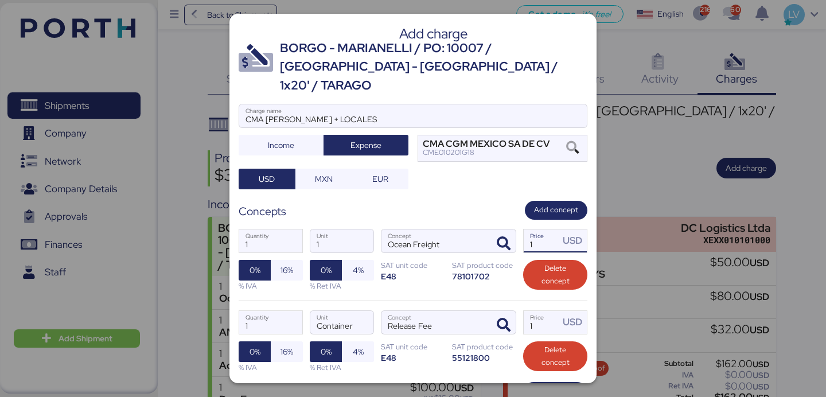
click at [541, 229] on input "1" at bounding box center [541, 240] width 36 height 23
type input "2464"
click at [509, 318] on icon "button" at bounding box center [504, 325] width 14 height 14
click at [554, 311] on input "1" at bounding box center [541, 322] width 36 height 23
type input "201"
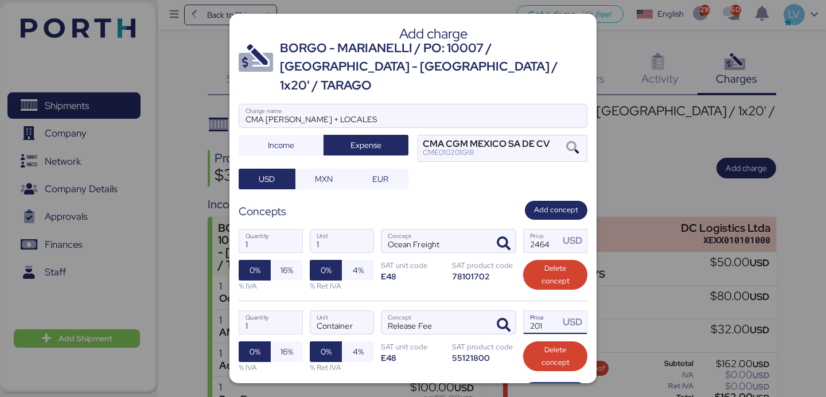
click at [452, 271] on div "1 Quantity 1 Unit Ocean Freight Concept 2464 Price USD 0% 16% % IVA 0% 4% % Ret…" at bounding box center [413, 260] width 349 height 81
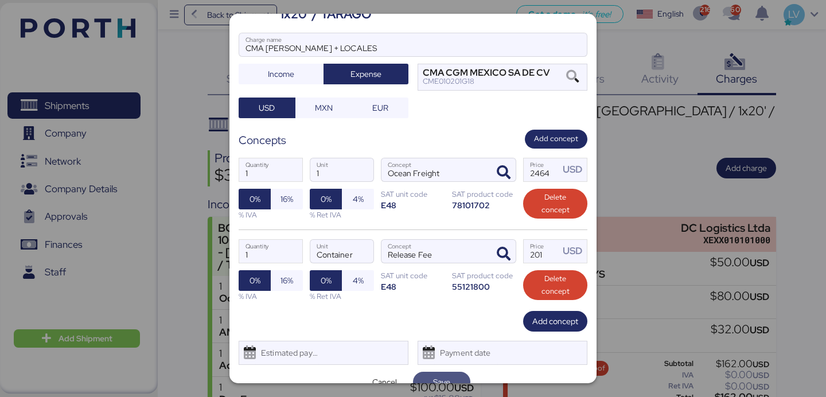
click at [433, 366] on span "Save" at bounding box center [441, 382] width 17 height 14
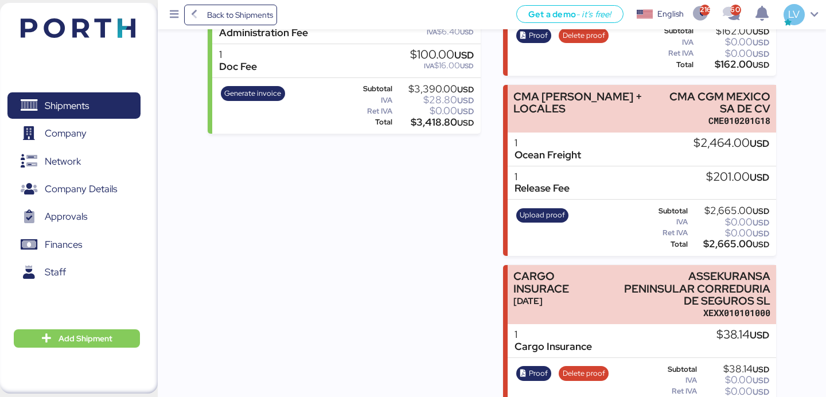
scroll to position [346, 0]
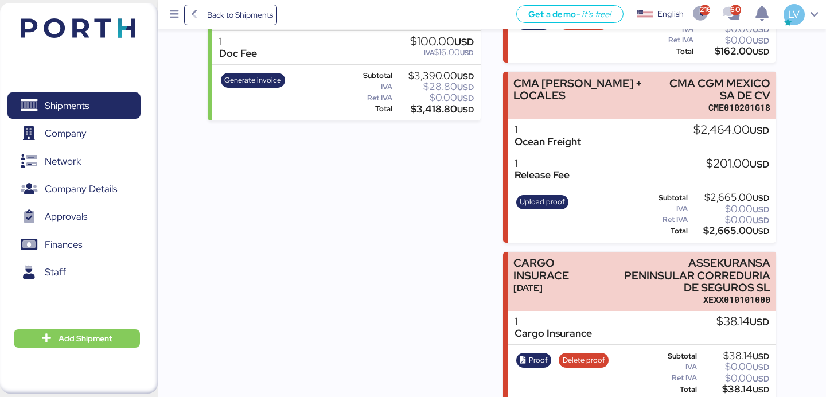
click at [562, 191] on div "Upload proof" at bounding box center [542, 214] width 60 height 47
click at [551, 196] on span "Upload proof" at bounding box center [541, 202] width 45 height 13
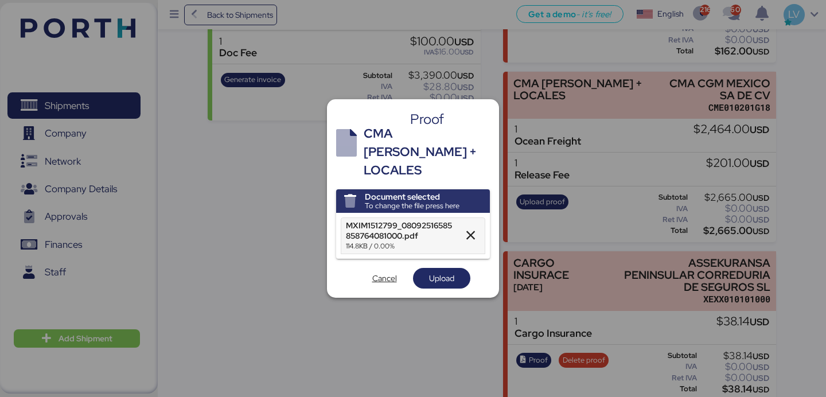
click at [456, 275] on span "Upload" at bounding box center [441, 278] width 39 height 16
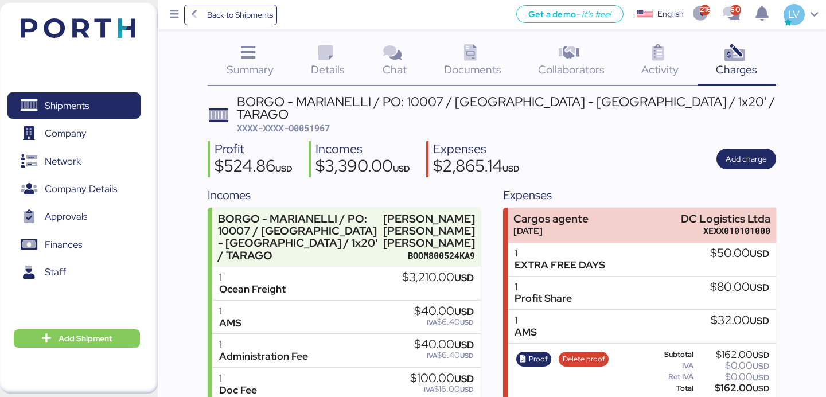
scroll to position [14, 0]
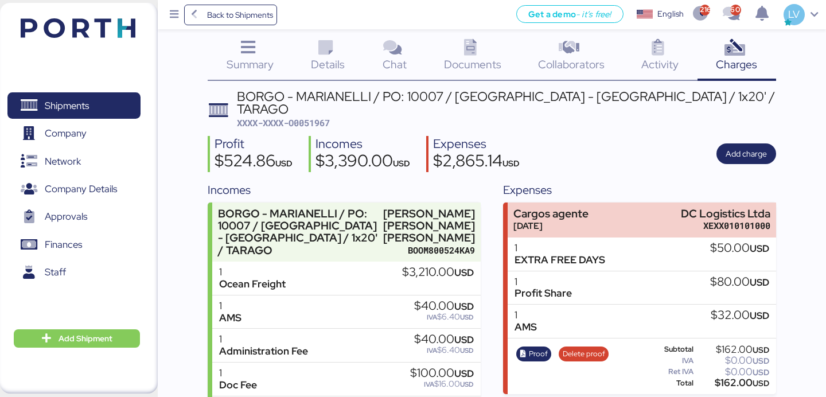
click at [319, 117] on span "XXXX-XXXX-O0051967" at bounding box center [283, 122] width 93 height 11
copy span "O0051967"
click at [222, 3] on div "Back to Shipments Get a demo - it’s free! Get a demo English Inglés English 216…" at bounding box center [492, 14] width 668 height 29
click at [225, 10] on span "Back to Shipments" at bounding box center [240, 15] width 66 height 14
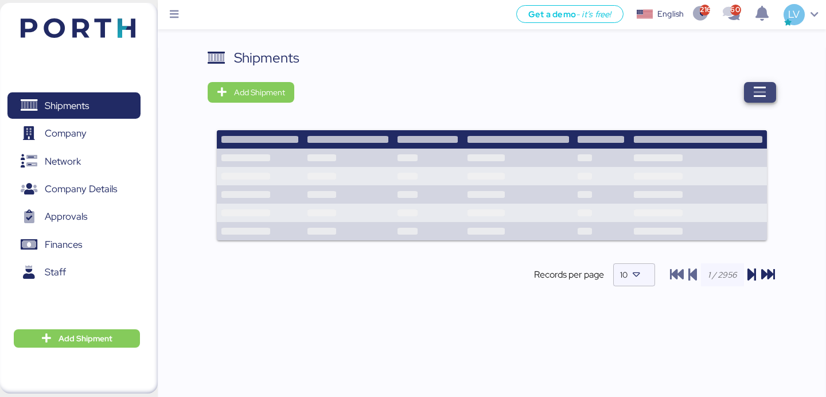
click at [753, 92] on icon "button" at bounding box center [760, 92] width 14 height 14
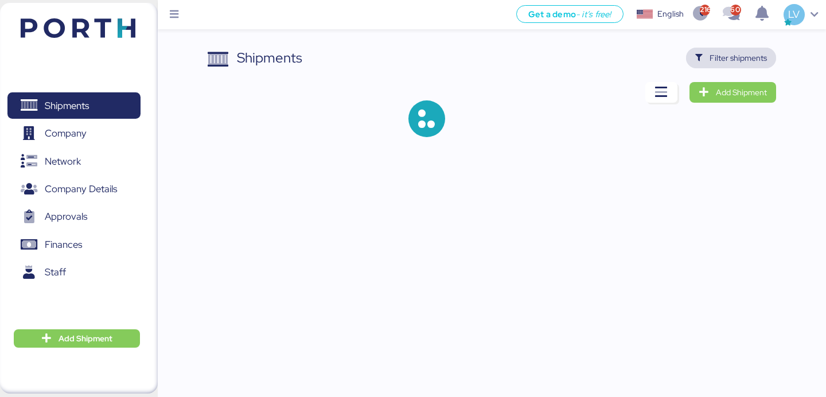
click at [741, 56] on span "Filter shipments" at bounding box center [737, 58] width 57 height 14
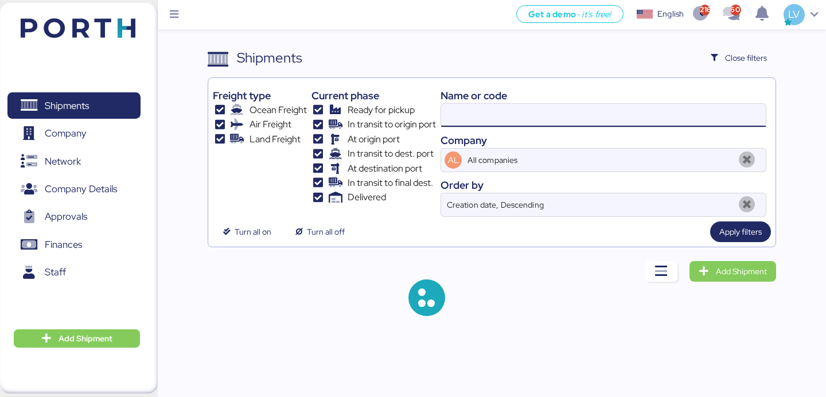
click at [611, 110] on input at bounding box center [603, 115] width 325 height 23
paste input "MEDUHW155418"
type input "MEDUHW155418"
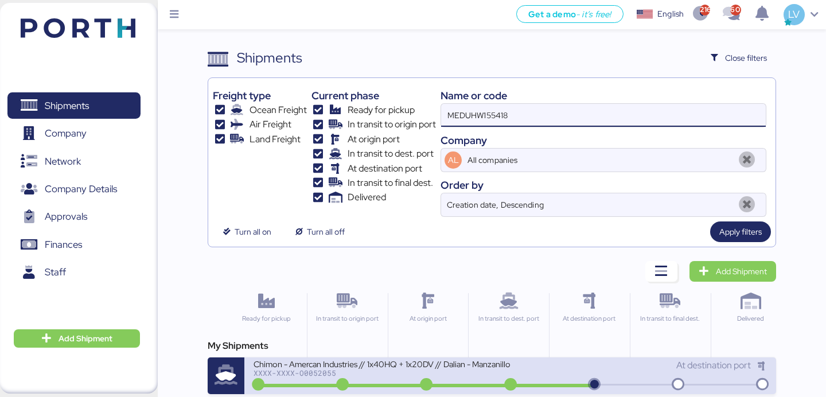
click at [326, 366] on div "XXXX-XXXX-O0052055" at bounding box center [381, 373] width 256 height 8
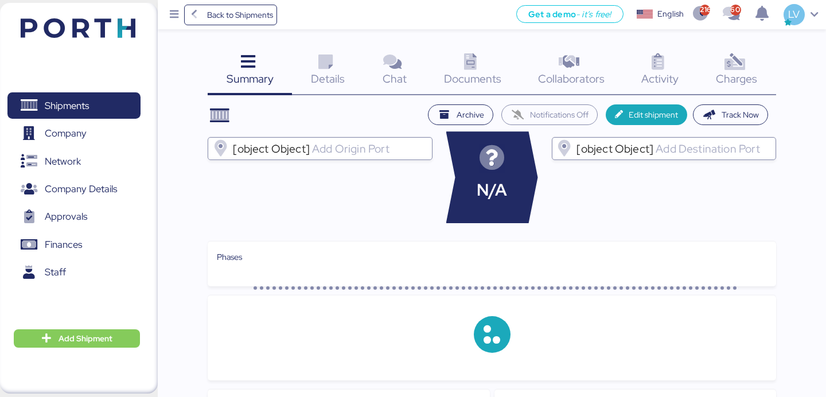
click at [736, 65] on icon at bounding box center [734, 62] width 25 height 17
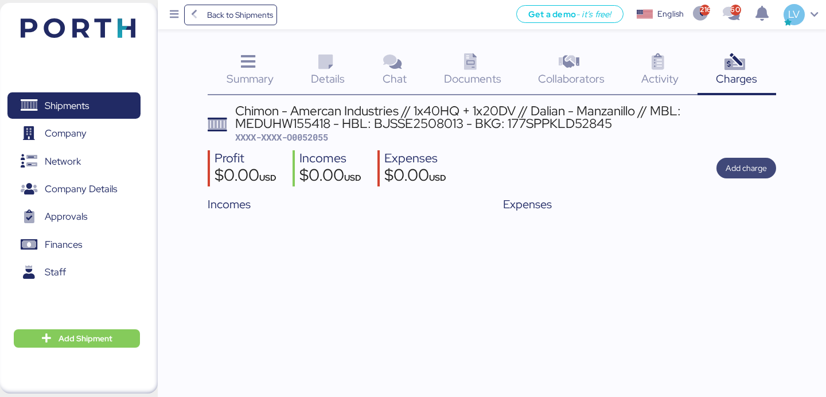
click at [772, 170] on span "Add charge" at bounding box center [746, 168] width 60 height 21
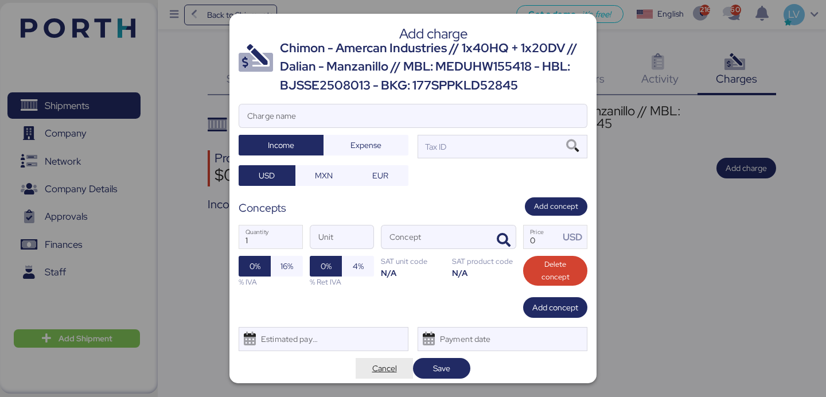
click at [378, 362] on span "Cancel" at bounding box center [384, 368] width 25 height 14
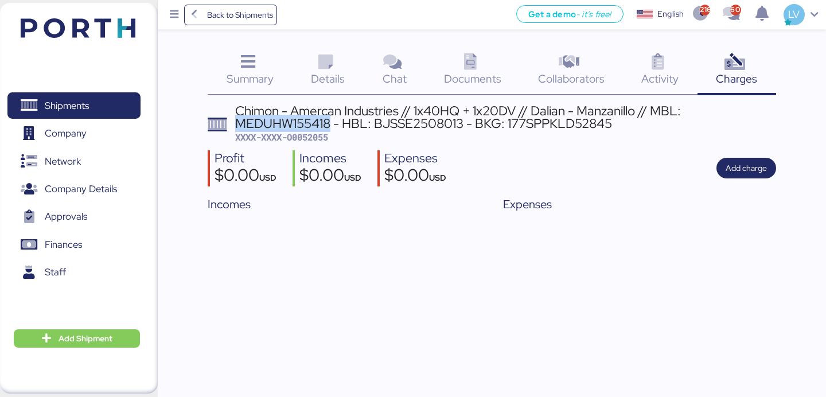
click at [120, 29] on img at bounding box center [78, 27] width 115 height 19
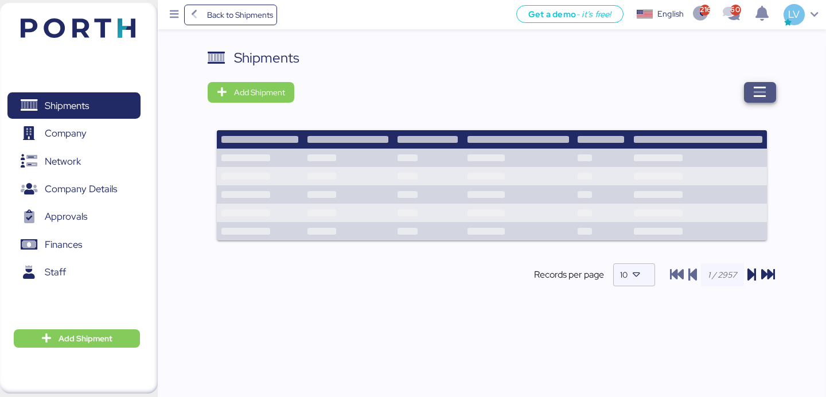
click at [761, 85] on icon "button" at bounding box center [760, 92] width 14 height 14
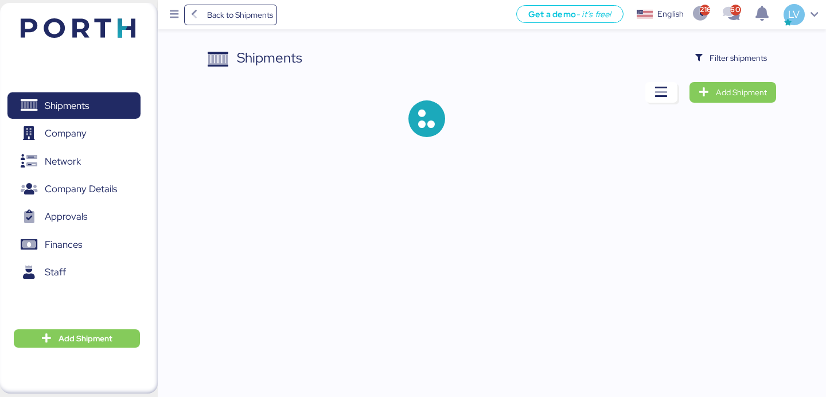
click at [737, 46] on div "Shipments Filter shipments Add Shipment" at bounding box center [413, 77] width 826 height 155
click at [732, 56] on span "Filter shipments" at bounding box center [737, 58] width 57 height 14
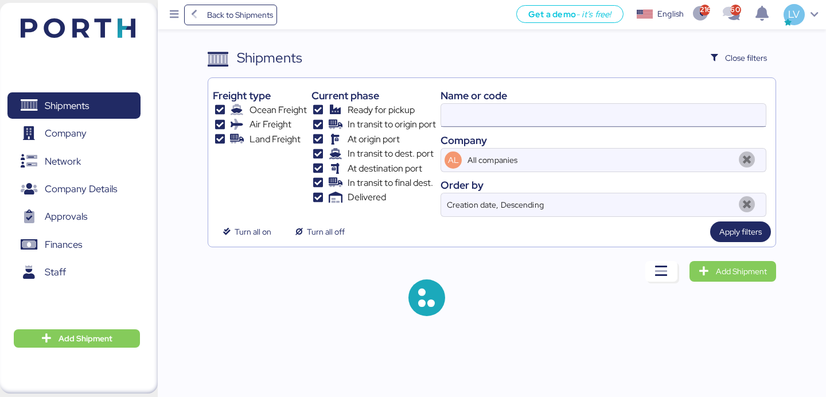
click at [616, 118] on input at bounding box center [603, 115] width 325 height 23
paste input "O0051912-PO"
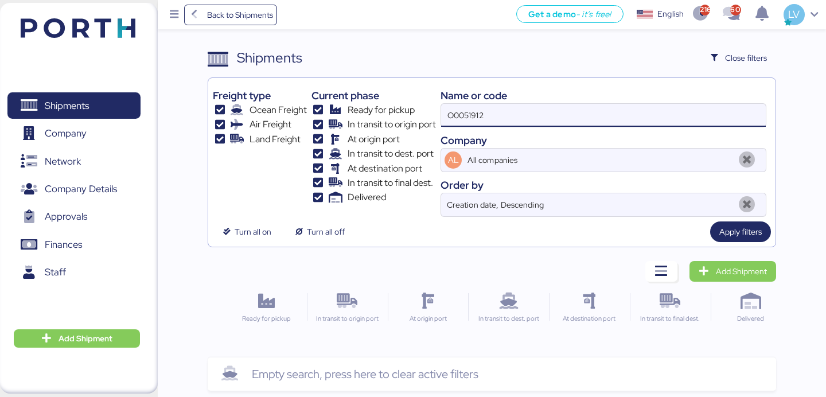
type input "O0051912"
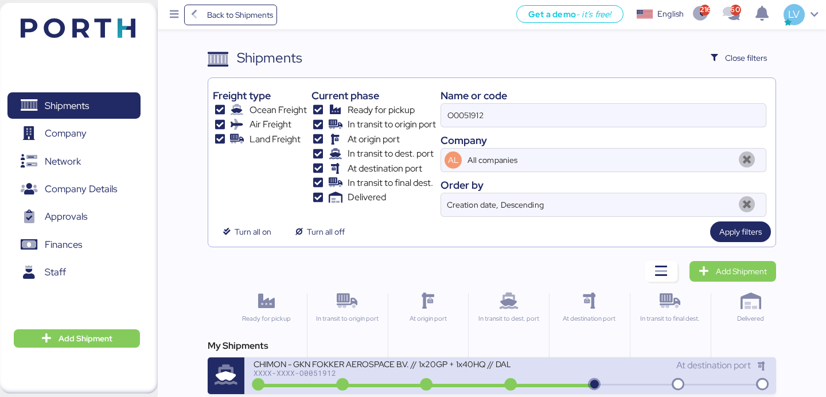
click at [369, 366] on div "CHIMON - GKN FOKKER AEROSPACE B.V. // 1x20GP + 1x40HQ // DALIAN - MANZANILLO //…" at bounding box center [381, 370] width 256 height 25
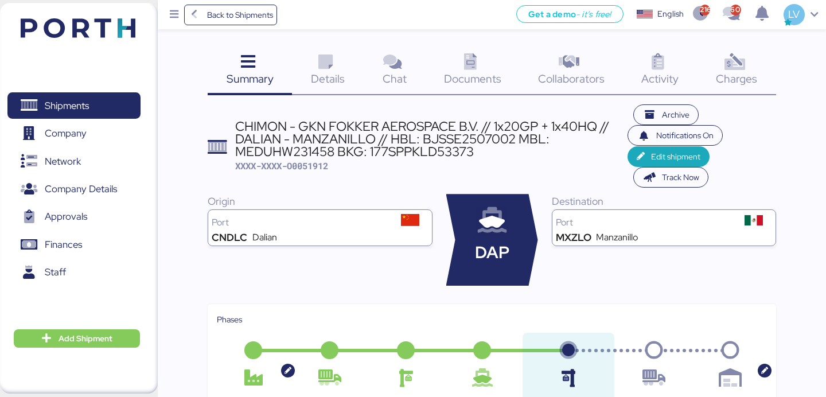
click at [461, 154] on div "CHIMON - GKN FOKKER AEROSPACE B.V. // 1x20GP + 1x40HQ // DALIAN - MANZANILLO //…" at bounding box center [431, 139] width 392 height 38
copy div "177SPPKLD53373"
click at [334, 81] on span "Details" at bounding box center [328, 78] width 34 height 15
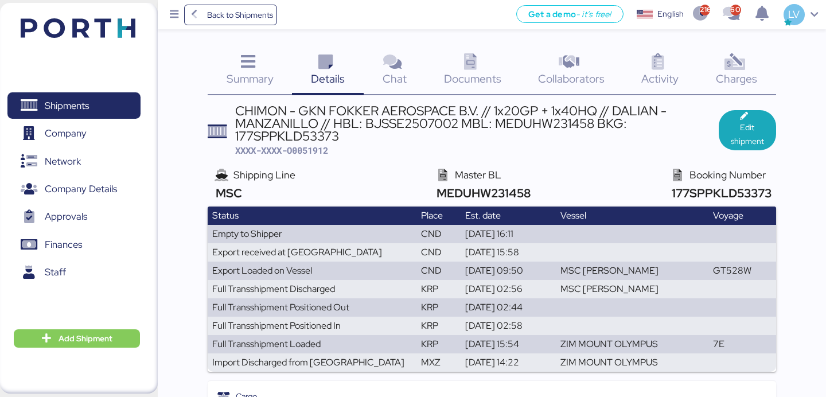
click at [315, 128] on div "CHIMON - GKN FOKKER AEROSPACE B.V. // 1x20GP + 1x40HQ // DALIAN - MANZANILLO //…" at bounding box center [476, 123] width 483 height 38
click at [314, 135] on div "CHIMON - GKN FOKKER AEROSPACE B.V. // 1x20GP + 1x40HQ // DALIAN - MANZANILLO //…" at bounding box center [476, 123] width 483 height 38
click at [314, 138] on div "CHIMON - GKN FOKKER AEROSPACE B.V. // 1x20GP + 1x40HQ // DALIAN - MANZANILLO //…" at bounding box center [476, 123] width 483 height 38
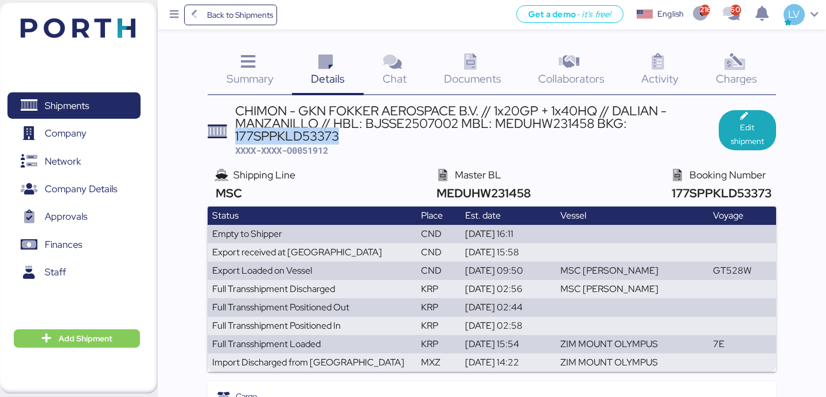
click at [314, 138] on div "CHIMON - GKN FOKKER AEROSPACE B.V. // 1x20GP + 1x40HQ // DALIAN - MANZANILLO //…" at bounding box center [476, 123] width 483 height 38
copy div "177SPPKLD53373"
click at [260, 19] on span "Back to Shipments" at bounding box center [240, 15] width 66 height 14
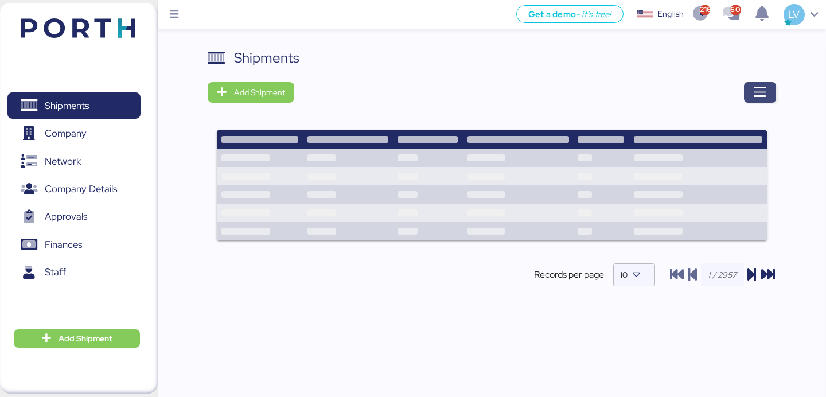
click at [751, 96] on span "button" at bounding box center [760, 92] width 32 height 21
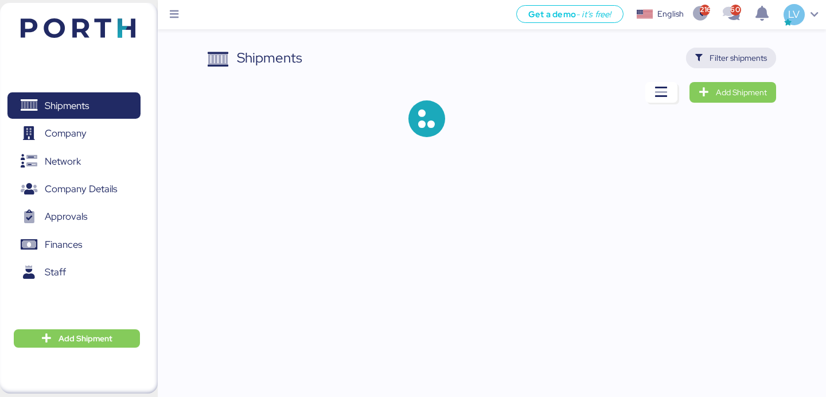
click at [737, 68] on span "Filter shipments" at bounding box center [731, 58] width 90 height 21
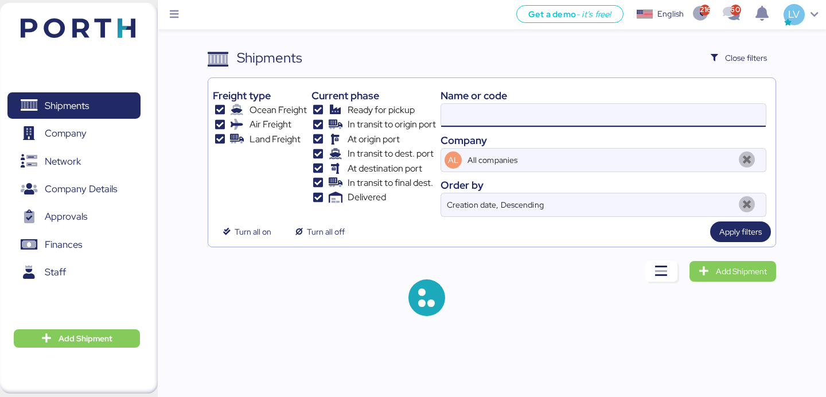
click at [660, 119] on input at bounding box center [603, 115] width 325 height 23
paste input "177SPPKLD53373"
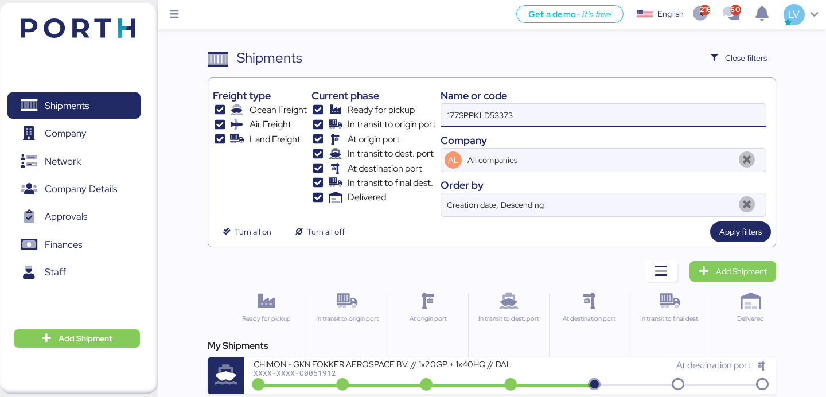
click at [467, 107] on input "177SPPKLD53373" at bounding box center [603, 115] width 325 height 23
paste input "2845"
type input "177SPPKLD52845"
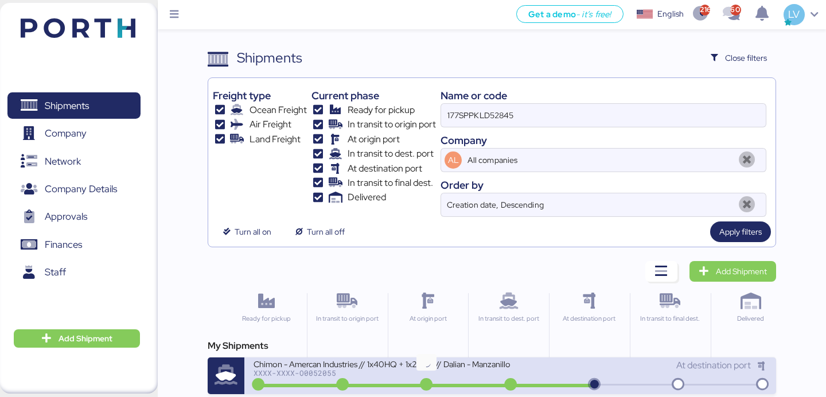
click at [432, 366] on icon at bounding box center [425, 384] width 55 height 13
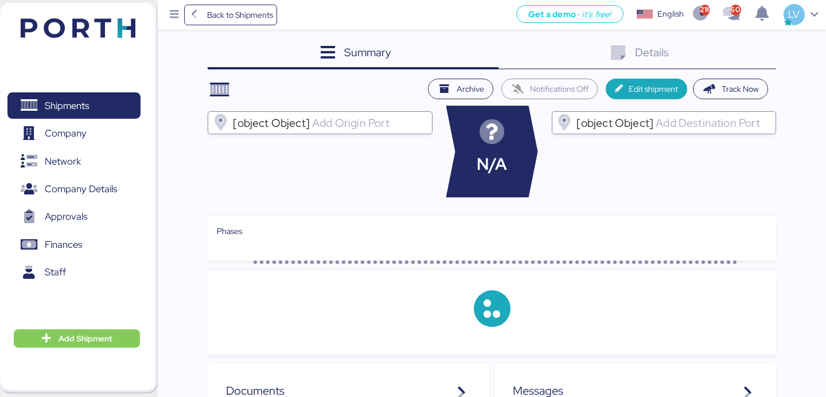
scroll to position [12, 0]
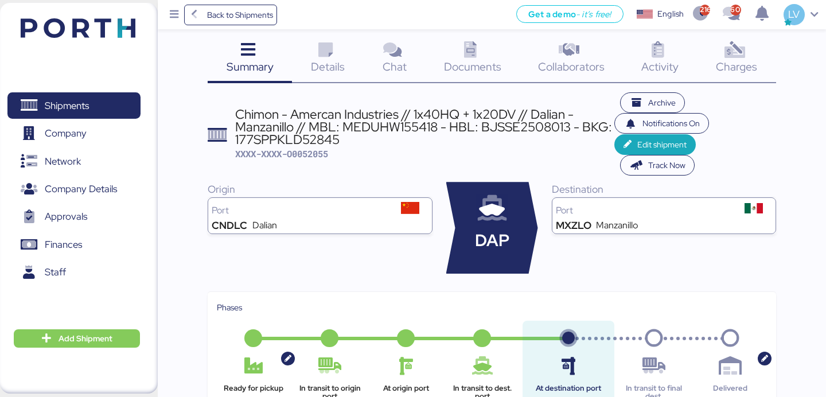
click at [308, 161] on header "Chimon - Amercan Industries // 1x40HQ + 1x20DV // Dalian - Manzanillo // MBL: M…" at bounding box center [492, 134] width 568 height 84
click at [310, 151] on span "XXXX-XXXX-O0052055" at bounding box center [281, 153] width 93 height 11
copy span "O0052055"
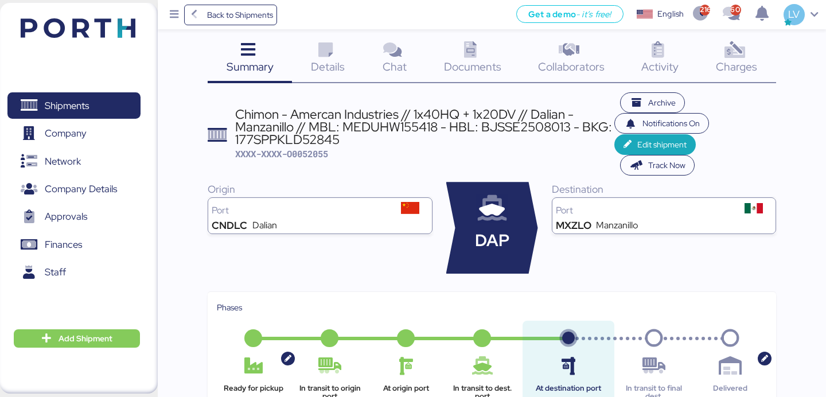
click at [492, 61] on span "Documents" at bounding box center [472, 66] width 57 height 15
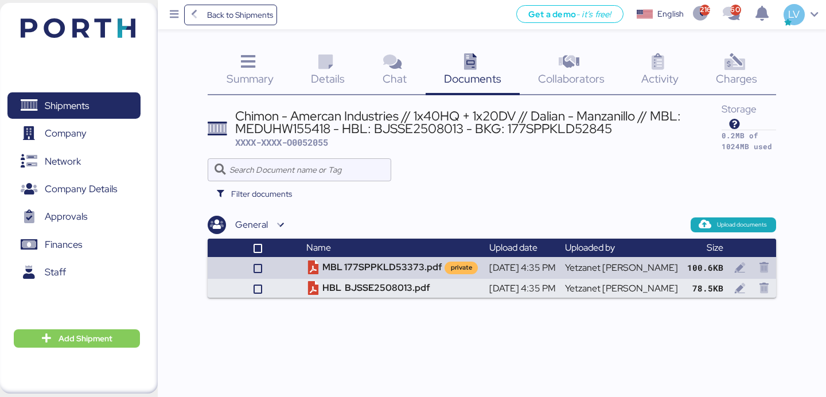
click at [297, 138] on span "XXXX-XXXX-O0052055" at bounding box center [281, 141] width 93 height 11
click at [304, 146] on span "XXXX-XXXX-O0052055" at bounding box center [281, 141] width 93 height 11
copy span "O0052055"
click at [339, 86] on div "Details 0" at bounding box center [328, 72] width 72 height 48
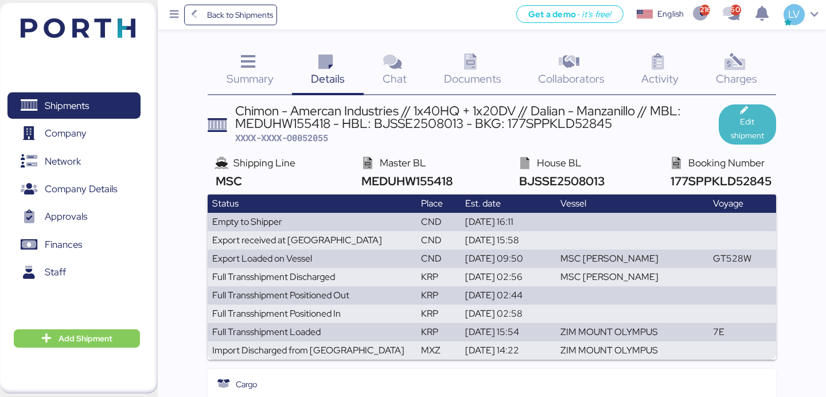
click at [742, 127] on span "Edit shipment" at bounding box center [747, 129] width 39 height 28
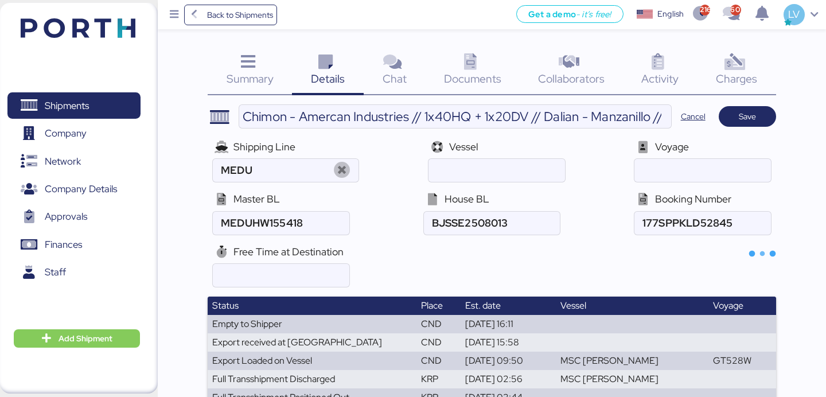
type input "MSC"
click at [708, 222] on input "ocean" at bounding box center [702, 223] width 136 height 23
paste input "177SPPKLD53373-MEDUHW231458"
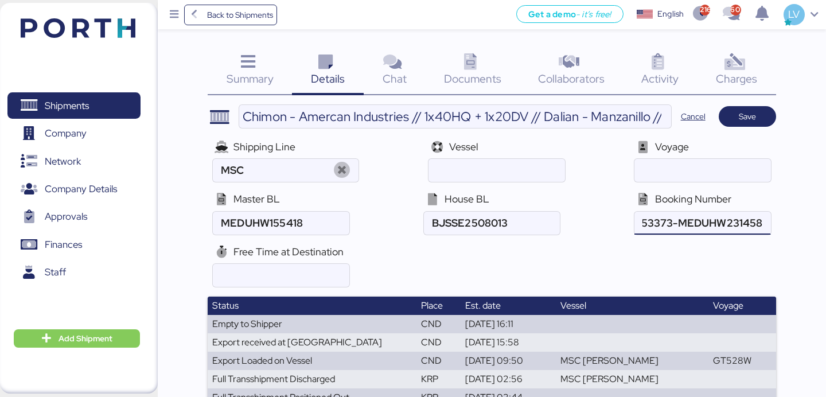
click at [725, 229] on input "ocean" at bounding box center [702, 223] width 136 height 23
type input "177SPPKLD53373-"
click at [316, 225] on input "ocean" at bounding box center [281, 223] width 136 height 23
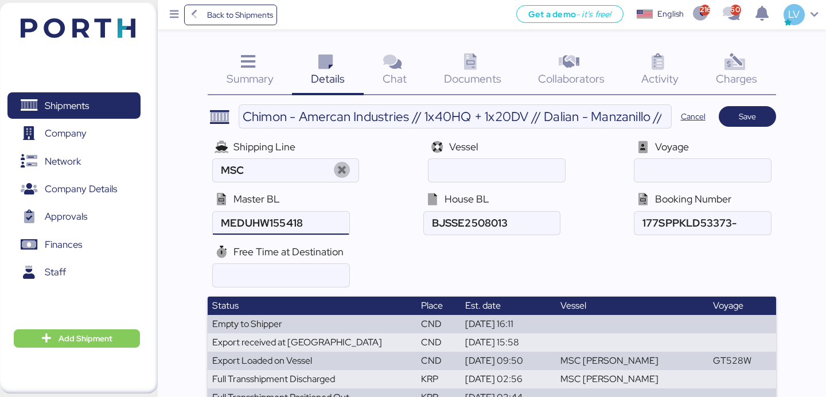
click at [316, 225] on input "ocean" at bounding box center [281, 223] width 136 height 23
paste input "MEDUHW155418MEDUHW231458"
click at [336, 214] on input "ocean" at bounding box center [281, 223] width 136 height 23
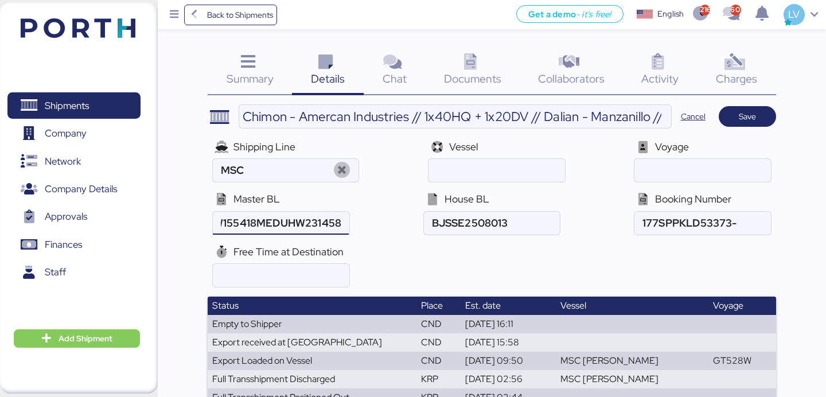
click at [336, 214] on input "ocean" at bounding box center [281, 223] width 136 height 23
paste input "ocean"
type input "MEDUHW231458"
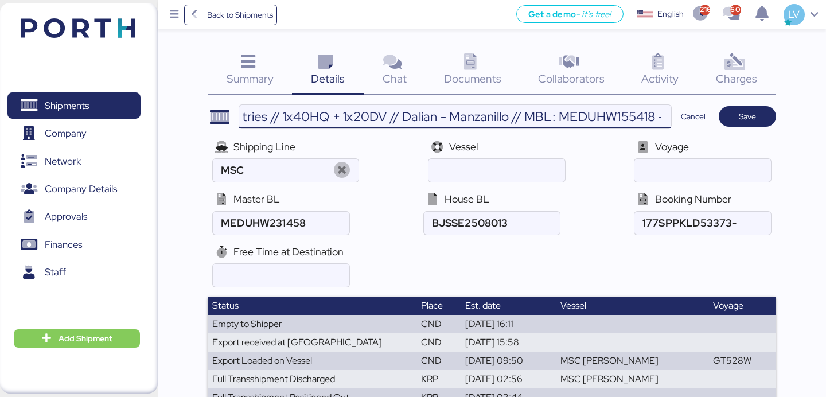
scroll to position [0, 426]
drag, startPoint x: 608, startPoint y: 115, endPoint x: 716, endPoint y: 117, distance: 108.4
click at [716, 117] on header "Chimon - Amercan Industries // 1x40HQ + 1x20DV // Dalian - Manzanillo // MBL: M…" at bounding box center [492, 116] width 568 height 24
click at [577, 114] on input "Chimon - Amercan Industries // 1x40HQ + 1x20DV // Dalian - Manzanillo // MBL: M…" at bounding box center [455, 116] width 432 height 23
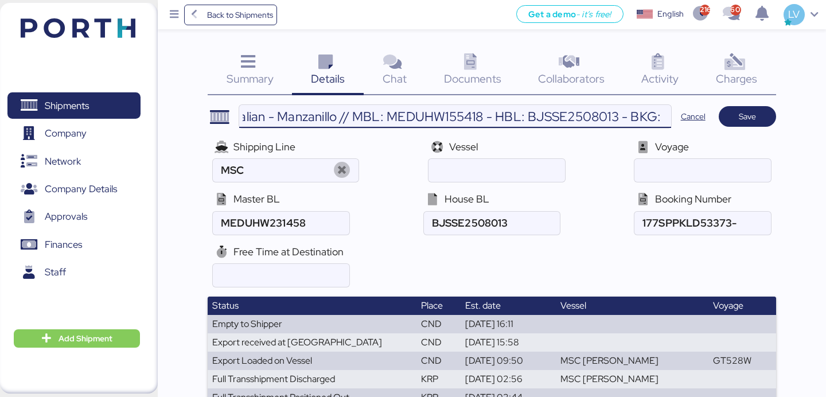
scroll to position [0, 315]
drag, startPoint x: 659, startPoint y: 119, endPoint x: 710, endPoint y: 118, distance: 51.6
click at [710, 118] on header "Chimon - Amercan Industries // 1x40HQ + 1x20DV // Dalian - Manzanillo // MBL: M…" at bounding box center [492, 116] width 568 height 24
click at [690, 221] on input "ocean" at bounding box center [702, 223] width 136 height 23
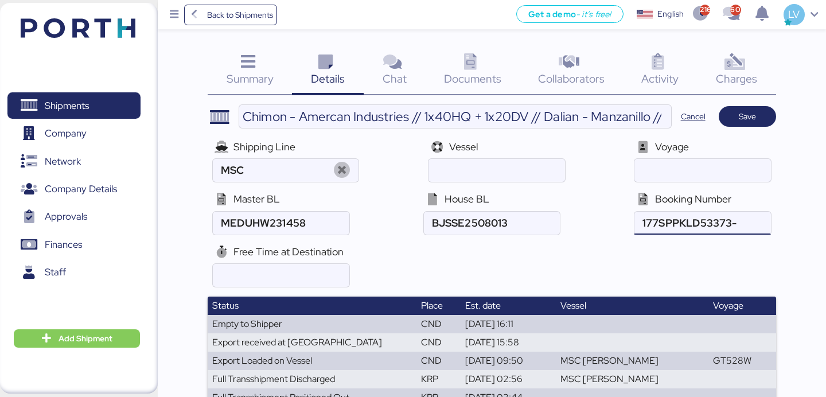
click at [690, 221] on input "ocean" at bounding box center [702, 223] width 136 height 23
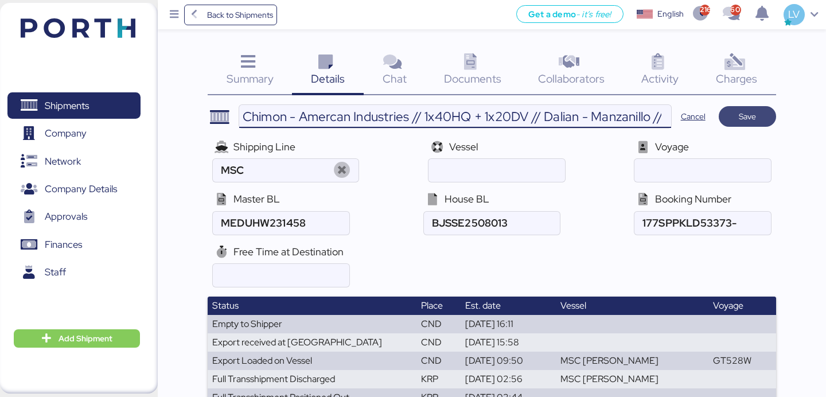
scroll to position [0, 315]
drag, startPoint x: 605, startPoint y: 119, endPoint x: 757, endPoint y: 115, distance: 152.6
click at [757, 115] on header "Chimon - Amercan Industries // 1x40HQ + 1x20DV // Dalian - Manzanillo // MBL: M…" at bounding box center [492, 116] width 568 height 24
paste input "177SPPKLD53373"
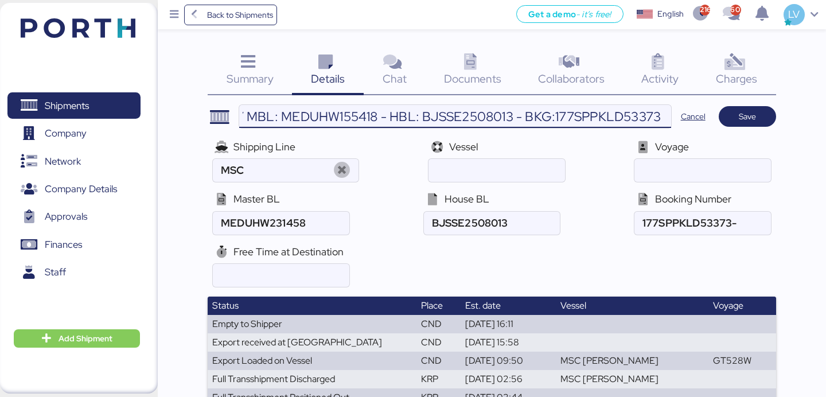
type input "Chimon - Amercan Industries // 1x40HQ + 1x20DV // Dalian - Manzanillo // MBL: M…"
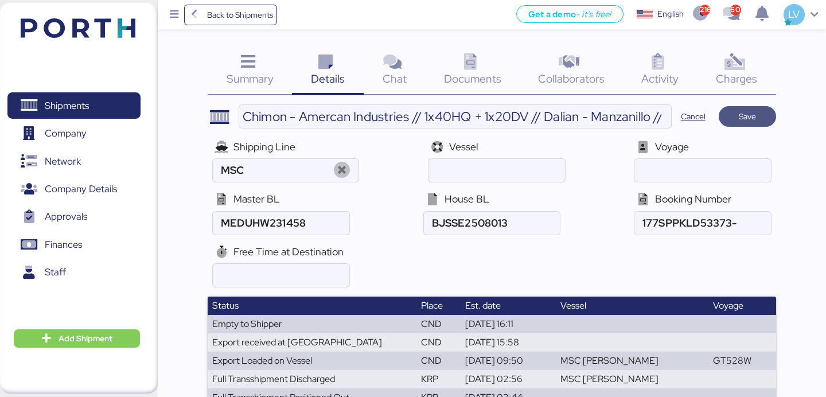
click at [761, 115] on span "Save" at bounding box center [747, 116] width 39 height 16
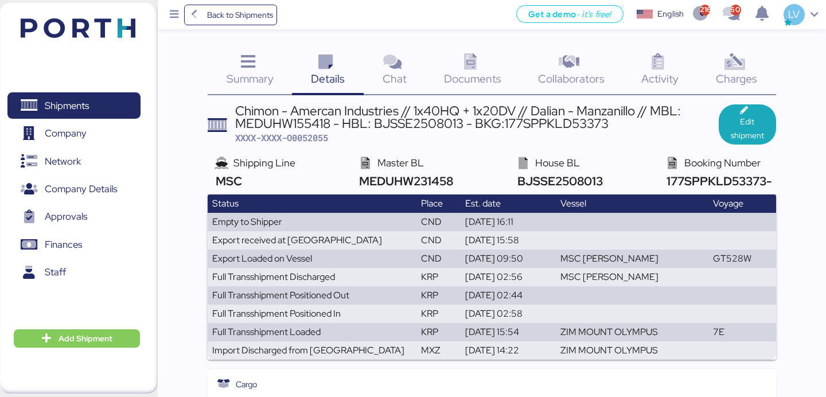
click at [438, 178] on span "MEDUHW231458" at bounding box center [404, 180] width 97 height 15
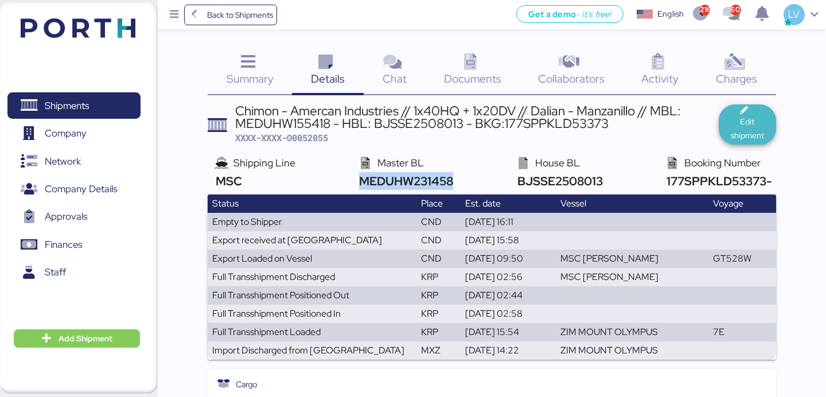
click at [753, 126] on span "Edit shipment" at bounding box center [747, 129] width 39 height 28
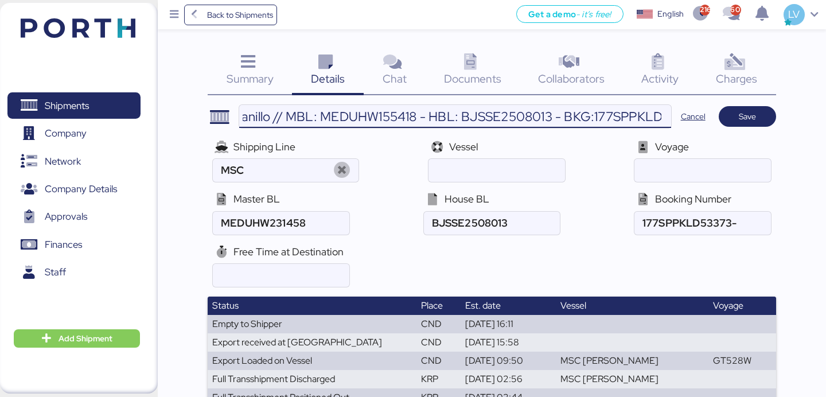
drag, startPoint x: 601, startPoint y: 107, endPoint x: 737, endPoint y: 127, distance: 137.4
click at [737, 127] on header "Chimon - Amercan Industries // 1x40HQ + 1x20DV // Dalian - Manzanillo // MBL: M…" at bounding box center [492, 116] width 568 height 24
click at [334, 119] on input "Chimon - Amercan Industries // 1x40HQ + 1x20DV // Dalian - Manzanillo // MBL: M…" at bounding box center [455, 116] width 432 height 23
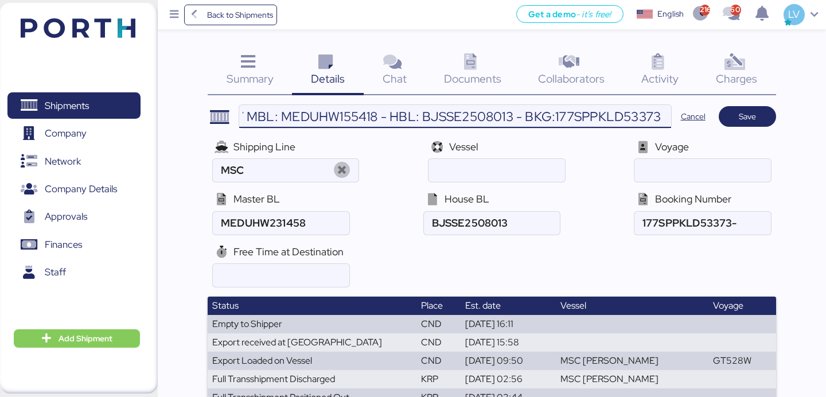
paste input "23145"
type input "Chimon - Amercan Industries // 1x40HQ + 1x20DV // Dalian - Manzanillo // MBL: M…"
click at [761, 126] on span "Save" at bounding box center [746, 116] width 57 height 21
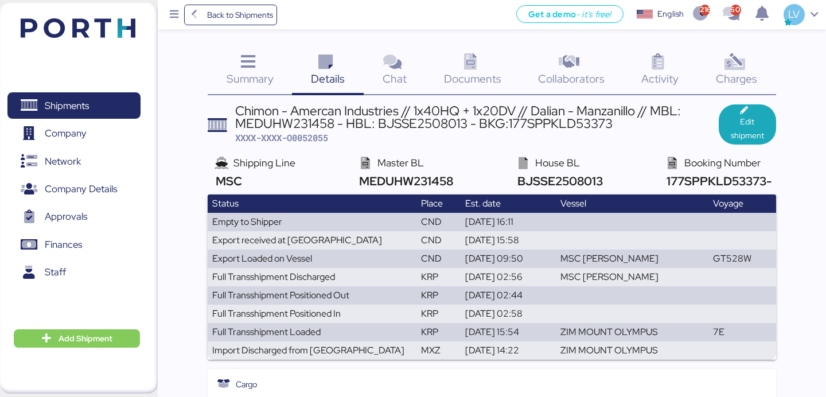
click at [423, 173] on span "MEDUHW231458" at bounding box center [404, 180] width 97 height 15
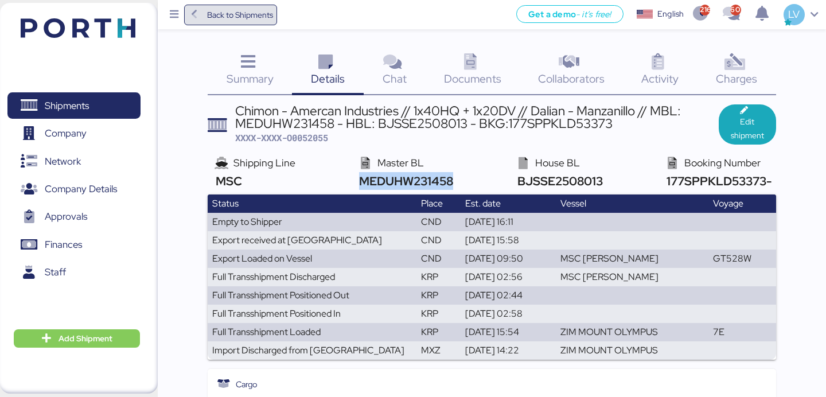
click at [227, 21] on span "Back to Shipments" at bounding box center [240, 15] width 66 height 14
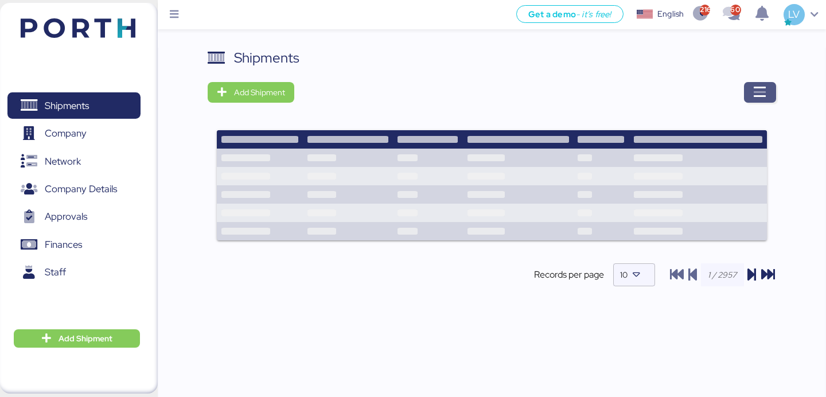
click at [755, 89] on icon "button" at bounding box center [760, 92] width 14 height 14
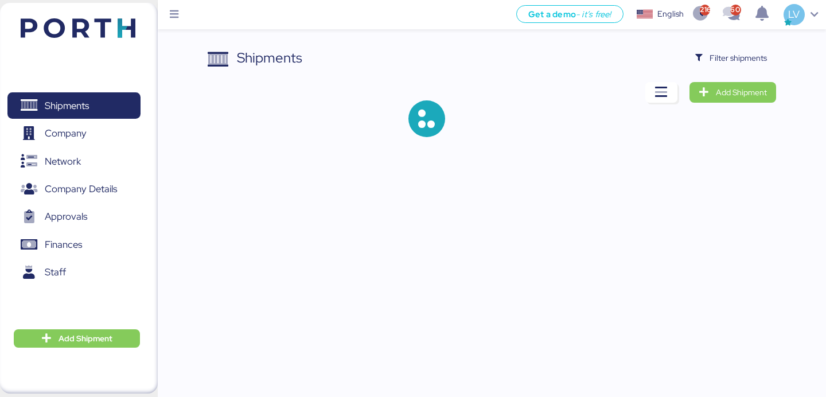
click at [755, 89] on span "Add Shipment" at bounding box center [741, 92] width 51 height 14
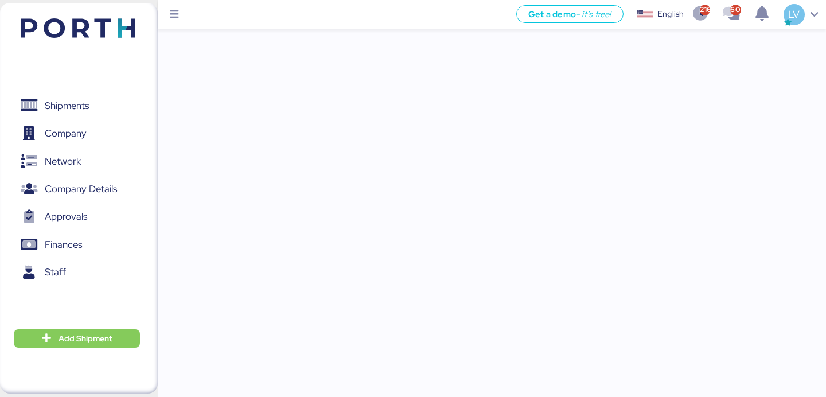
click at [752, 79] on div "Get a demo - it’s free! Get a demo English Inglés English 2163 602 LV Shipments…" at bounding box center [413, 198] width 826 height 397
click at [111, 30] on img at bounding box center [78, 27] width 115 height 19
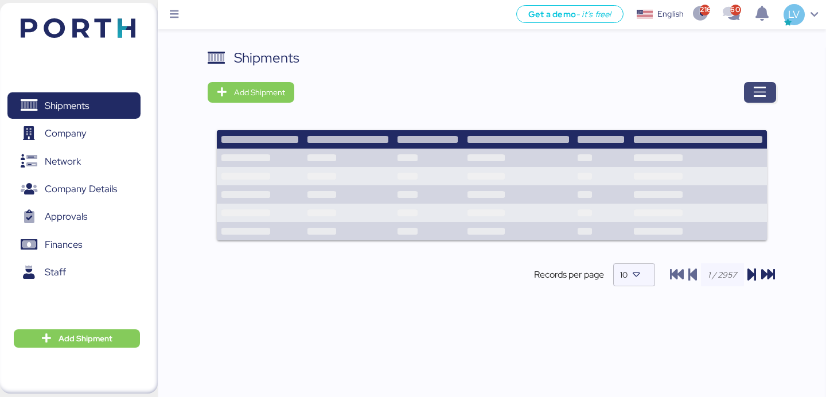
click at [757, 86] on icon "button" at bounding box center [760, 92] width 14 height 14
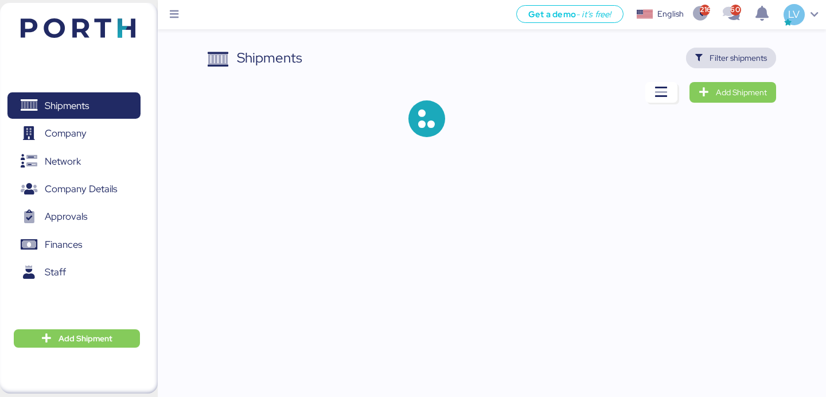
click at [752, 51] on span "Filter shipments" at bounding box center [737, 58] width 57 height 14
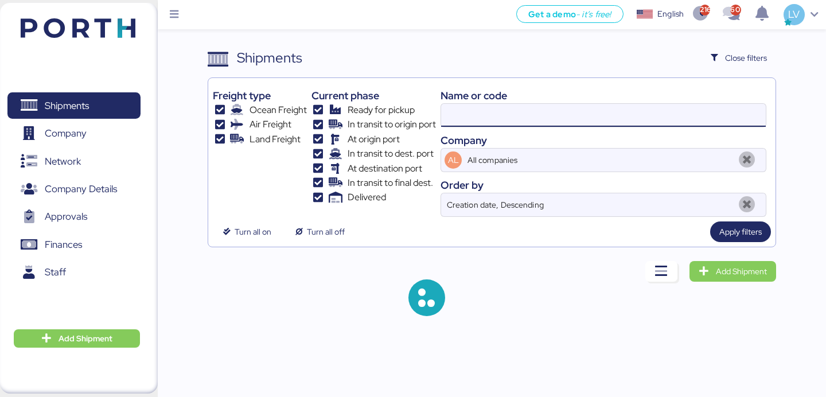
click at [645, 126] on input at bounding box center [603, 115] width 325 height 23
paste input "O0051912"
type input "O0051912"
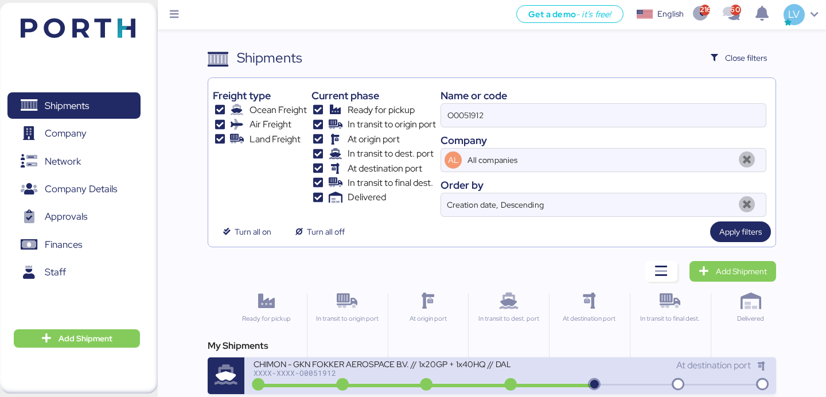
click at [377, 366] on div "XXXX-XXXX-O0051912" at bounding box center [381, 373] width 256 height 8
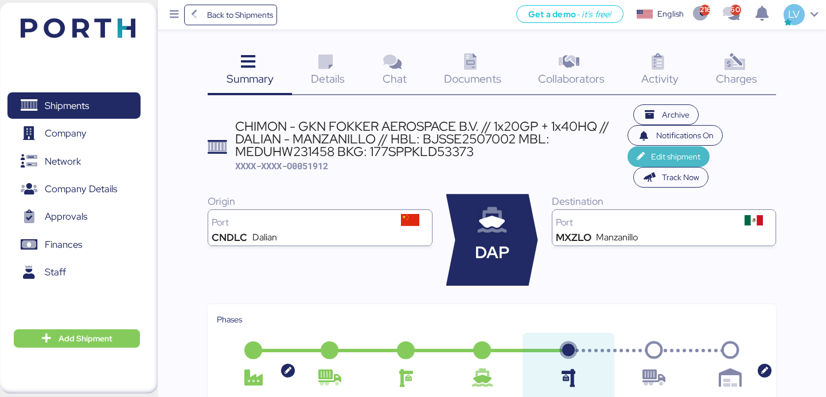
click at [656, 156] on span "Edit shipment" at bounding box center [675, 157] width 49 height 14
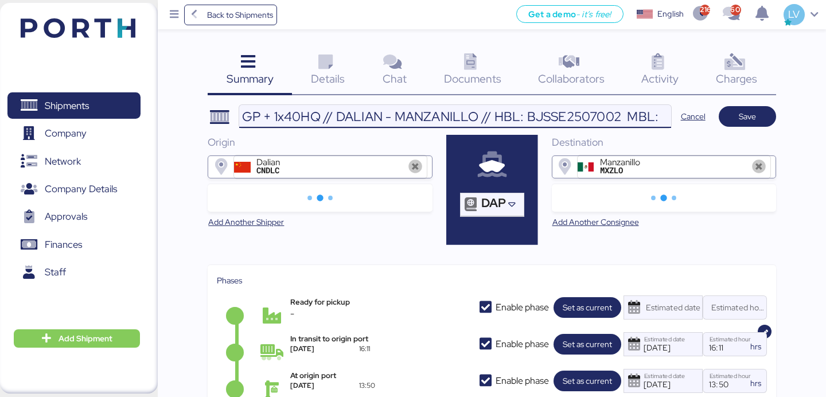
scroll to position [0, 535]
drag, startPoint x: 568, startPoint y: 117, endPoint x: 720, endPoint y: 108, distance: 152.2
click at [720, 108] on header "CHIMON - GKN FOKKER AEROSPACE B.V. // 1x20GP + 1x40HQ // DALIAN - MANZANILLO //…" at bounding box center [492, 116] width 568 height 24
click at [486, 116] on input "CHIMON - GKN FOKKER AEROSPACE B.V. // 1x20GP + 1x40HQ // DALIAN - MANZANILLO //…" at bounding box center [455, 116] width 432 height 23
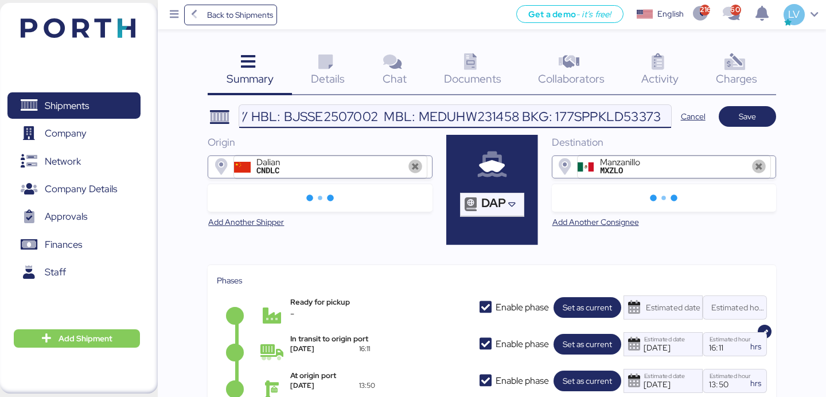
paste input "155418 / 177SPPKLD52845"
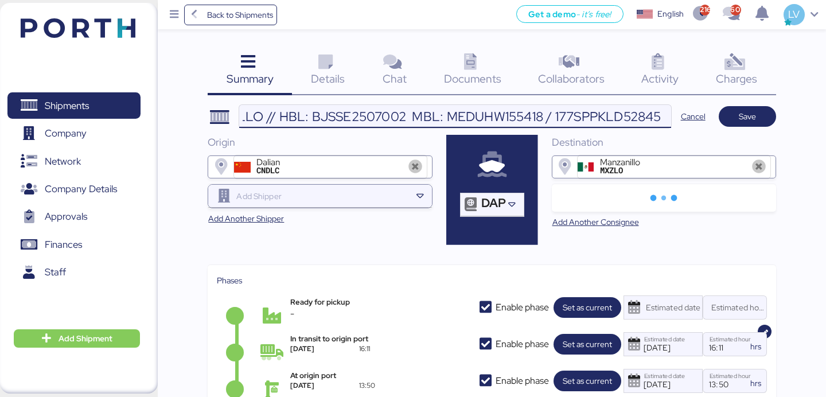
click at [552, 119] on input "CHIMON - GKN FOKKER AEROSPACE B.V. // 1x20GP + 1x40HQ // DALIAN - MANZANILLO //…" at bounding box center [455, 116] width 432 height 23
type input "CHIMON - GKN FOKKER AEROSPACE B.V. // 1x20GP + 1x40HQ // DALIAN - MANZANILLO //…"
click at [744, 125] on span "Save" at bounding box center [746, 116] width 57 height 21
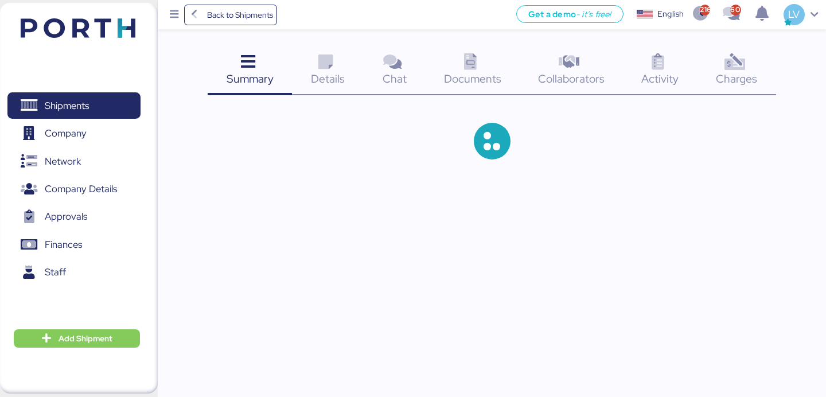
click at [747, 73] on span "Charges" at bounding box center [736, 78] width 41 height 15
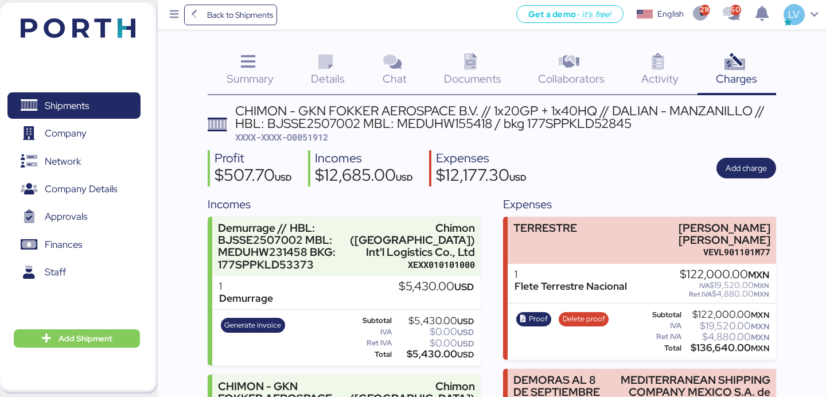
click at [339, 81] on span "Details" at bounding box center [328, 78] width 34 height 15
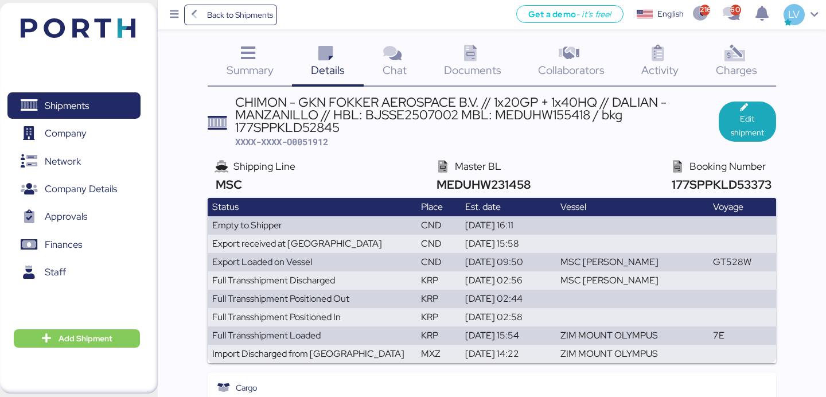
scroll to position [10, 0]
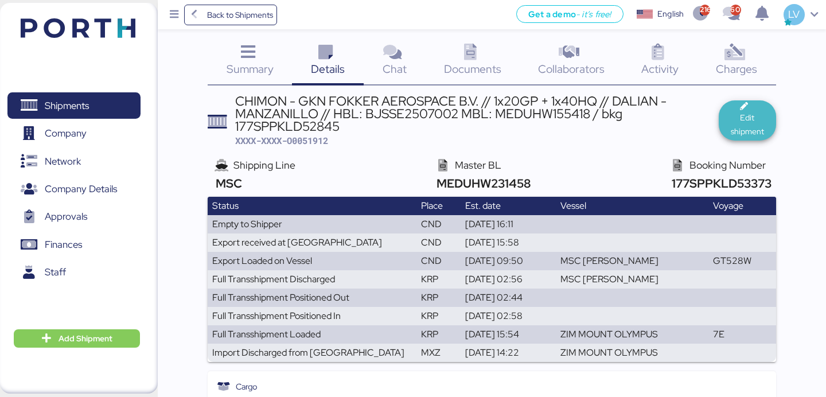
click at [761, 118] on span "Edit shipment" at bounding box center [747, 125] width 39 height 28
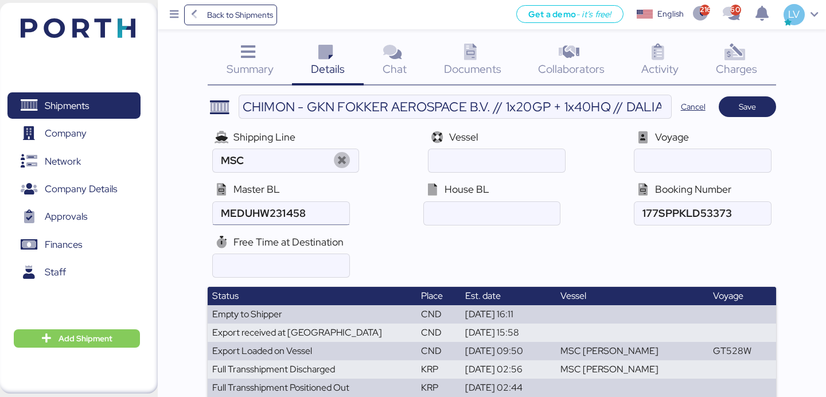
click at [328, 214] on input "ocean" at bounding box center [281, 213] width 136 height 23
paste input "MEDUHW155418/177SPPKLD52845"
click at [321, 216] on input "ocean" at bounding box center [281, 213] width 136 height 23
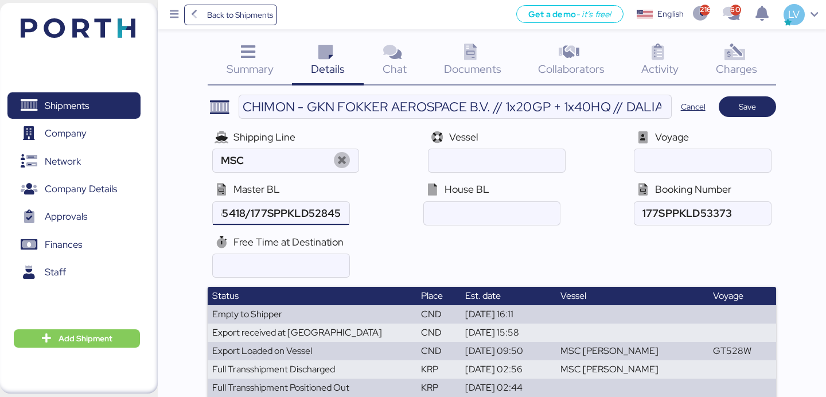
click at [321, 216] on input "ocean" at bounding box center [281, 213] width 136 height 23
type input "MEDUHW155418"
click at [736, 208] on input "ocean" at bounding box center [702, 213] width 136 height 23
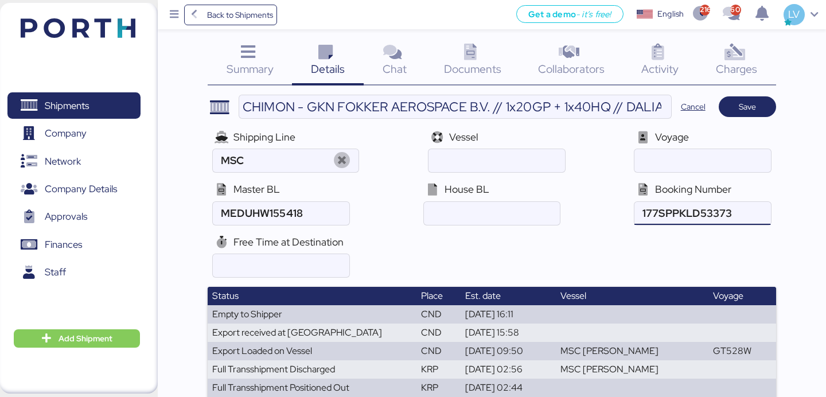
click at [736, 208] on input "ocean" at bounding box center [702, 213] width 136 height 23
paste input "177SPPKLD52845"
type input "177SPPKLD52845"
click at [755, 103] on span "Save" at bounding box center [746, 107] width 17 height 14
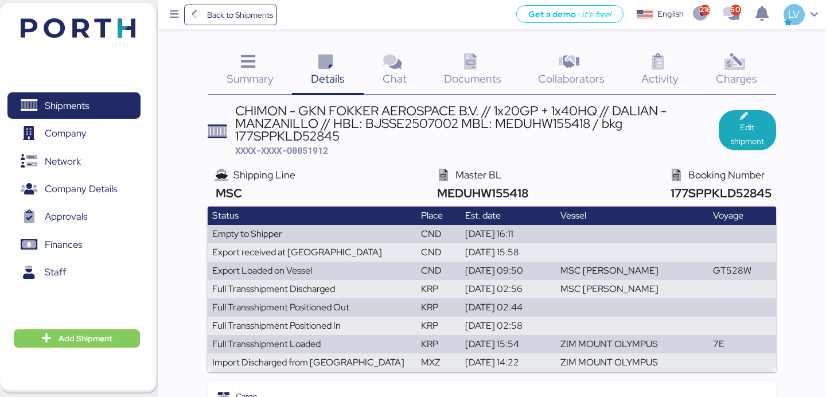
click at [724, 198] on span "177SPPKLD52845" at bounding box center [719, 192] width 104 height 15
click at [307, 152] on span "XXXX-XXXX-O0051912" at bounding box center [281, 149] width 93 height 11
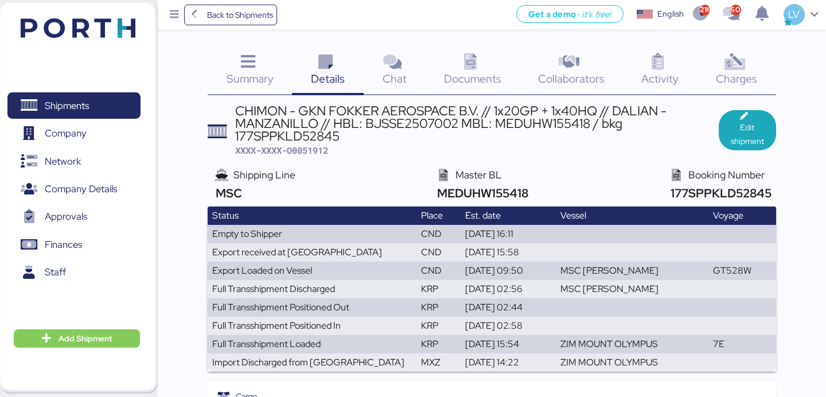
click at [750, 70] on div "Charges 0" at bounding box center [736, 72] width 79 height 48
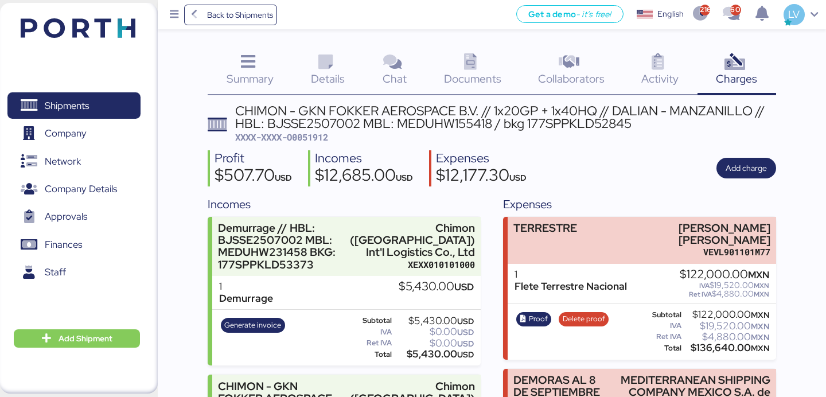
click at [419, 127] on div "CHIMON - GKN FOKKER AEROSPACE B.V. // 1x20GP + 1x40HQ // DALIAN - MANZANILLO //…" at bounding box center [505, 117] width 541 height 26
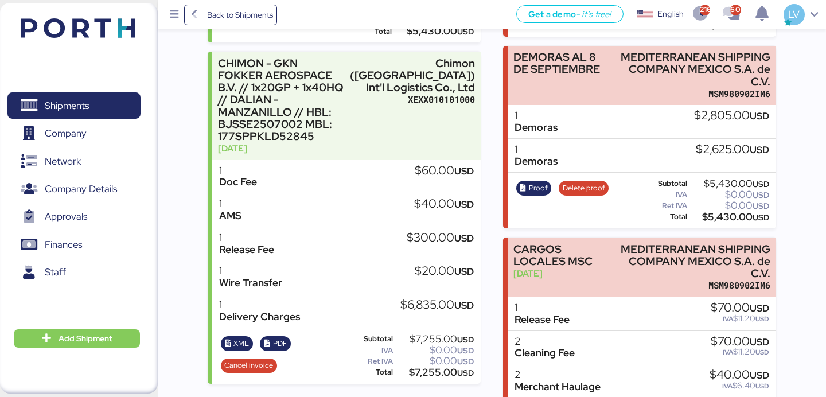
scroll to position [412, 0]
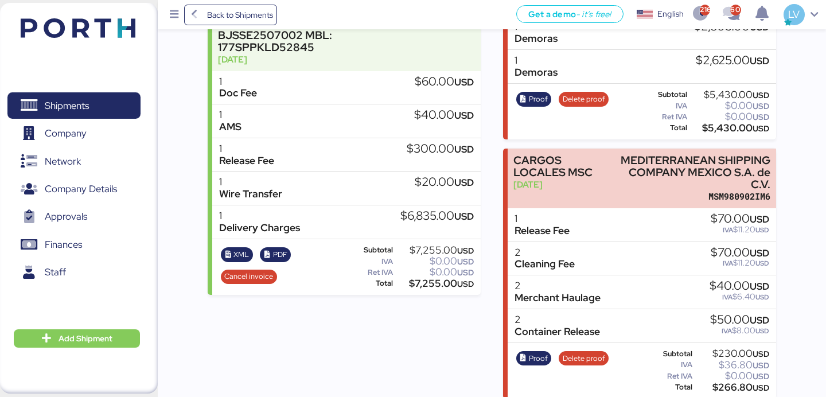
click at [540, 91] on div "Proof Delete proof" at bounding box center [562, 111] width 100 height 47
click at [540, 93] on span "Proof" at bounding box center [538, 99] width 19 height 13
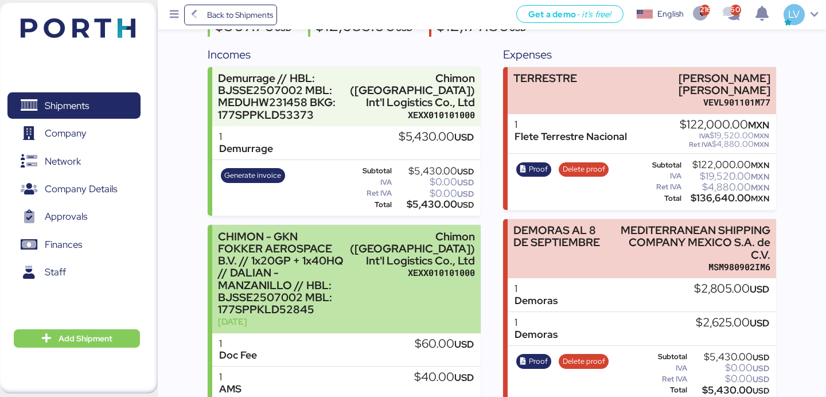
scroll to position [0, 0]
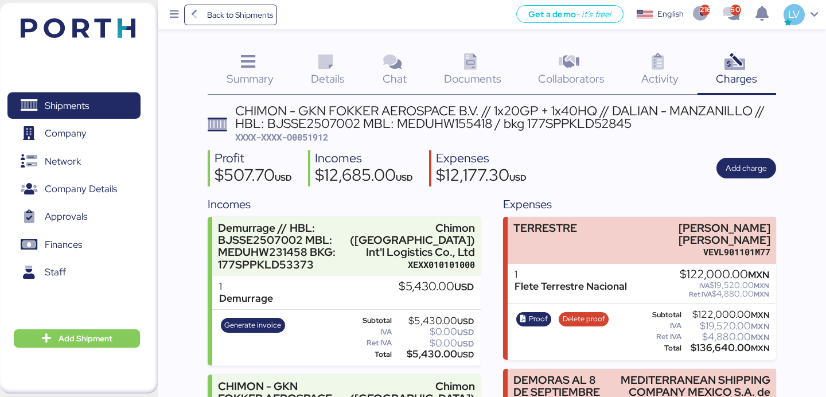
click at [440, 115] on div "CHIMON - GKN FOKKER AEROSPACE B.V. // 1x20GP + 1x40HQ // DALIAN - MANZANILLO //…" at bounding box center [505, 117] width 541 height 26
click at [427, 129] on div "CHIMON - GKN FOKKER AEROSPACE B.V. // 1x20GP + 1x40HQ // DALIAN - MANZANILLO //…" at bounding box center [505, 117] width 541 height 26
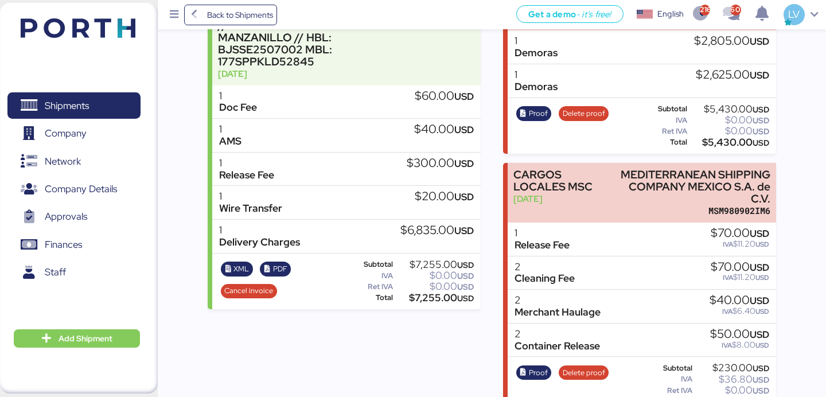
scroll to position [390, 0]
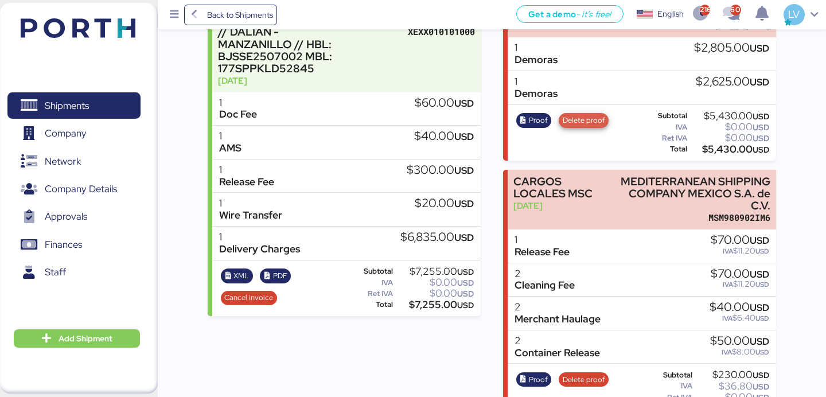
click at [593, 124] on span "Delete proof" at bounding box center [583, 120] width 42 height 13
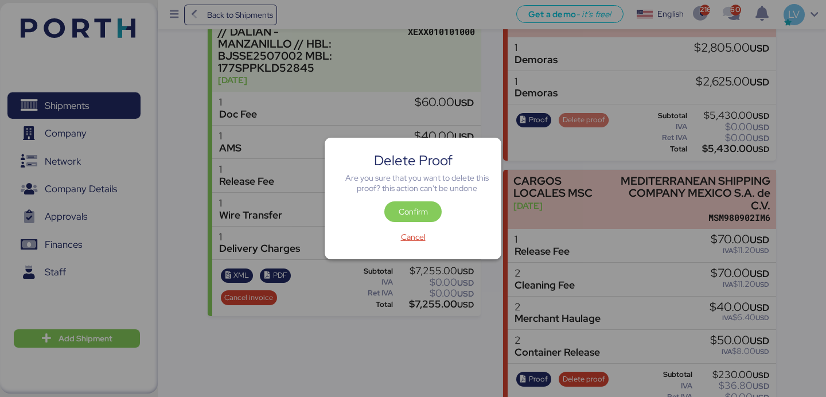
scroll to position [0, 0]
click at [432, 213] on span "Confirm" at bounding box center [412, 211] width 57 height 21
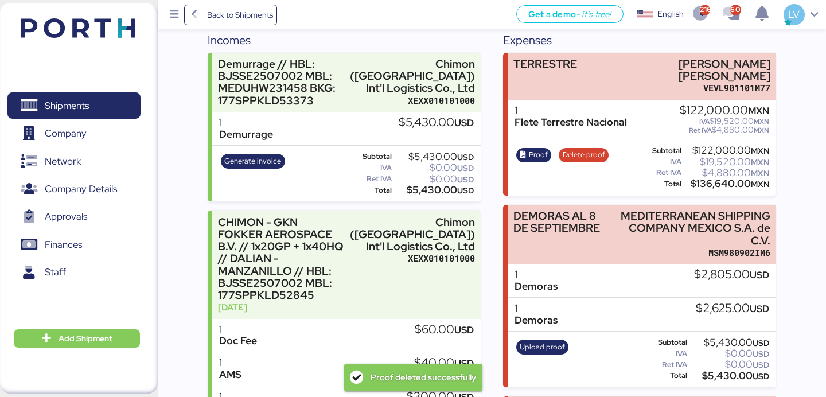
scroll to position [89, 0]
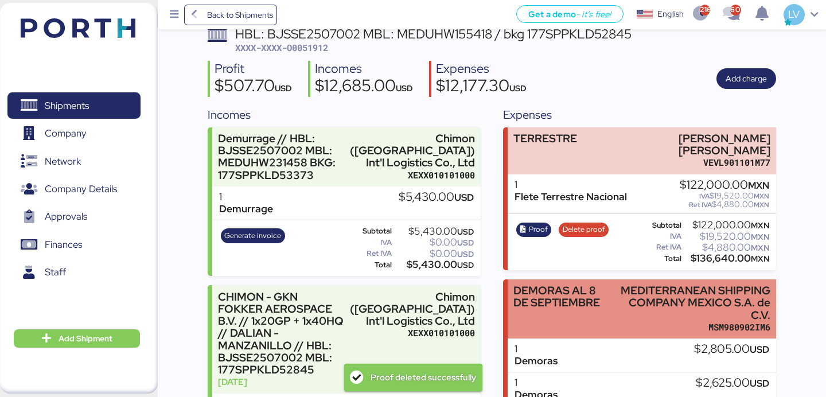
click at [565, 302] on div "DEMORAS AL 8 DE SEPTIEMBRE" at bounding box center [561, 296] width 97 height 24
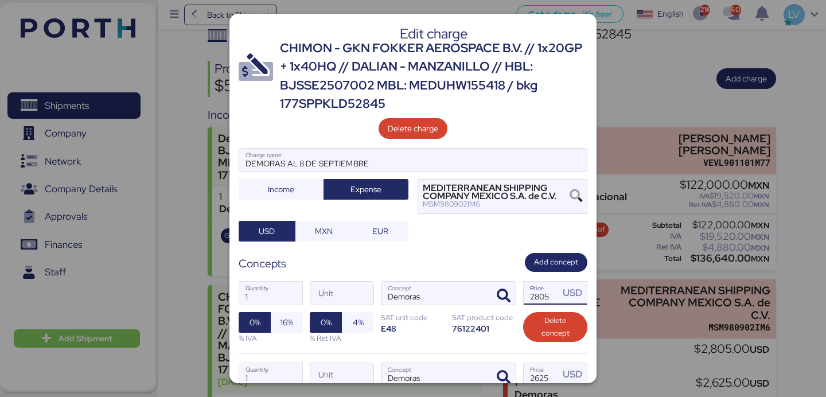
click at [538, 299] on input "2805" at bounding box center [541, 293] width 36 height 23
paste input "44"
type input "2445"
click at [545, 362] on label "2625 Price USD" at bounding box center [555, 374] width 64 height 24
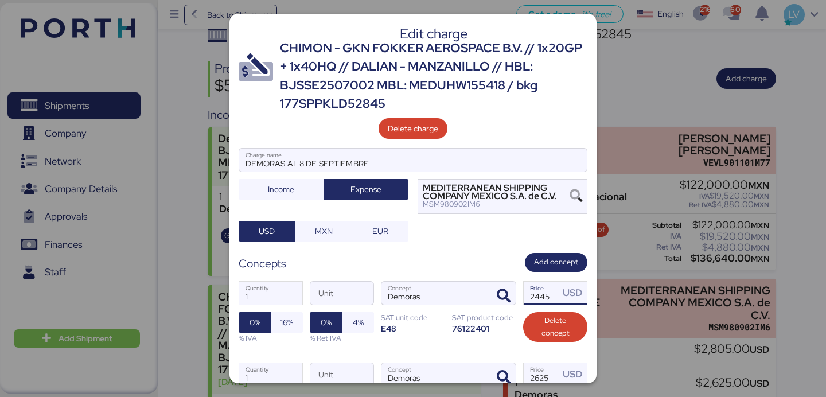
click at [545, 363] on input "2625" at bounding box center [541, 374] width 36 height 23
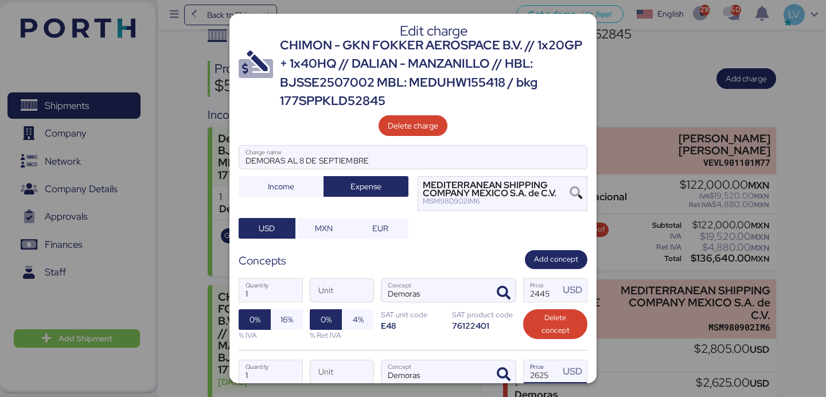
click at [545, 362] on input "2625" at bounding box center [541, 371] width 36 height 23
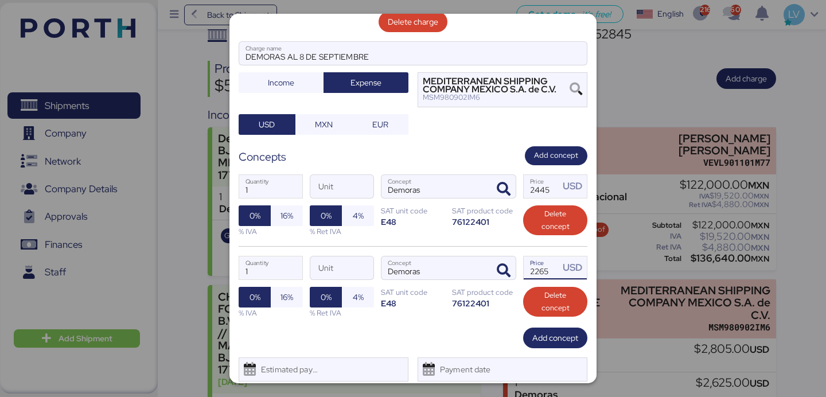
scroll to position [142, 0]
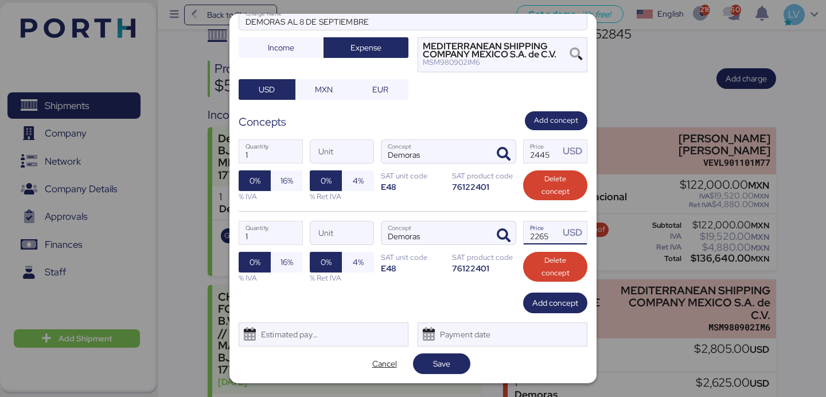
type input "2265"
click at [439, 349] on div "Edit charge CHIMON - GKN FOKKER AEROSPACE B.V. // 1x20GP + 1x40HQ // DALIAN - M…" at bounding box center [412, 198] width 367 height 369
click at [440, 366] on span "Save" at bounding box center [441, 364] width 17 height 14
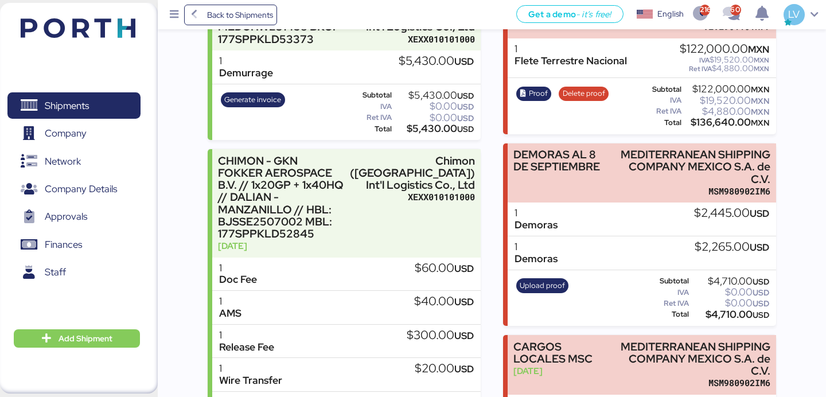
scroll to position [170, 0]
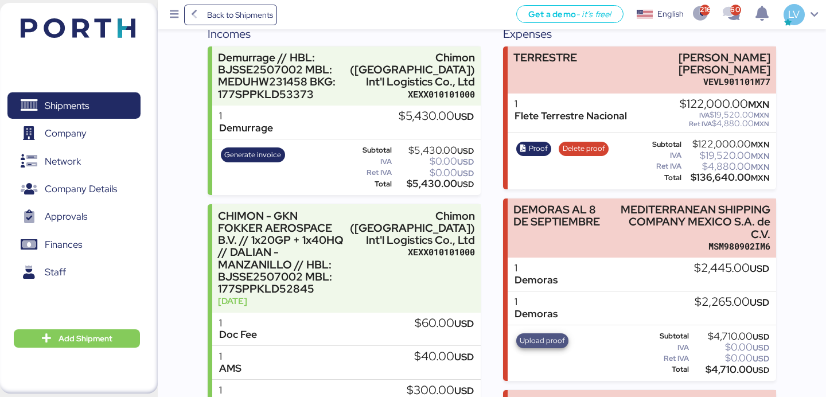
click at [551, 340] on span "Upload proof" at bounding box center [541, 340] width 45 height 13
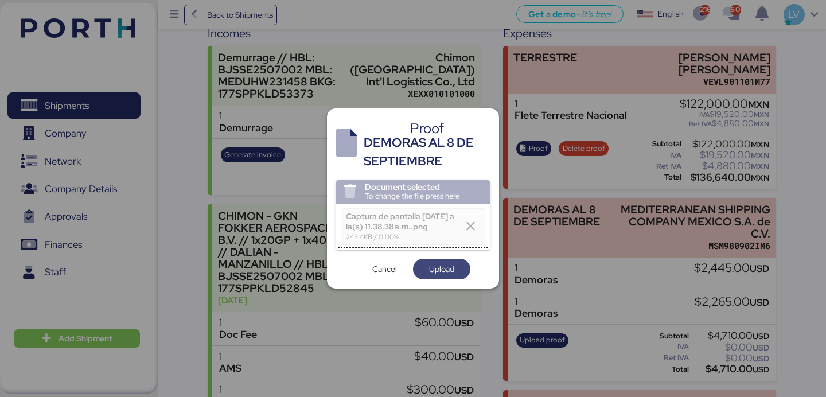
click at [439, 274] on span "Upload" at bounding box center [441, 269] width 25 height 14
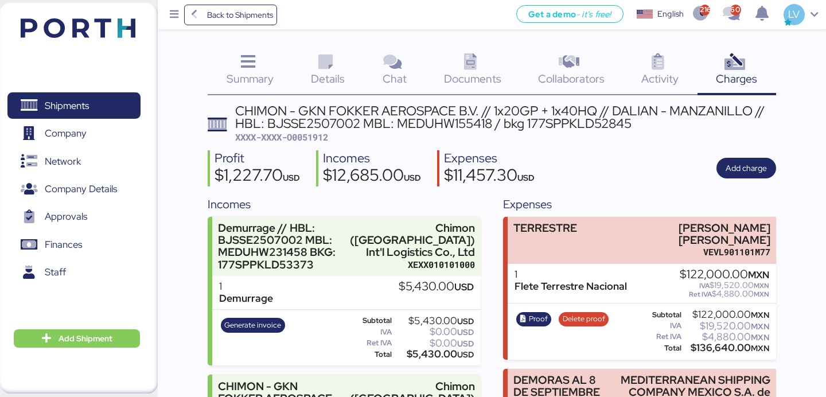
click at [306, 133] on span "XXXX-XXXX-O0051912" at bounding box center [281, 136] width 93 height 11
click at [260, 14] on span "Back to Shipments" at bounding box center [240, 15] width 66 height 14
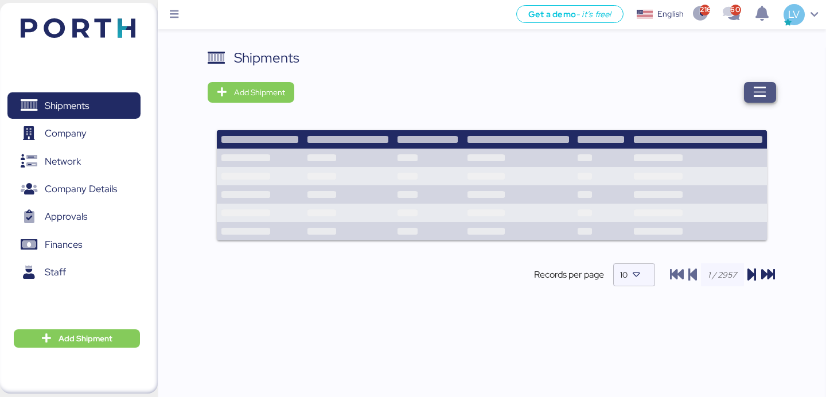
click at [768, 96] on span "button" at bounding box center [760, 92] width 32 height 21
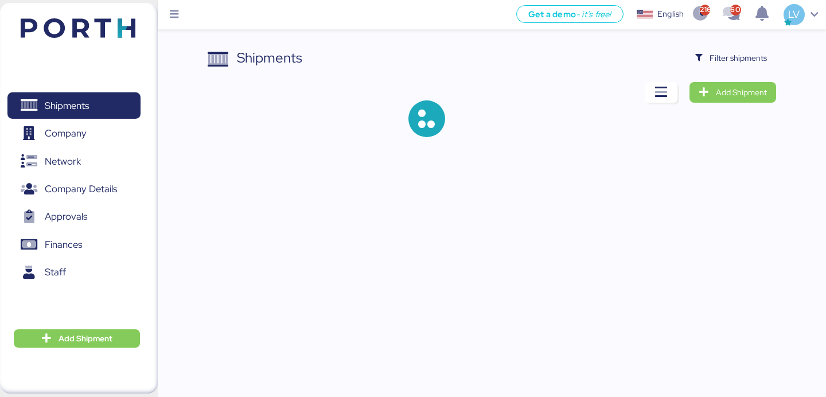
click at [734, 77] on div "Shipments Filter shipments Add Shipment" at bounding box center [492, 102] width 568 height 108
click at [734, 59] on span "Filter shipments" at bounding box center [737, 58] width 57 height 14
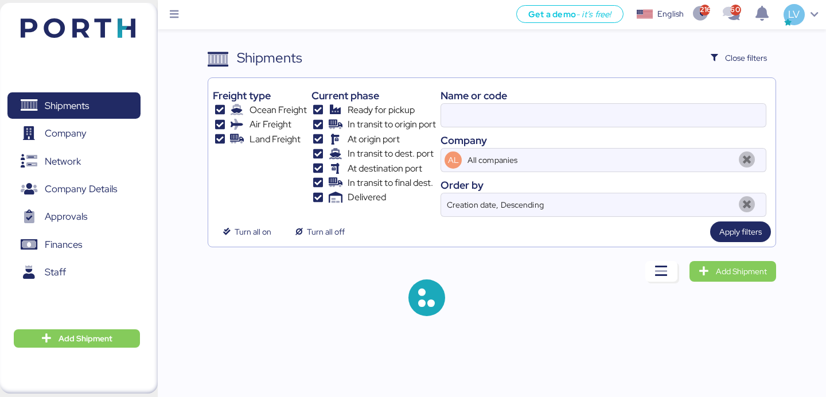
click at [683, 101] on div "Name or code" at bounding box center [603, 95] width 326 height 15
click at [681, 112] on input at bounding box center [603, 115] width 325 height 23
paste input "A0052129"
type input "A0052129"
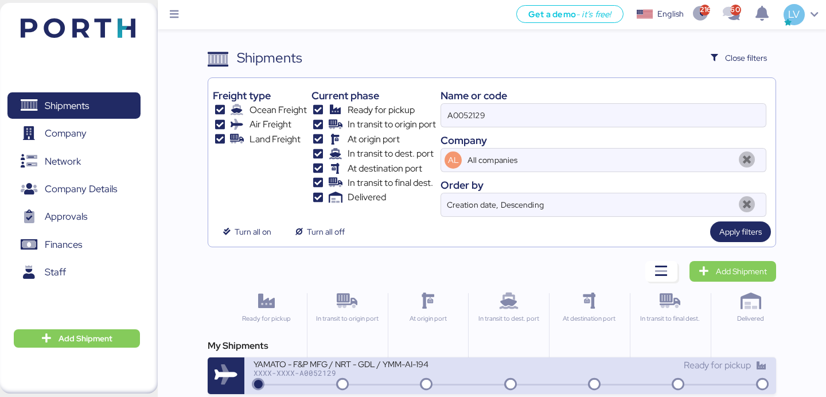
click at [445, 366] on div "YAMATO - F&P MFG / NRT - GDL / YMM-AI-194" at bounding box center [381, 363] width 256 height 10
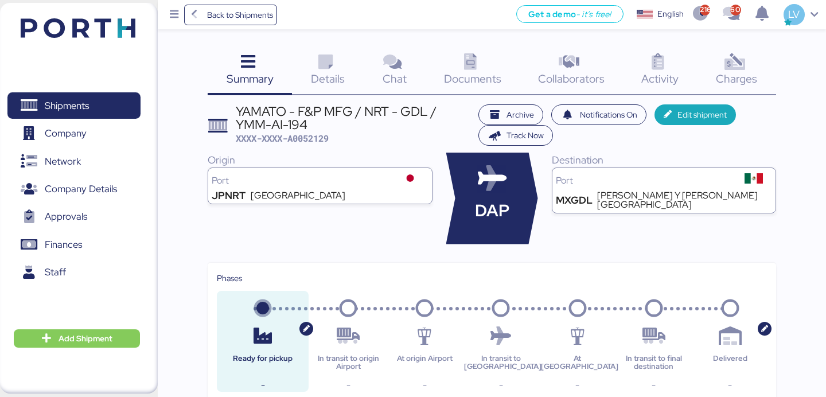
click at [458, 68] on icon at bounding box center [470, 62] width 25 height 17
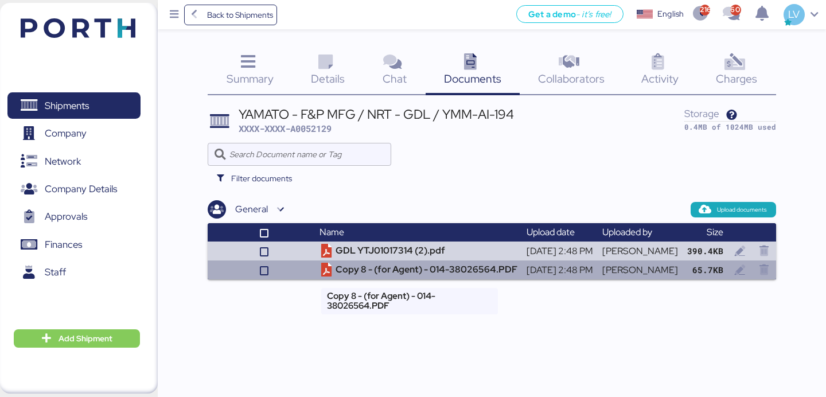
click at [445, 278] on td "Copy 8 - (for Agent) - 014-38026564.PDF" at bounding box center [418, 269] width 207 height 19
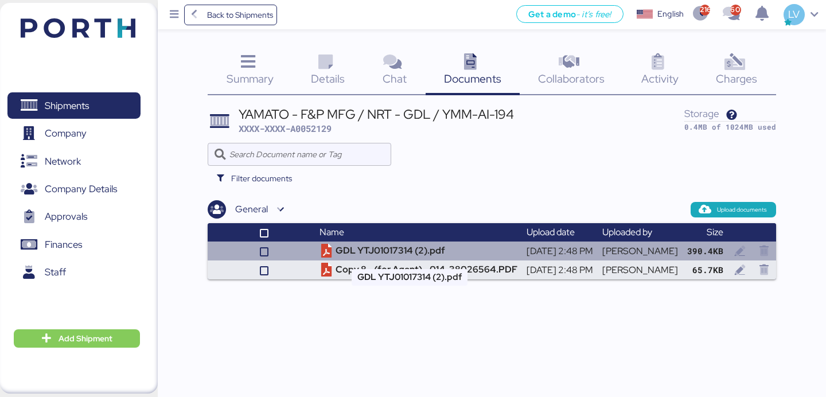
click at [388, 254] on td "GDL YTJ01017314 (2).pdf" at bounding box center [418, 250] width 207 height 19
click at [380, 248] on td "GDL YTJ01017314 (2).pdf" at bounding box center [418, 250] width 207 height 19
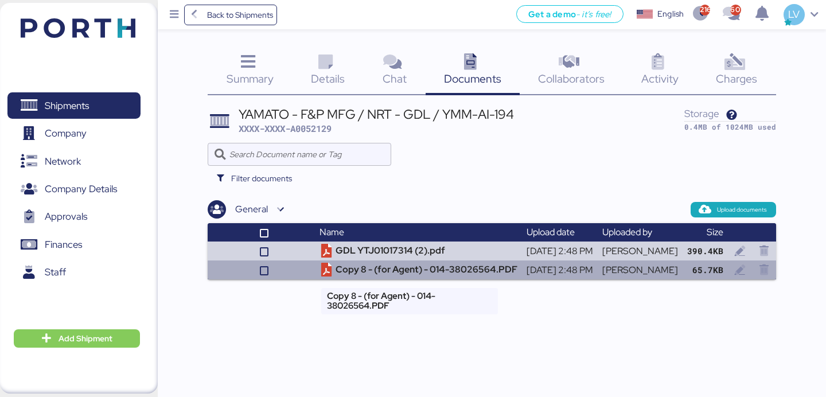
click at [338, 279] on td "Copy 8 - (for Agent) - 014-38026564.PDF" at bounding box center [418, 269] width 207 height 19
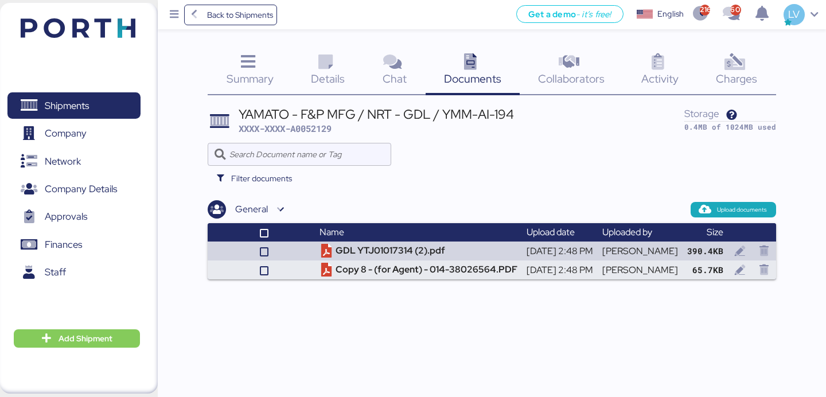
click at [250, 26] on div "Back to Shipments Get a demo - it’s free! Get a demo English Inglés English 216…" at bounding box center [492, 14] width 668 height 29
click at [257, 20] on span "Back to Shipments" at bounding box center [240, 15] width 66 height 14
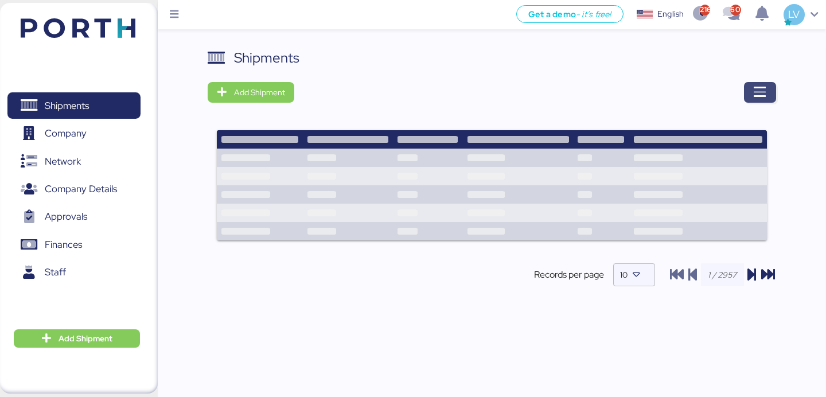
click at [764, 86] on icon "button" at bounding box center [760, 92] width 14 height 14
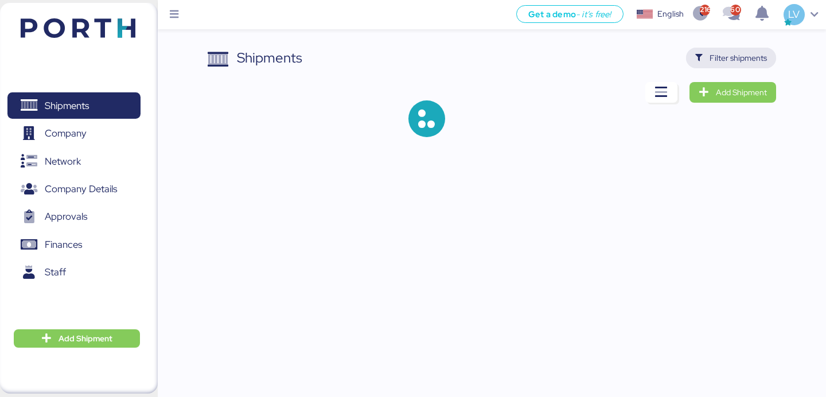
click at [750, 64] on span "Filter shipments" at bounding box center [737, 58] width 57 height 14
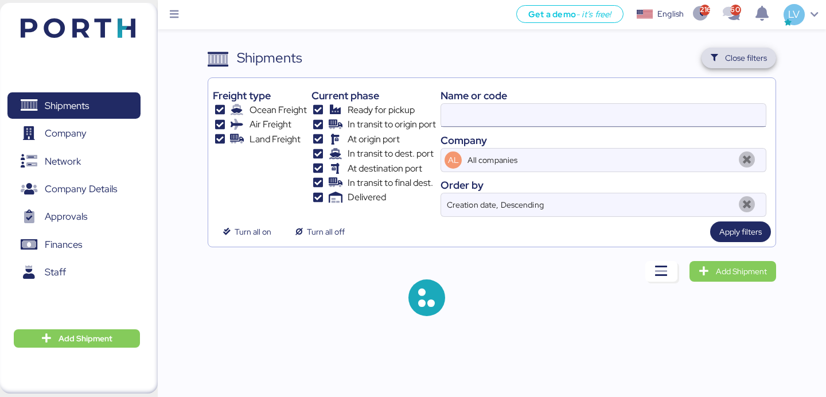
drag, startPoint x: 750, startPoint y: 64, endPoint x: 662, endPoint y: 118, distance: 103.9
click at [662, 118] on div "Shipments Close filters Freight type Ocean Freight Air Freight Land Freight Cur…" at bounding box center [492, 148] width 568 height 200
click at [662, 118] on input at bounding box center [603, 115] width 325 height 23
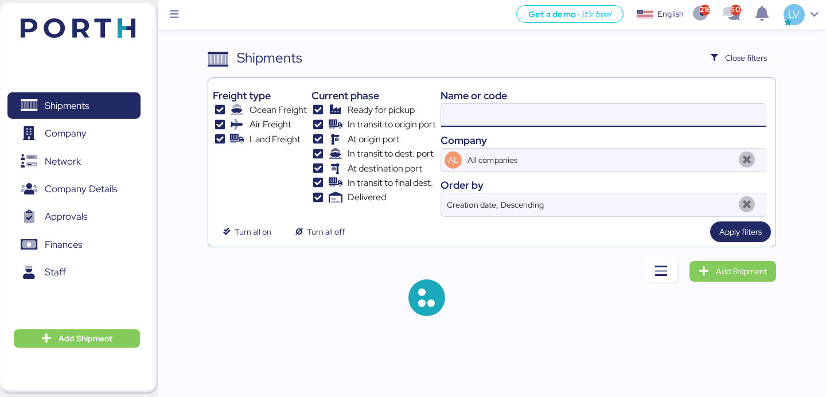
click at [662, 118] on input at bounding box center [603, 115] width 325 height 23
paste input "O0052090"
type input "O0052090"
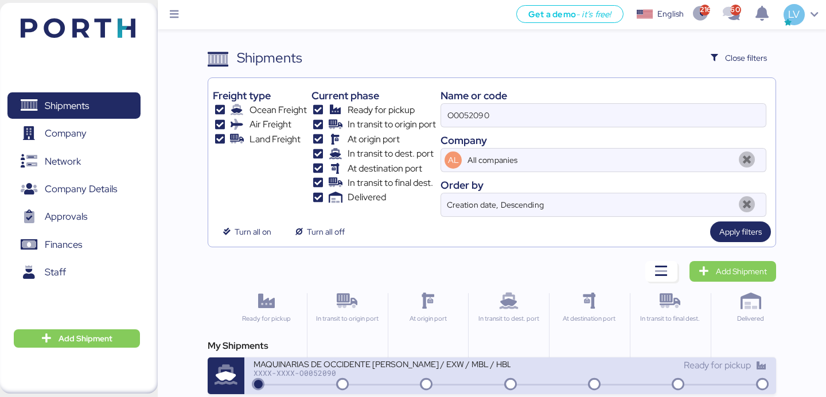
click at [437, 360] on div "MAQUINARIAS DE OCCIDENTE SYLAS - SANTOS / EXW / MBL / HBL / LCL" at bounding box center [381, 363] width 256 height 10
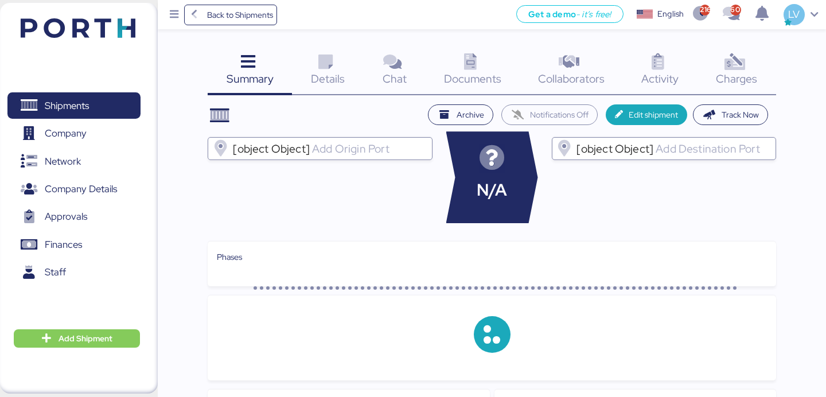
click at [773, 42] on div "Summary 0 Details 0 Chat 0 Documents 0 Collaborators 0 Activity 0 Charges 0 Arc…" at bounding box center [413, 343] width 826 height 686
click at [747, 58] on div "Charges 0" at bounding box center [736, 72] width 79 height 48
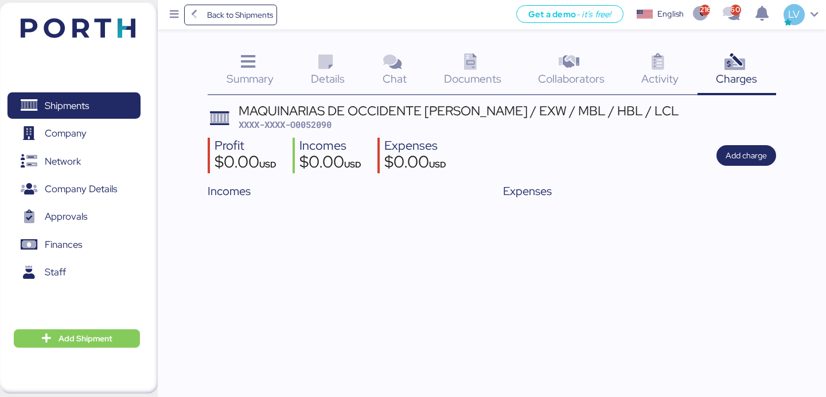
click at [273, 88] on div "Summary 0" at bounding box center [250, 72] width 84 height 48
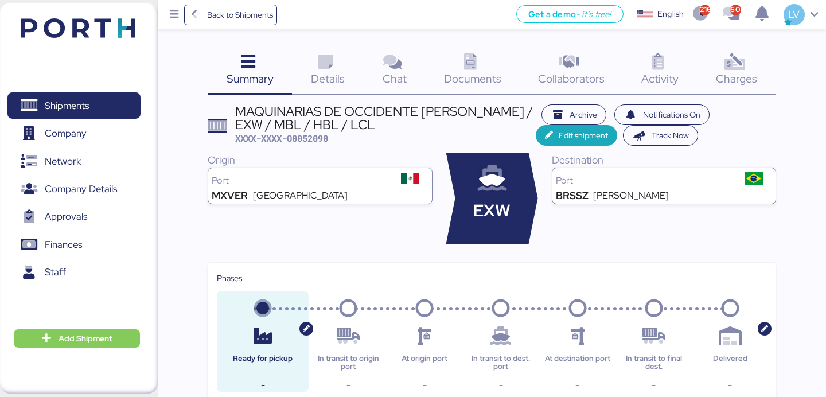
click at [327, 79] on span "Details" at bounding box center [328, 78] width 34 height 15
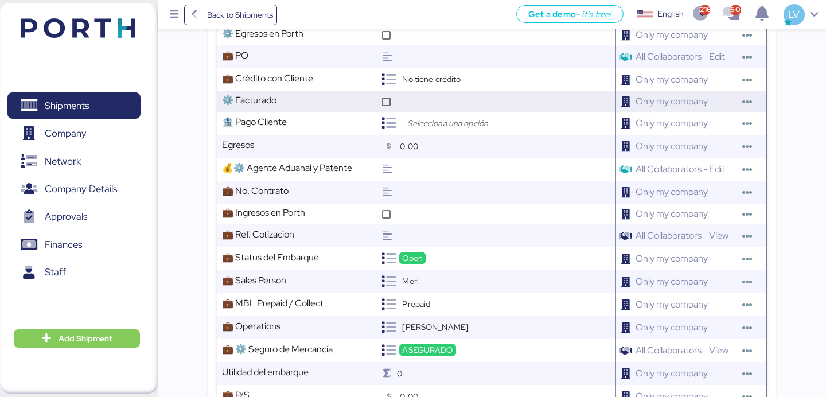
scroll to position [502, 0]
click at [257, 18] on span "Back to Shipments" at bounding box center [240, 15] width 66 height 14
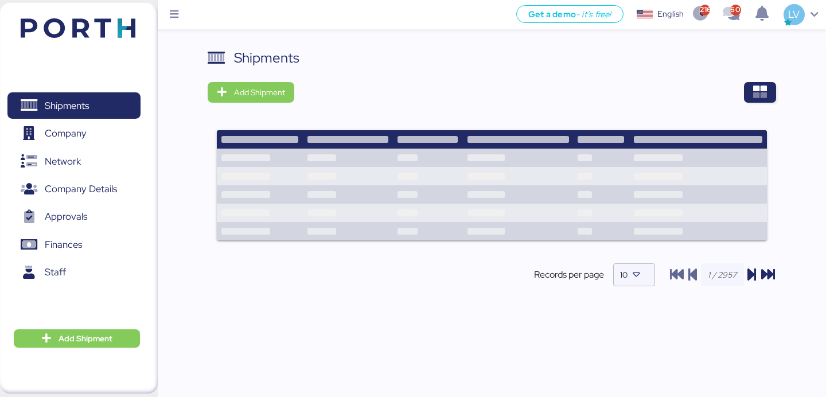
click at [763, 76] on div "Shipments Add Shipment Records per page 10" at bounding box center [492, 177] width 568 height 258
click at [759, 94] on icon "button" at bounding box center [760, 92] width 14 height 14
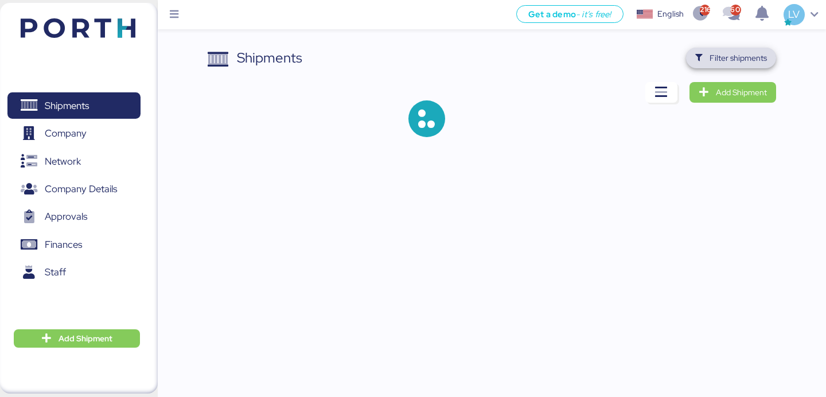
click at [728, 48] on span "Filter shipments" at bounding box center [731, 58] width 90 height 21
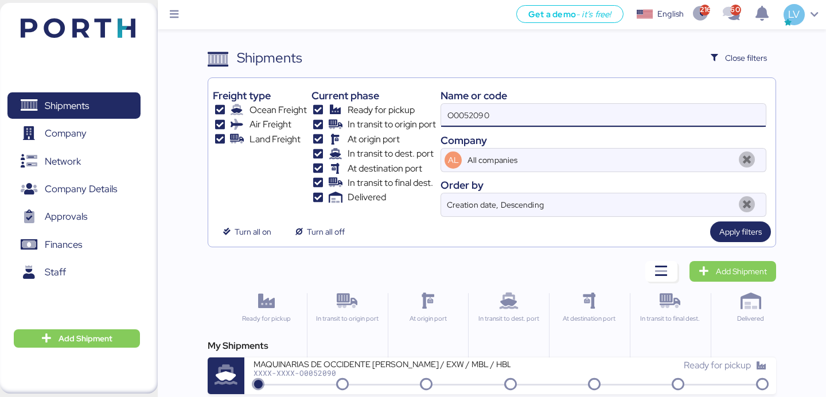
click at [640, 111] on input "O0052090" at bounding box center [603, 115] width 325 height 23
paste input "COSU642830777"
type input "COSU6428307770"
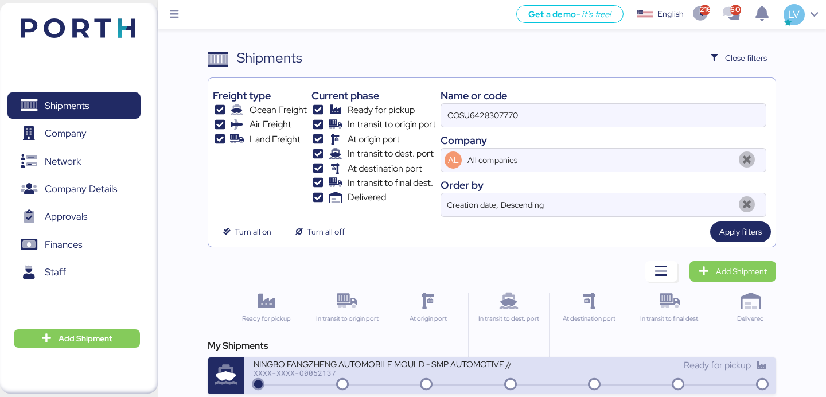
click at [451, 366] on div "NINGBO FANGZHENG AUTOMOBILE MOULD - SMP AUTOMOTIVE // 3x20OT // NINGBO - MANZAN…" at bounding box center [381, 363] width 256 height 10
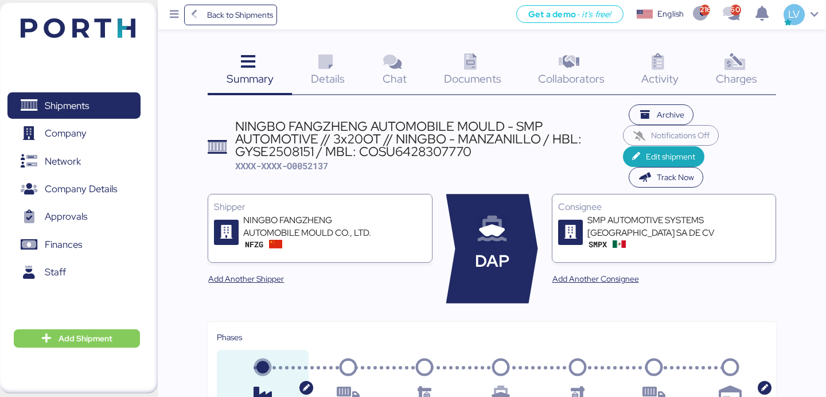
click at [498, 79] on span "Documents" at bounding box center [472, 78] width 57 height 15
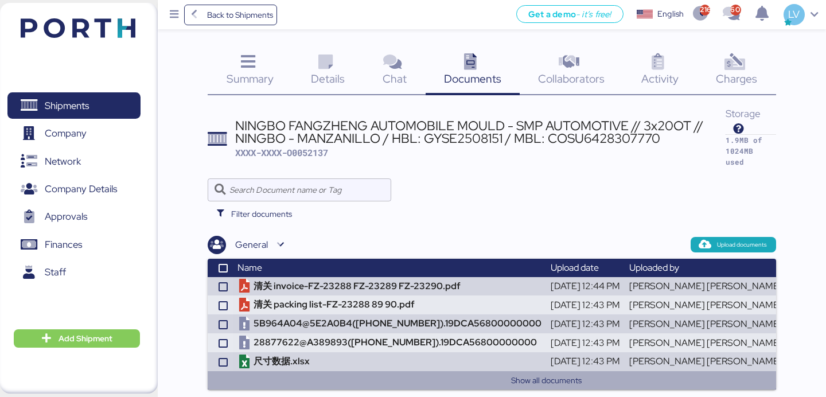
click at [418, 366] on button "Show all documents" at bounding box center [546, 380] width 650 height 14
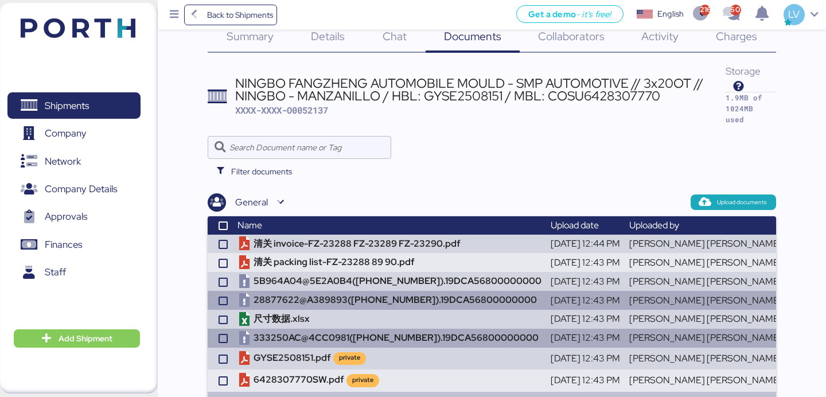
scroll to position [60, 0]
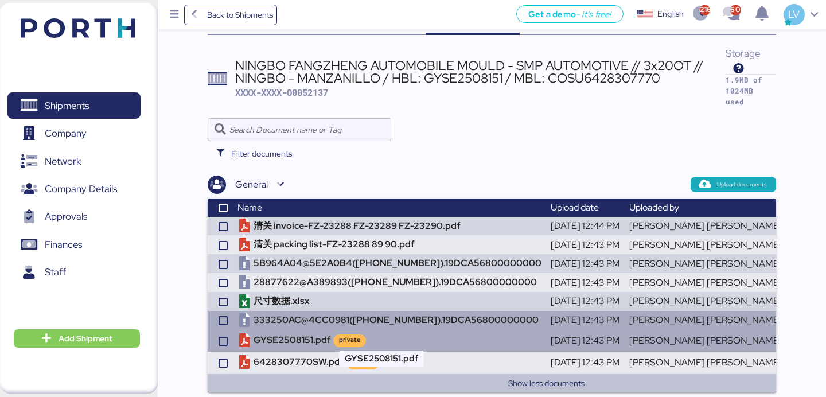
click at [391, 338] on td "GYSE2508151.pdf private" at bounding box center [389, 341] width 313 height 22
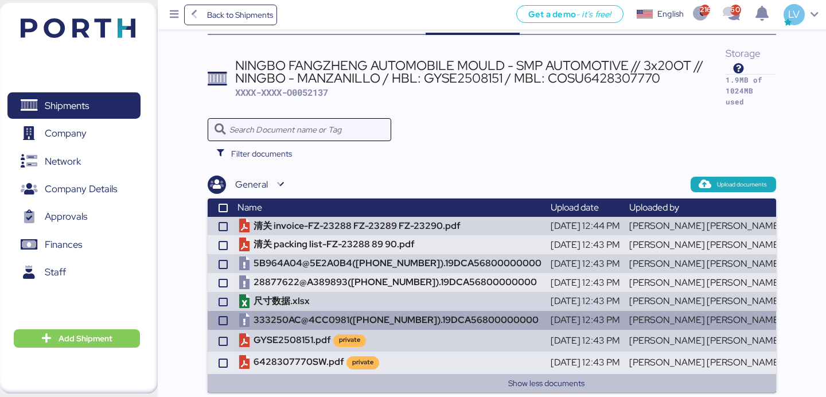
scroll to position [0, 0]
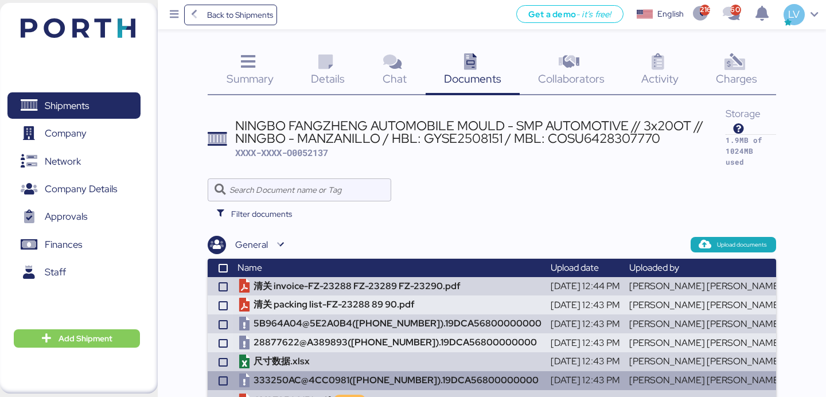
click at [302, 92] on div "Details 0" at bounding box center [328, 72] width 72 height 48
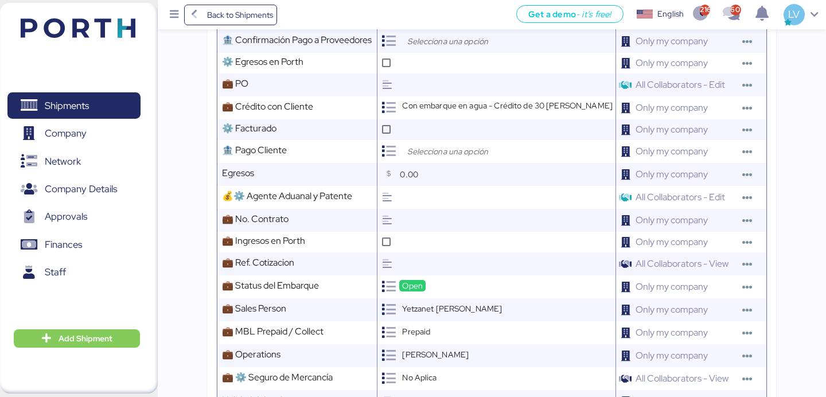
scroll to position [1218, 0]
